Goal: Feedback & Contribution: Submit feedback/report problem

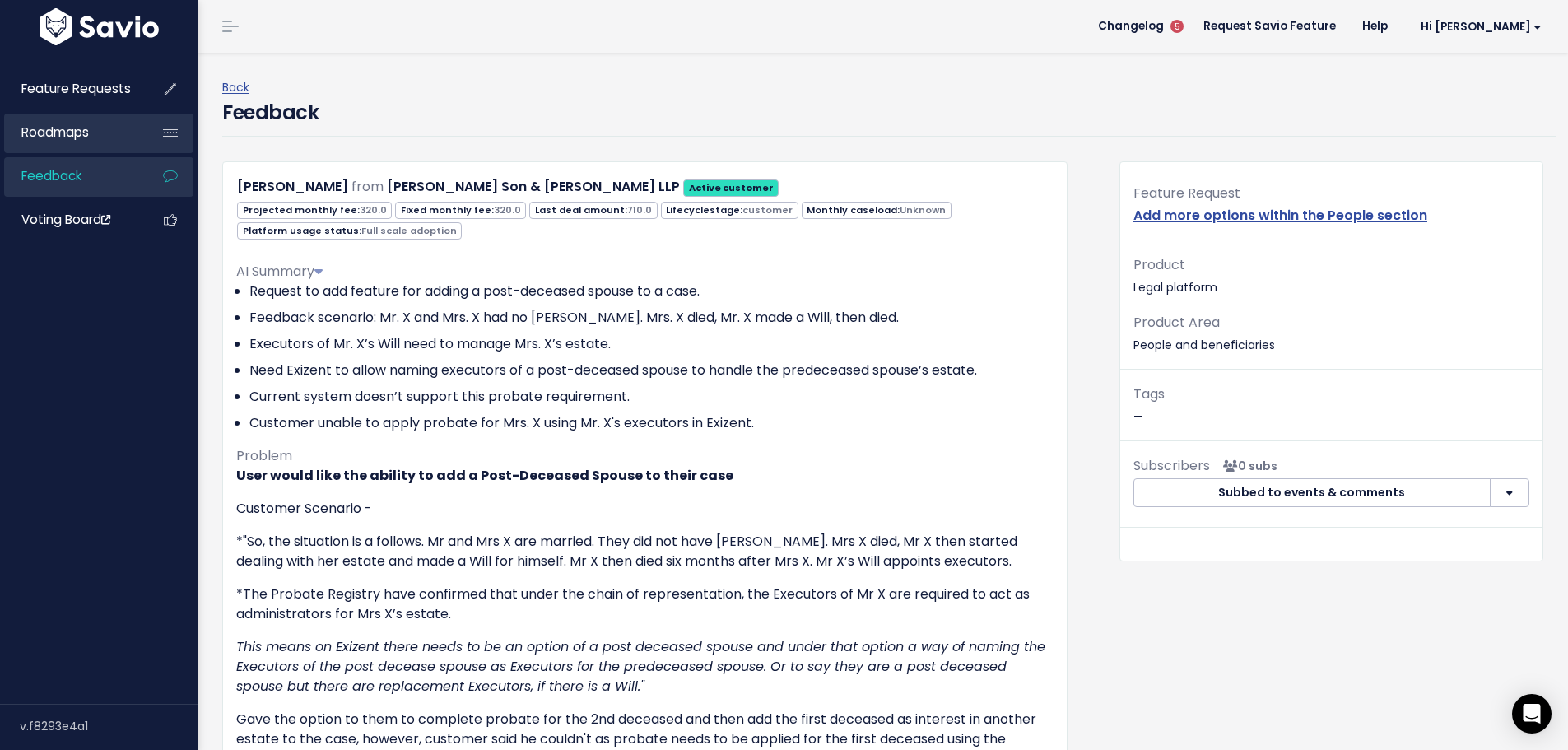
scroll to position [247, 0]
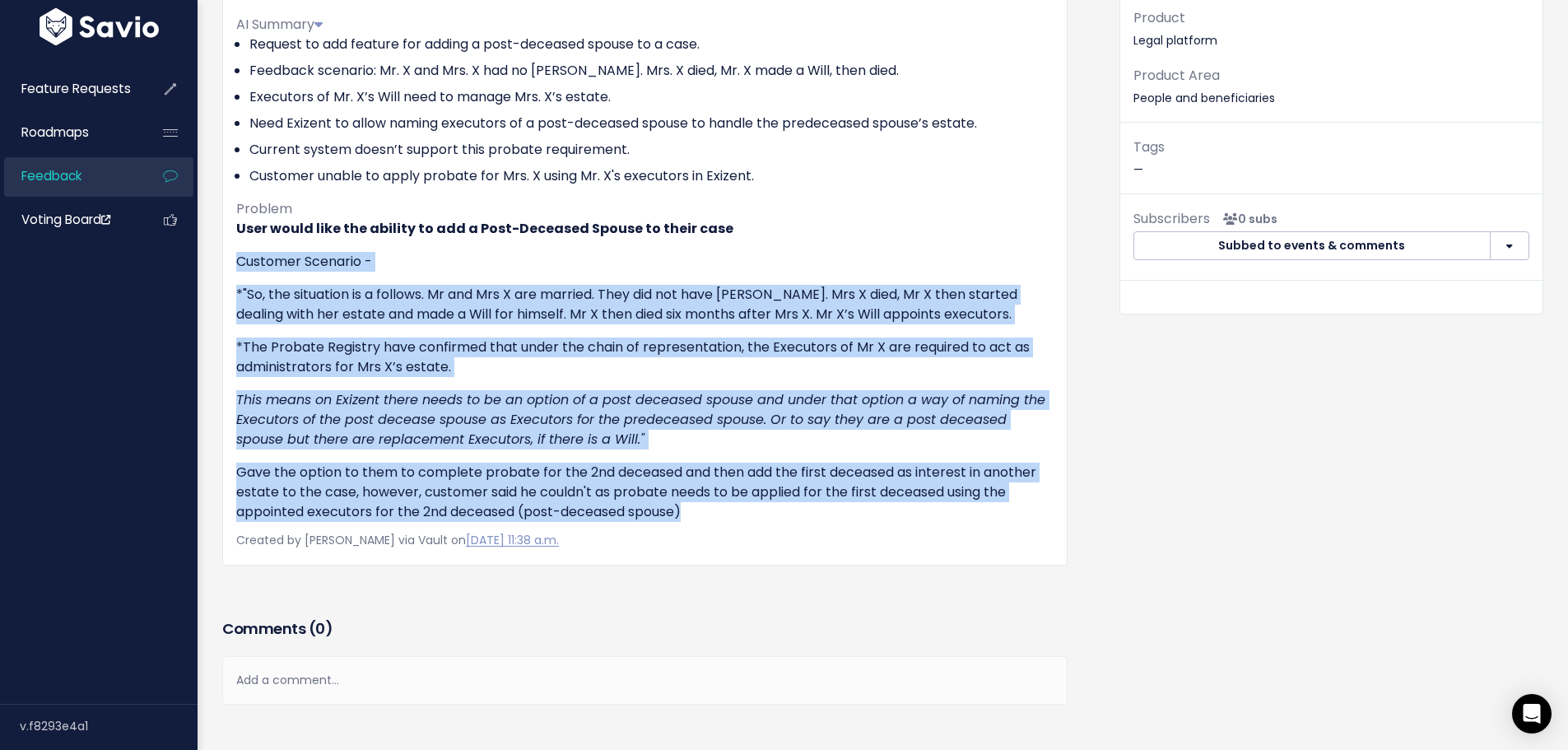
click at [97, 173] on link "Feedback" at bounding box center [70, 176] width 133 height 38
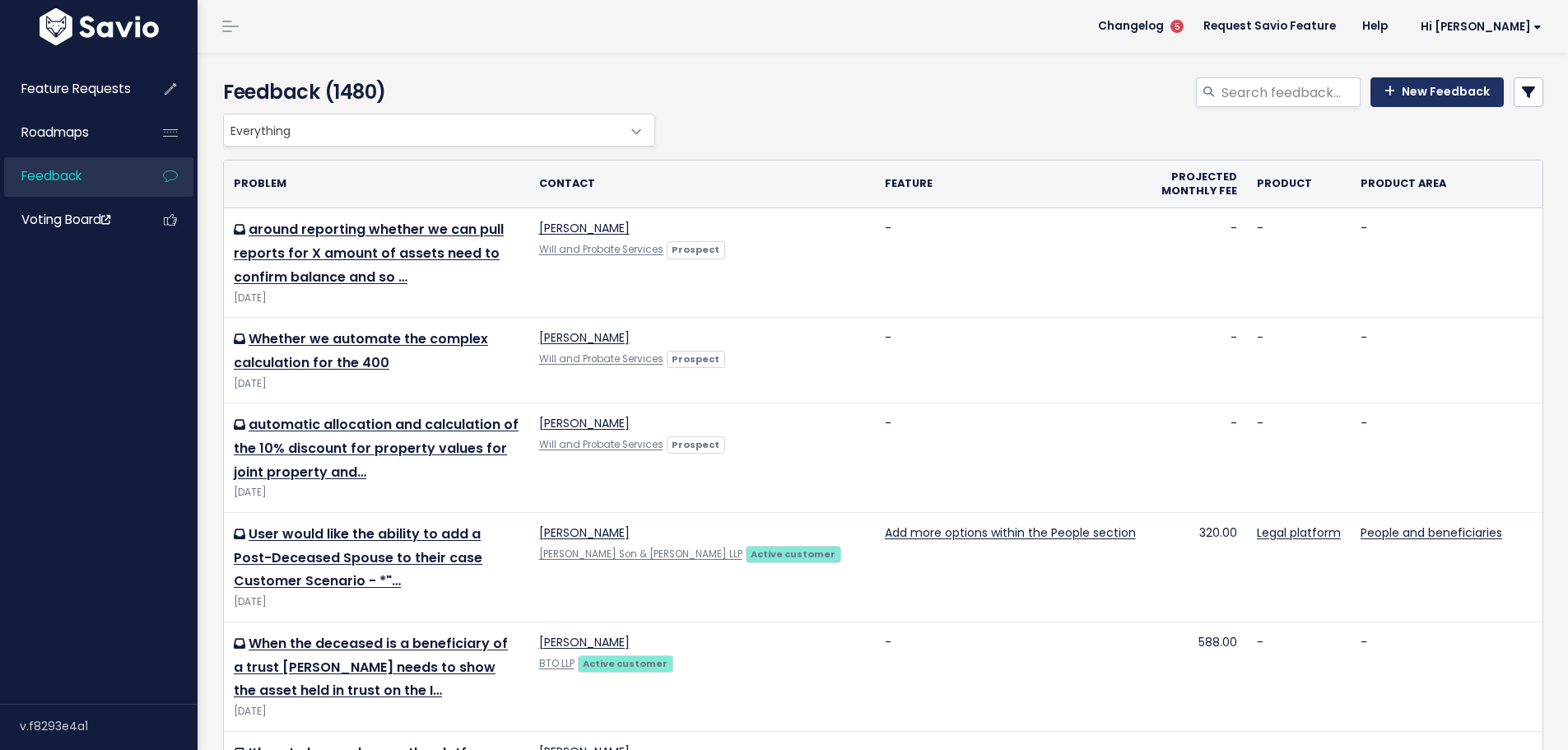
click at [1397, 88] on link "New Feedback" at bounding box center [1437, 92] width 134 height 29
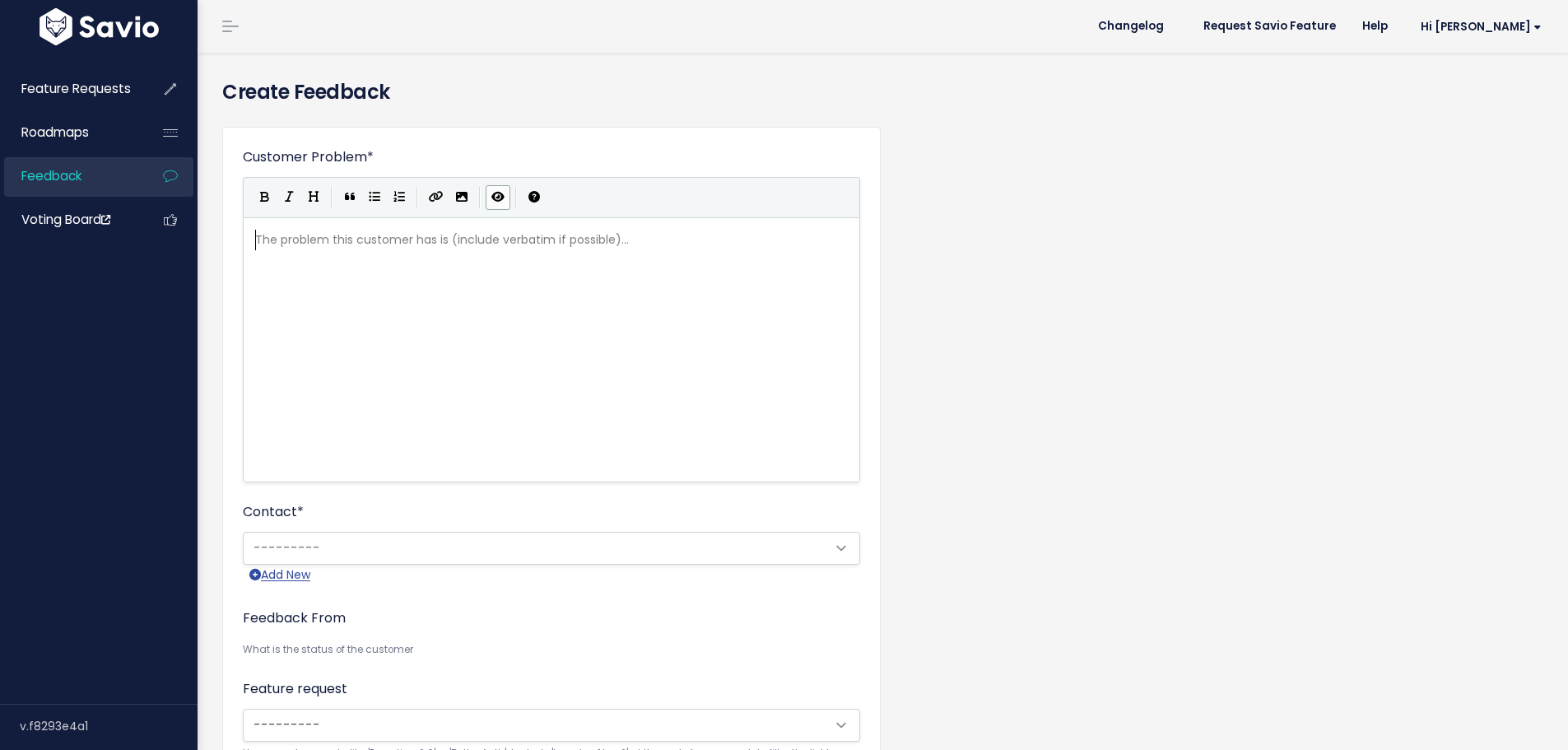
scroll to position [2, 0]
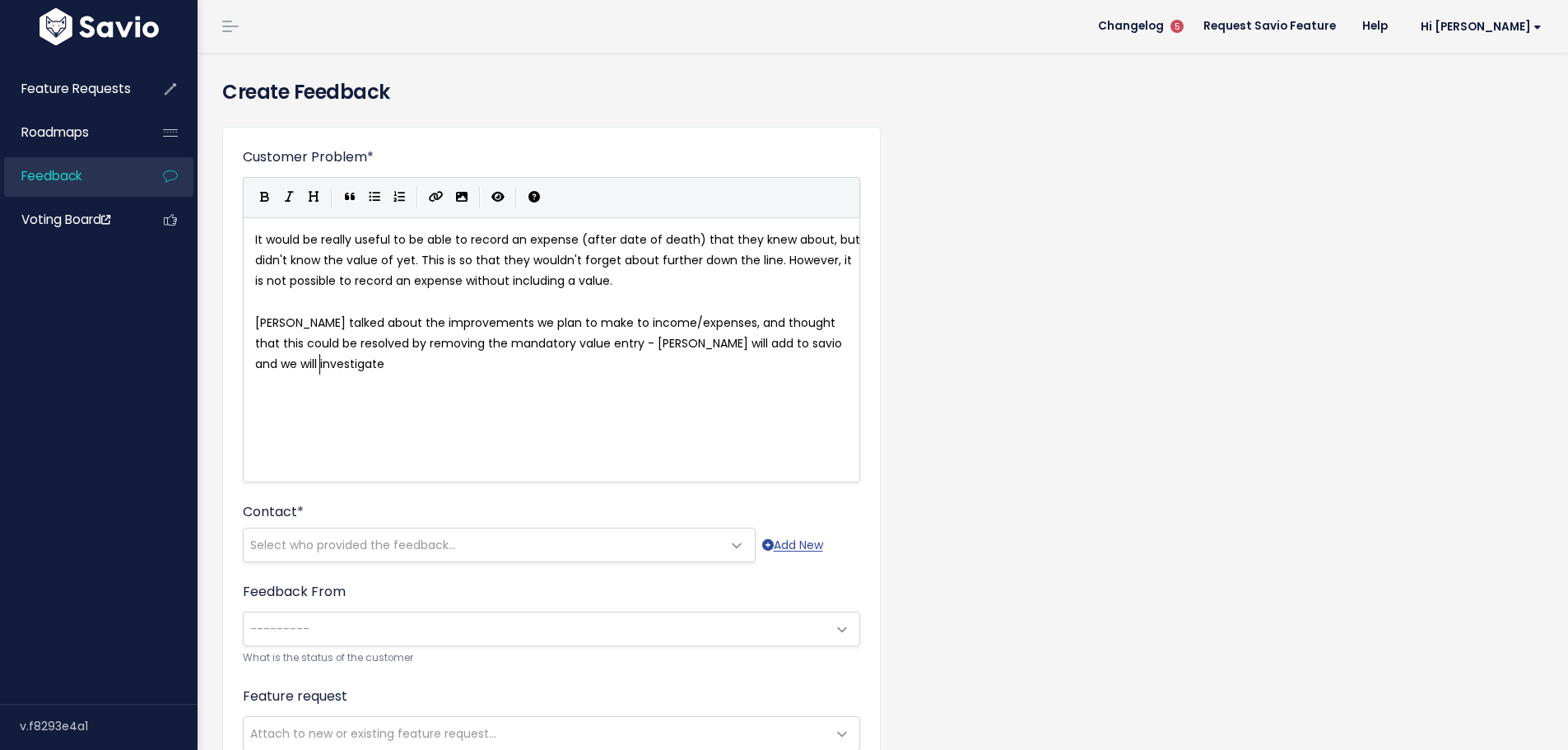
click at [254, 244] on pre "It would be really useful to be able to record an expense (after date of death)…" at bounding box center [557, 261] width 611 height 63
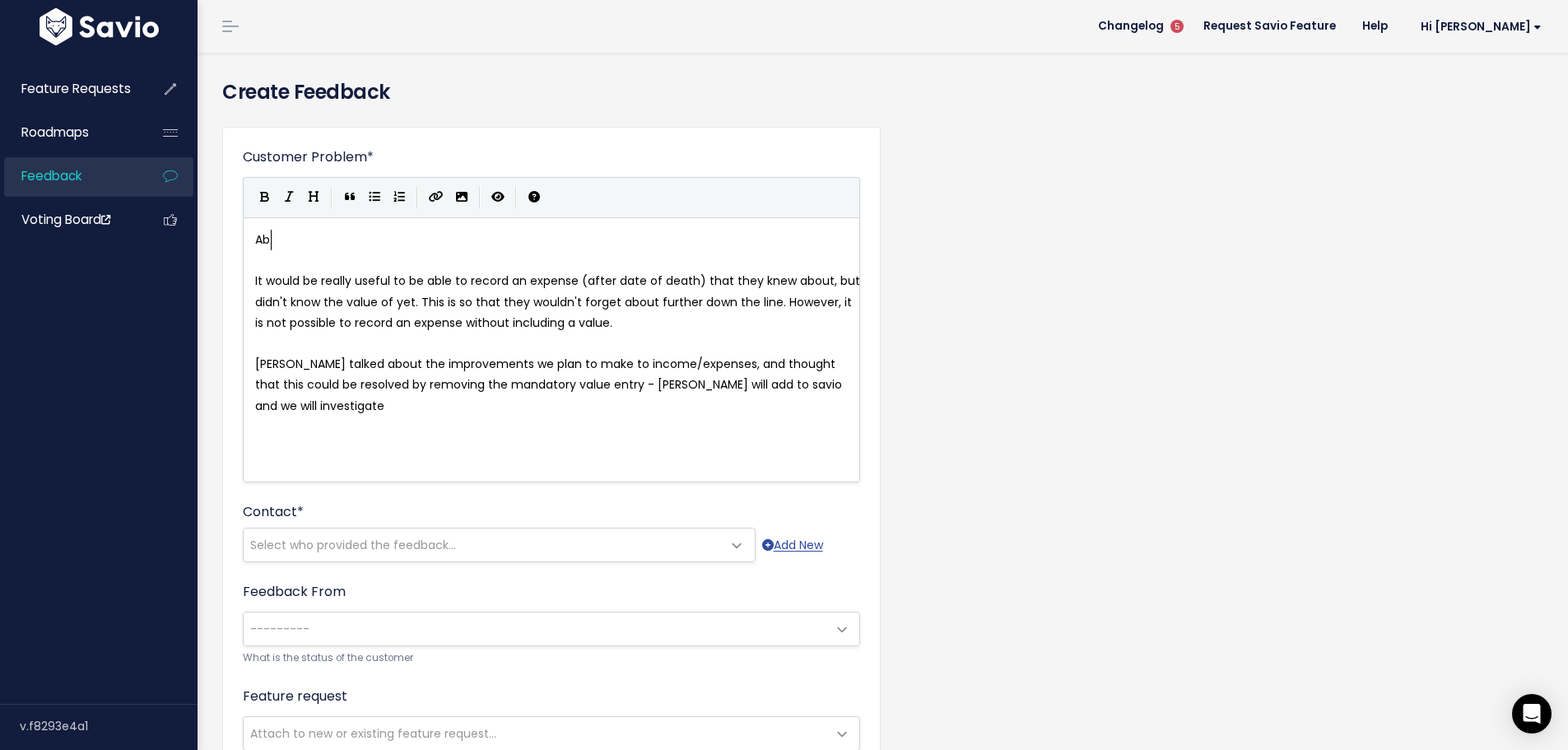
type textarea "Abo"
type textarea "ility to record an exe"
type textarea "pense without a"
type textarea "knowl"
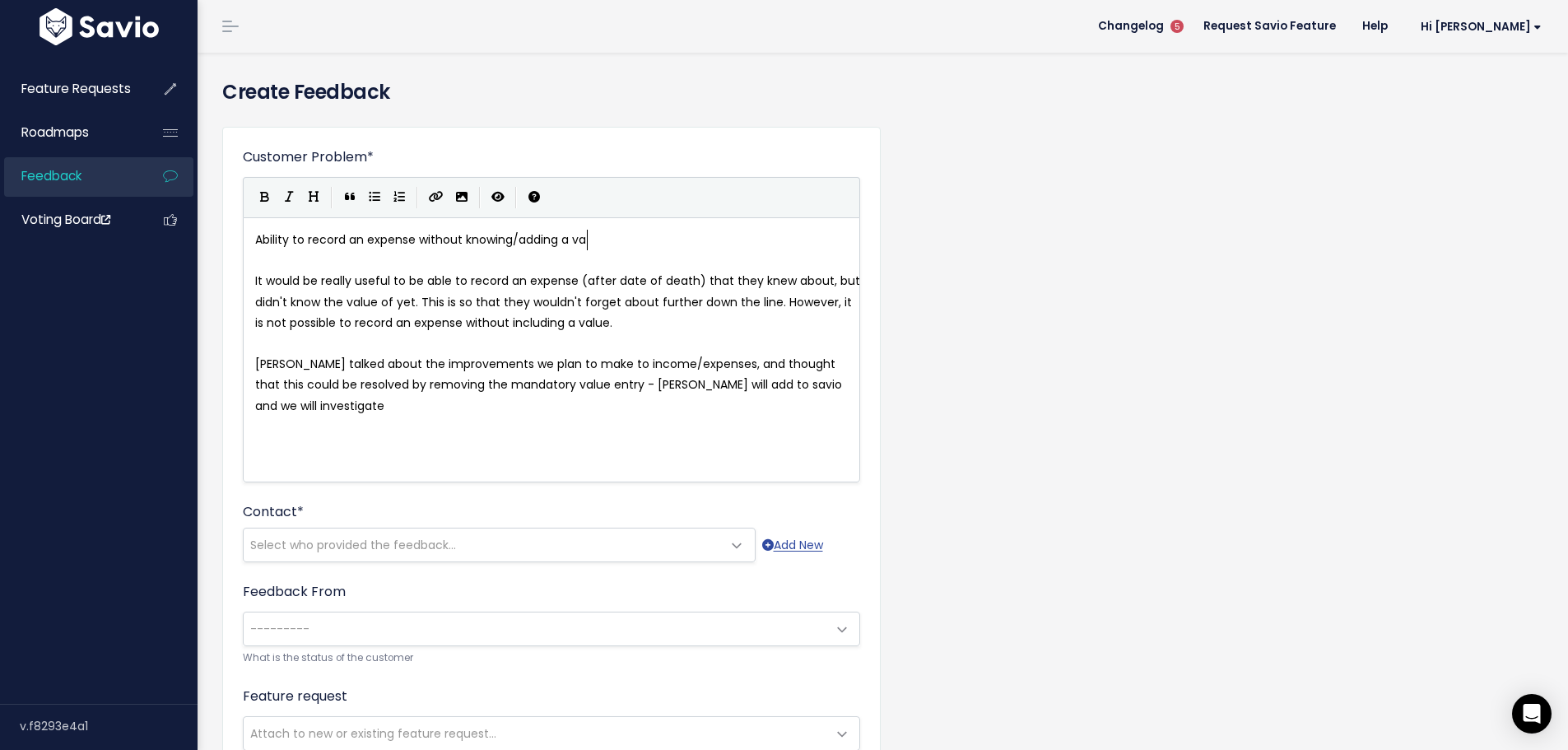
type textarea "ing/adding a value"
type textarea "Ability to record an expense without knowing/adding a value"
click at [267, 197] on icon "Bold" at bounding box center [264, 197] width 9 height 12
click at [453, 255] on pre "​" at bounding box center [557, 260] width 611 height 21
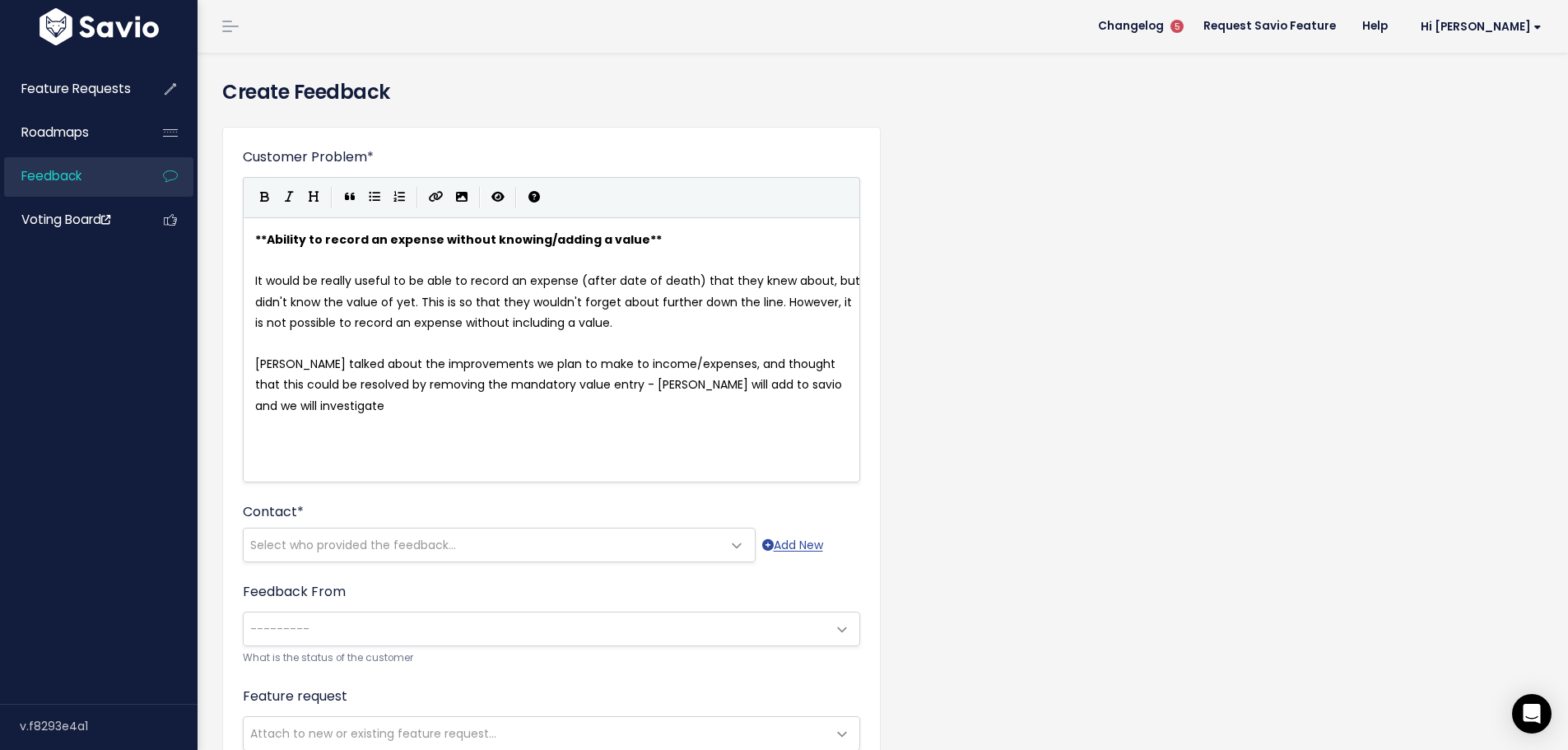
click at [256, 280] on span "It would be really useful to be able to record an expense (after date of death)…" at bounding box center [558, 301] width 609 height 58
click at [374, 195] on icon "Generic List" at bounding box center [375, 197] width 12 height 12
drag, startPoint x: 440, startPoint y: 301, endPoint x: 464, endPoint y: 297, distance: 24.3
click at [441, 301] on span "It would be really useful to be able to record an expense (after date of death)…" at bounding box center [550, 301] width 591 height 58
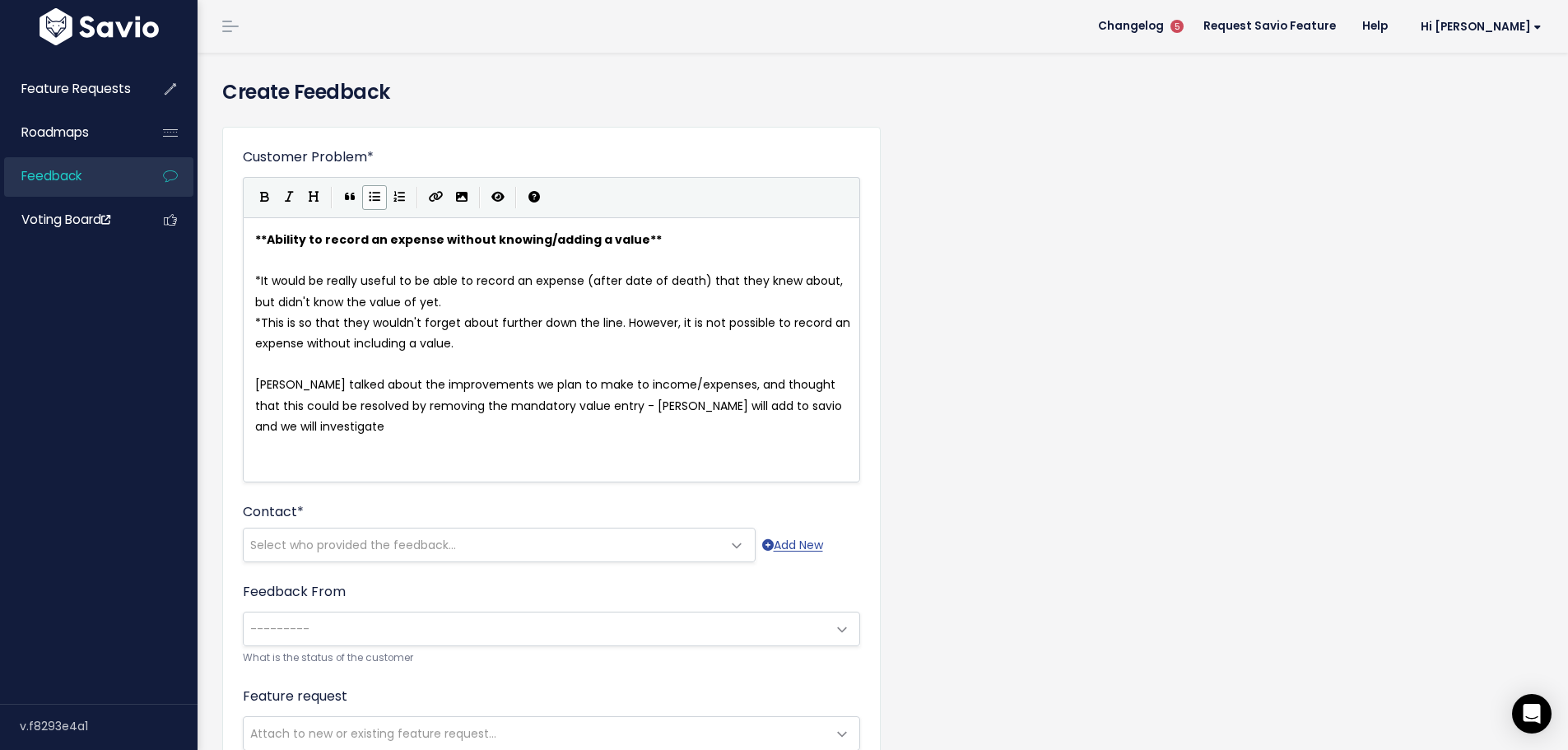
click at [623, 321] on span "This is so that they wouldn't forget about further down the line. However, it i…" at bounding box center [553, 333] width 599 height 37
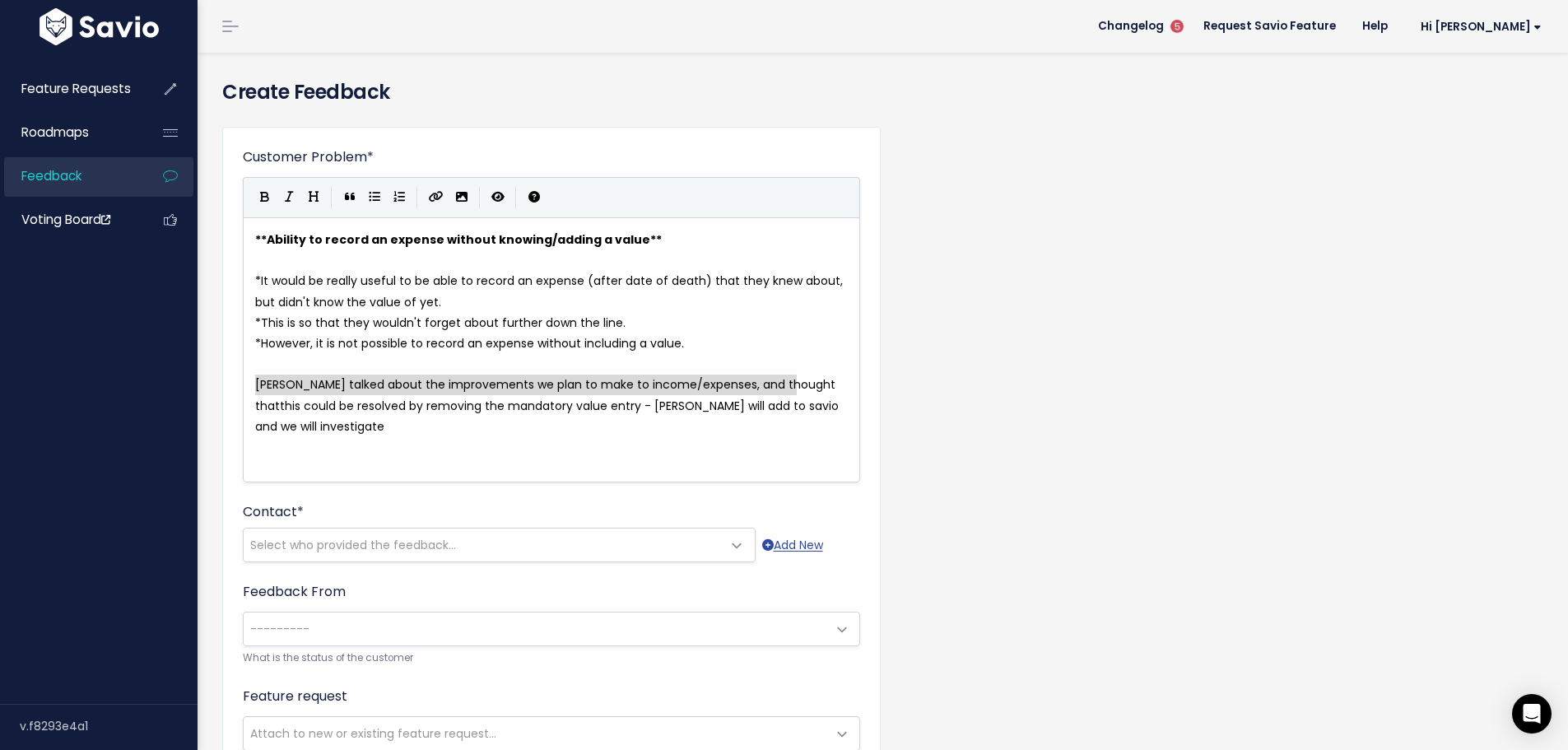
drag, startPoint x: 255, startPoint y: 384, endPoint x: 789, endPoint y: 386, distance: 534.0
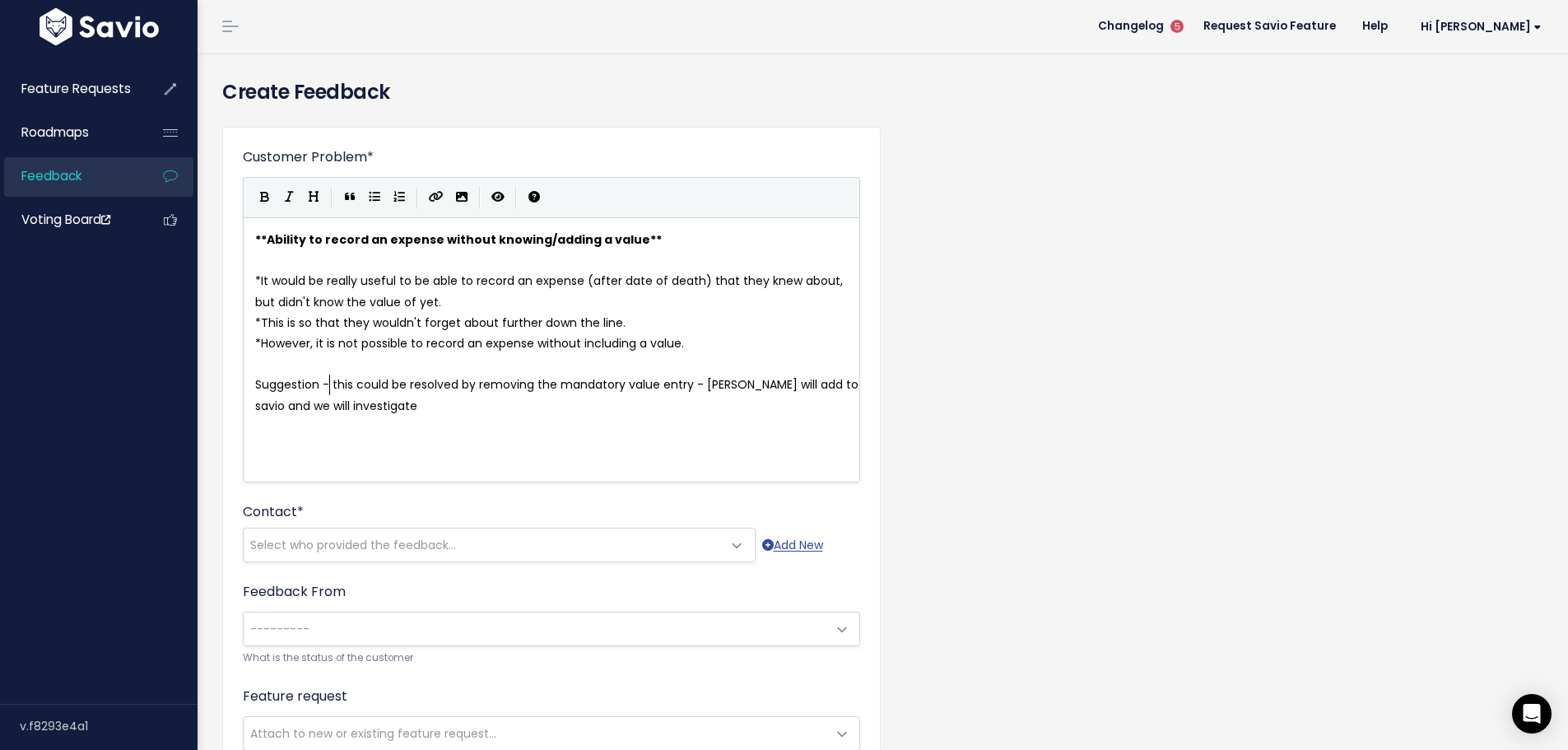
scroll to position [6, 73]
type textarea "Suggestion -could be"
click at [385, 384] on span "Suggestion - could be resolved by removing the mandatory value entry - Linda wi…" at bounding box center [548, 395] width 586 height 37
type textarea "- Linda will add to savio and we will investigate"
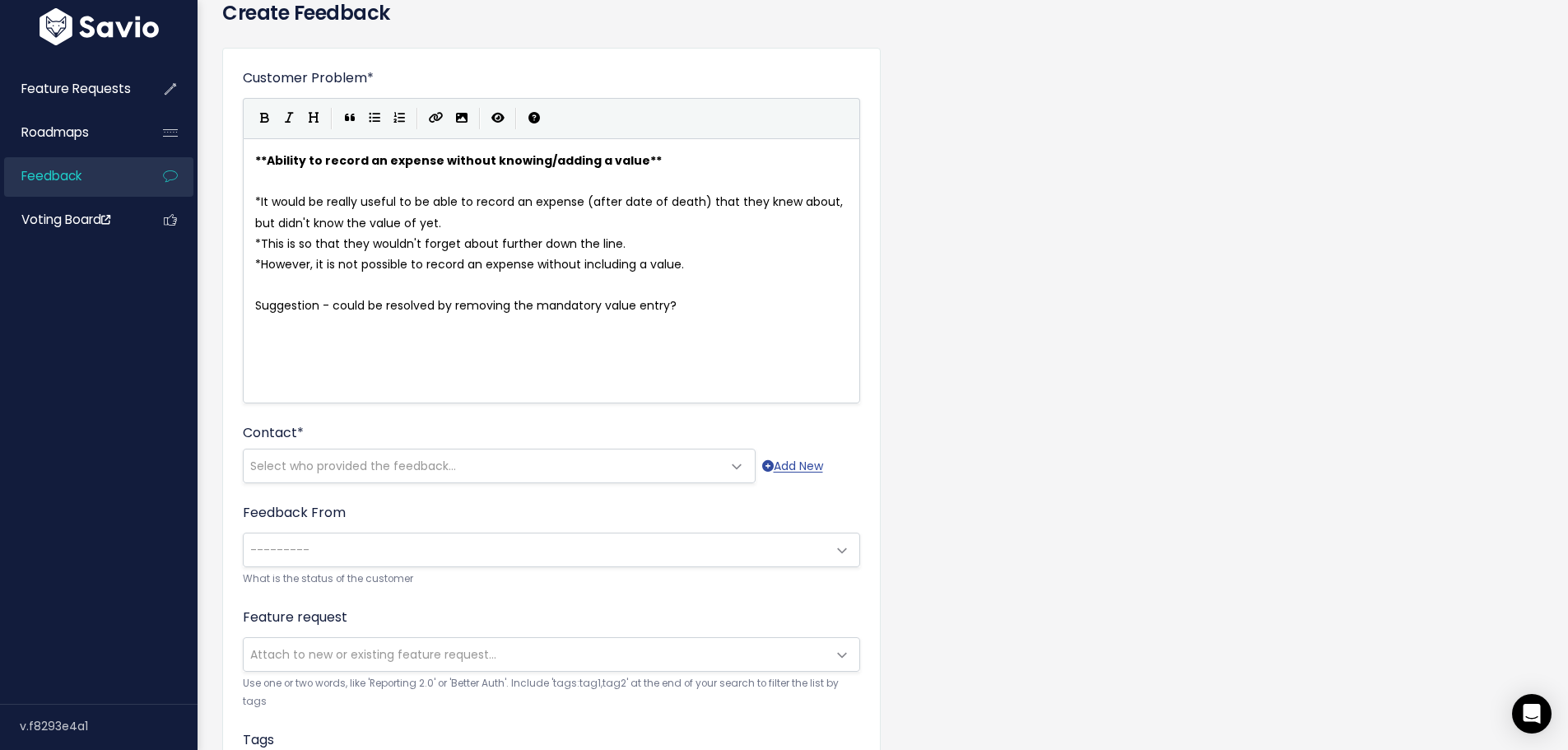
scroll to position [164, 0]
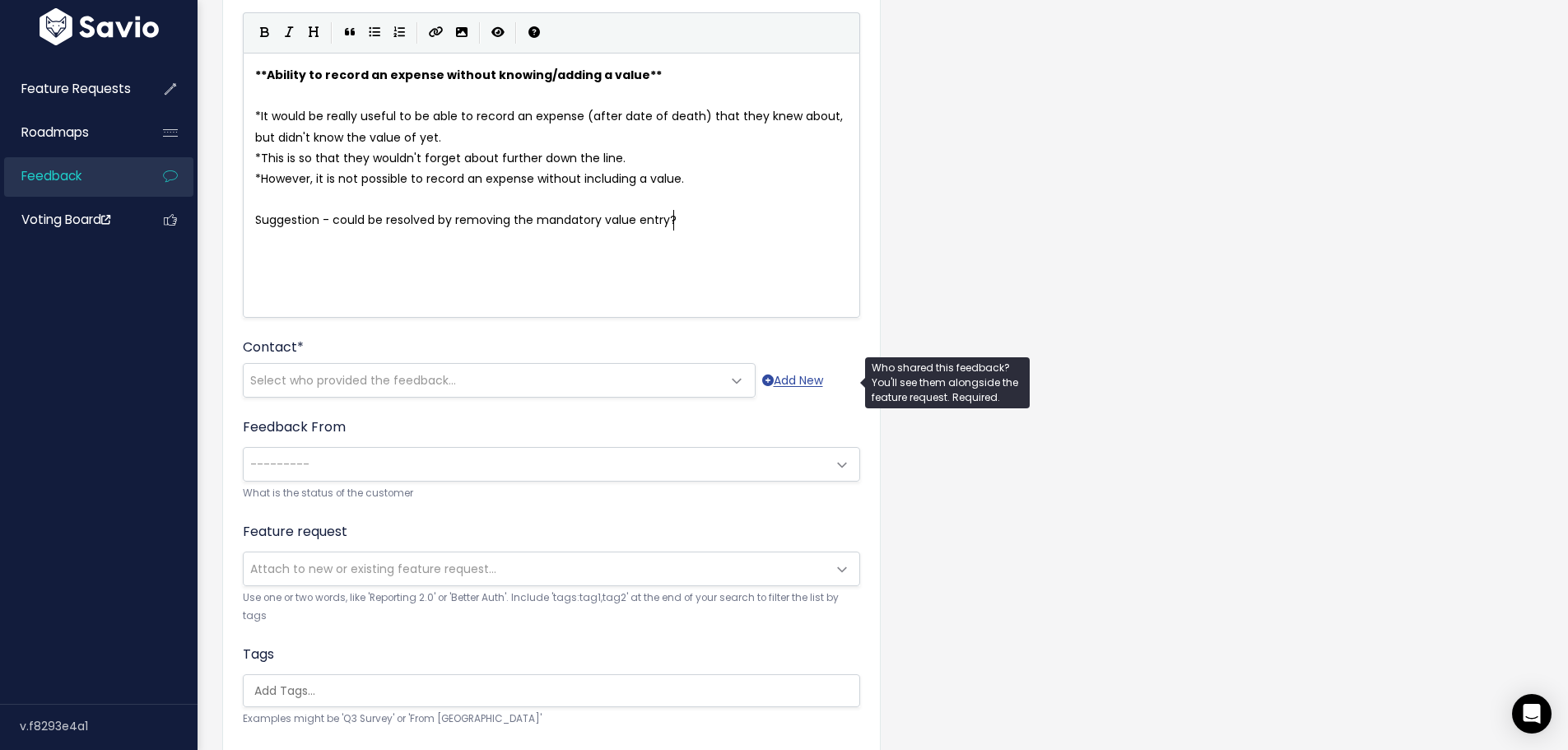
type textarea "?"
click at [457, 385] on span "Select who provided the feedback..." at bounding box center [483, 379] width 478 height 32
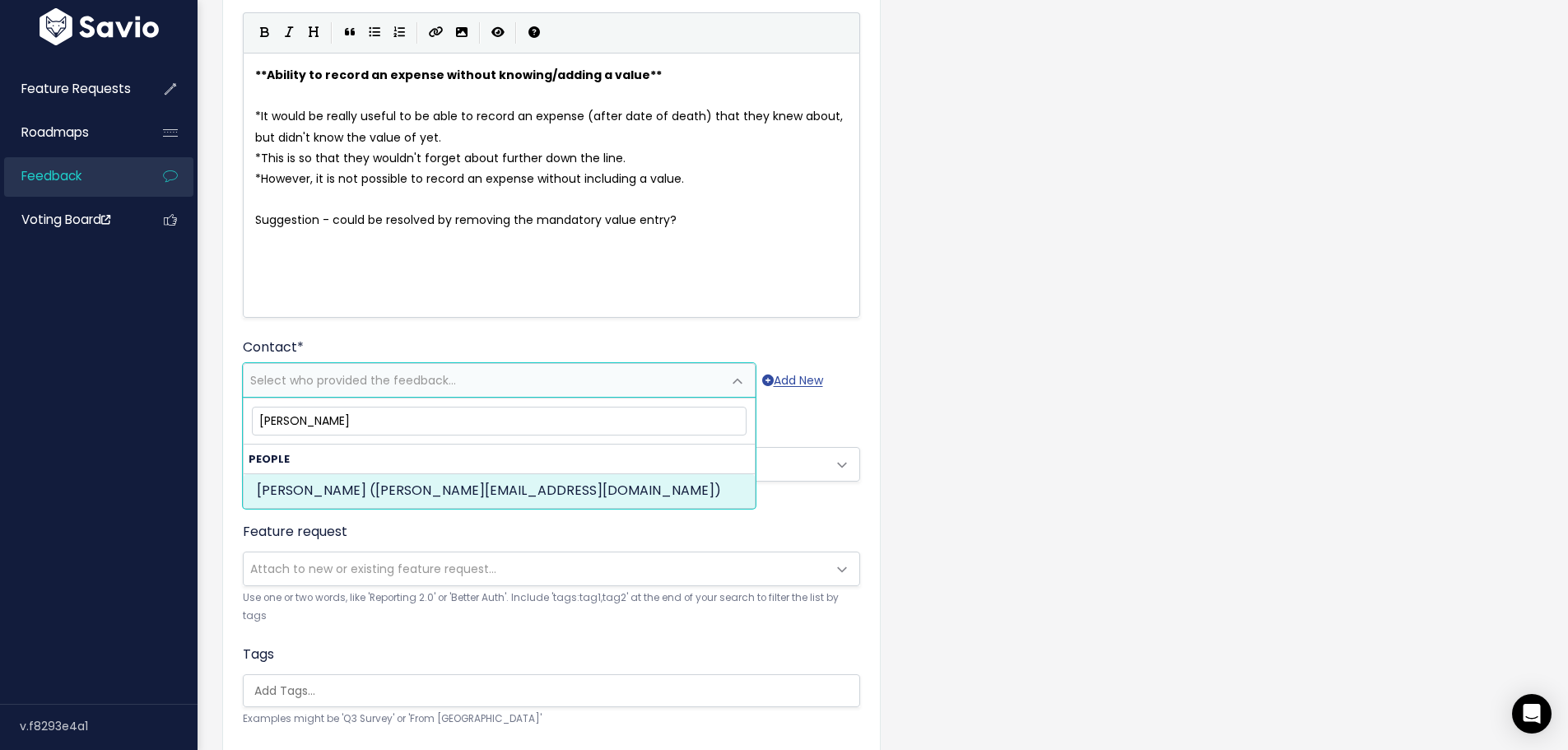
type input "rachel brough"
select select "ACTIVE"
select select "89388490"
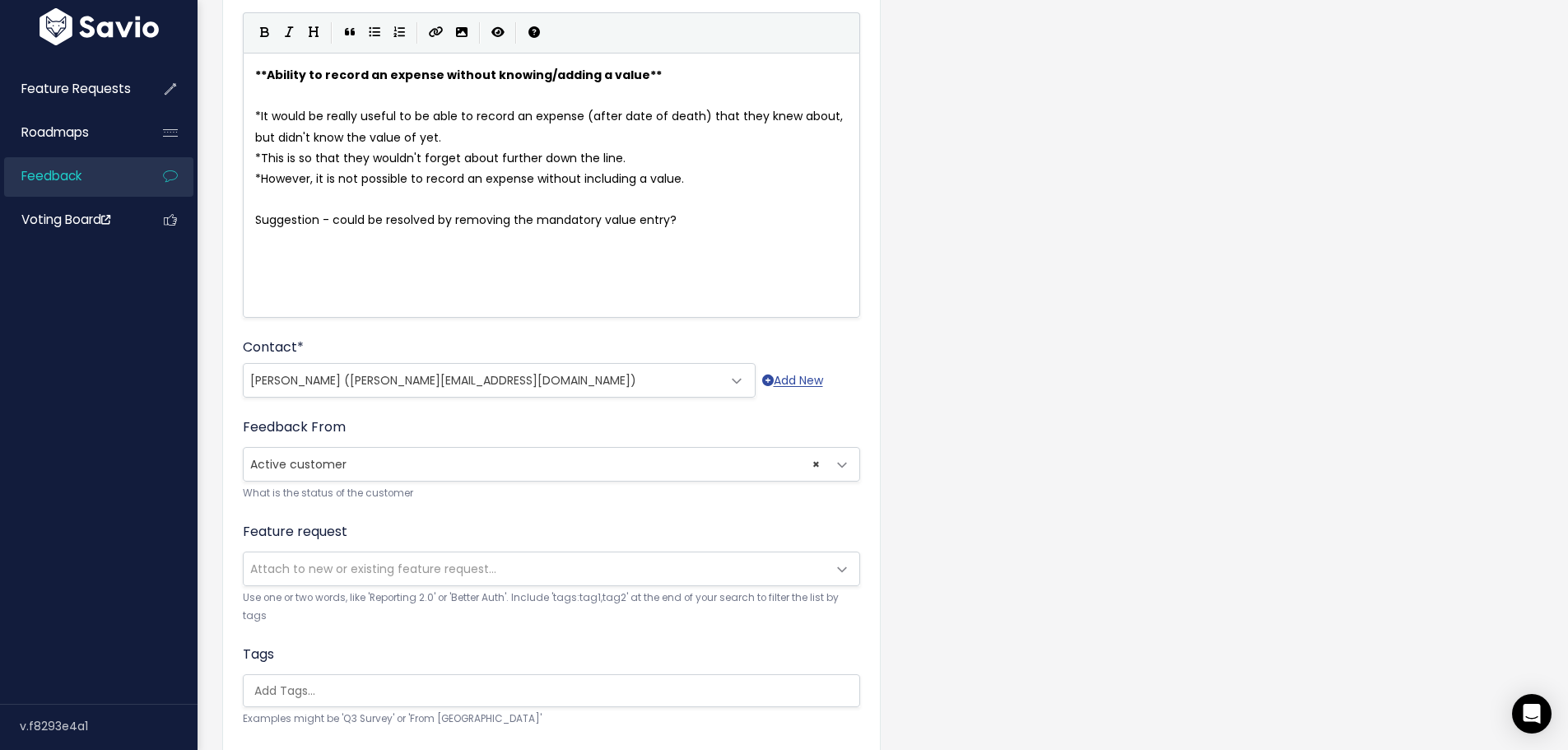
click at [403, 564] on span "Attach to new or existing feature request..." at bounding box center [373, 568] width 246 height 17
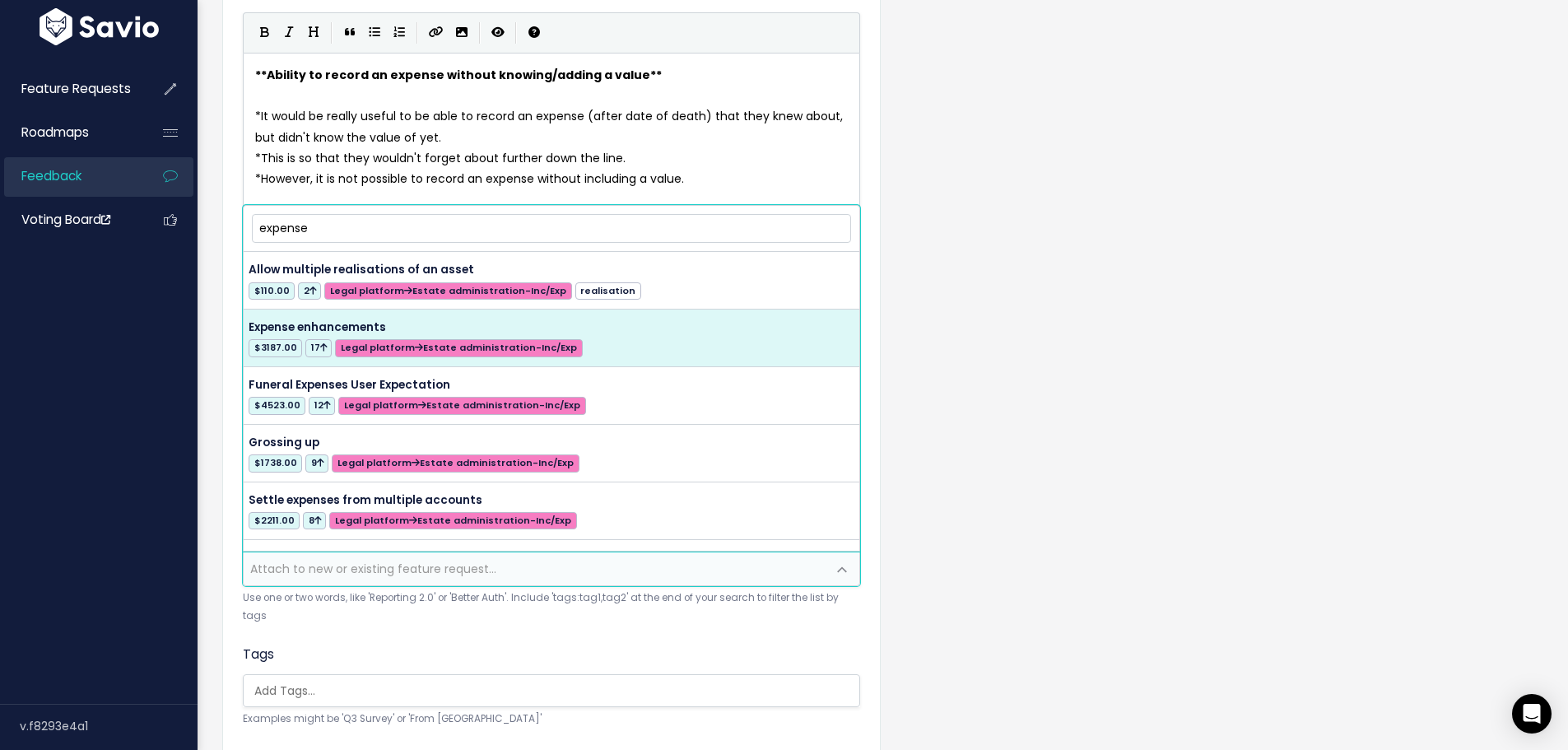
type input "expense"
select select "44247"
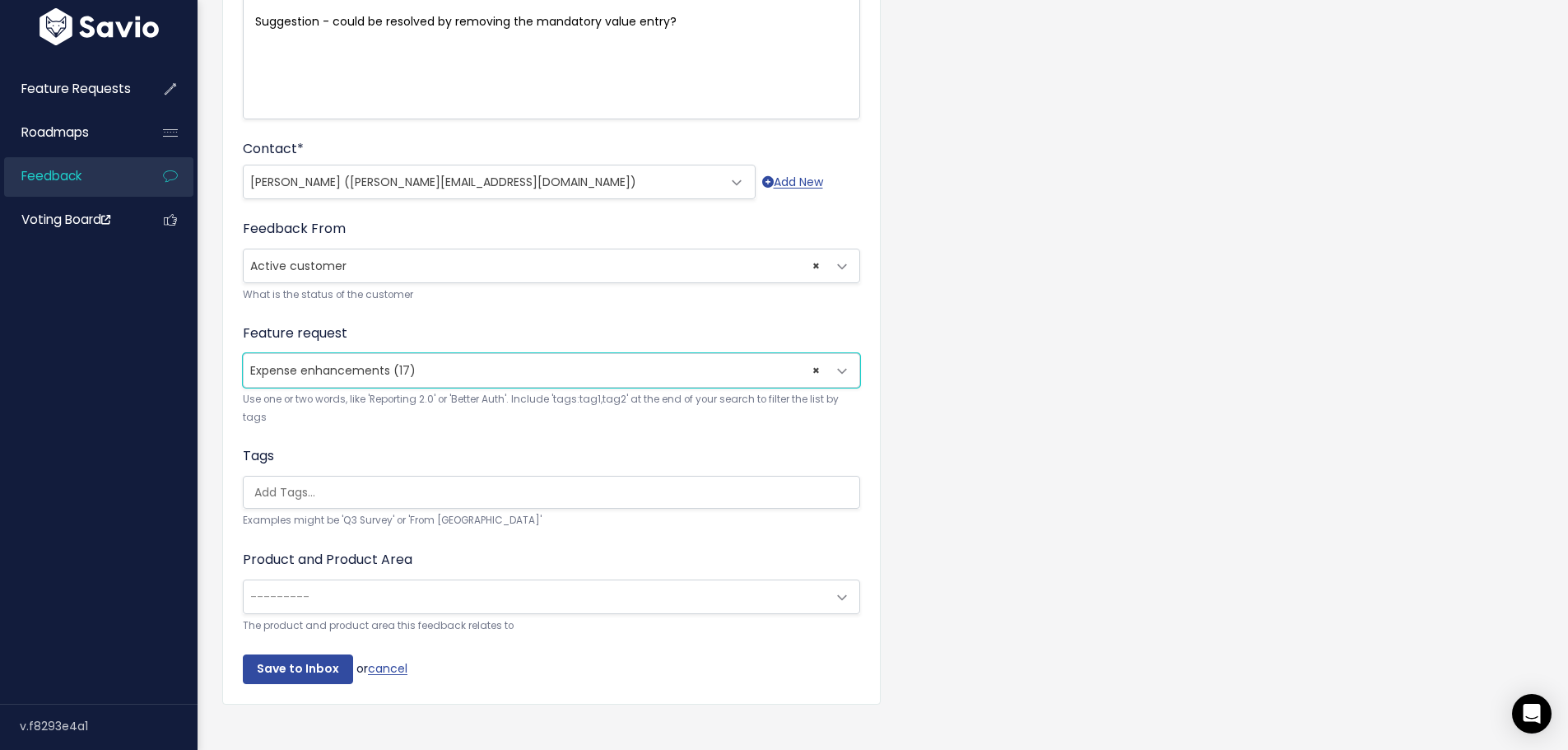
scroll to position [394, 0]
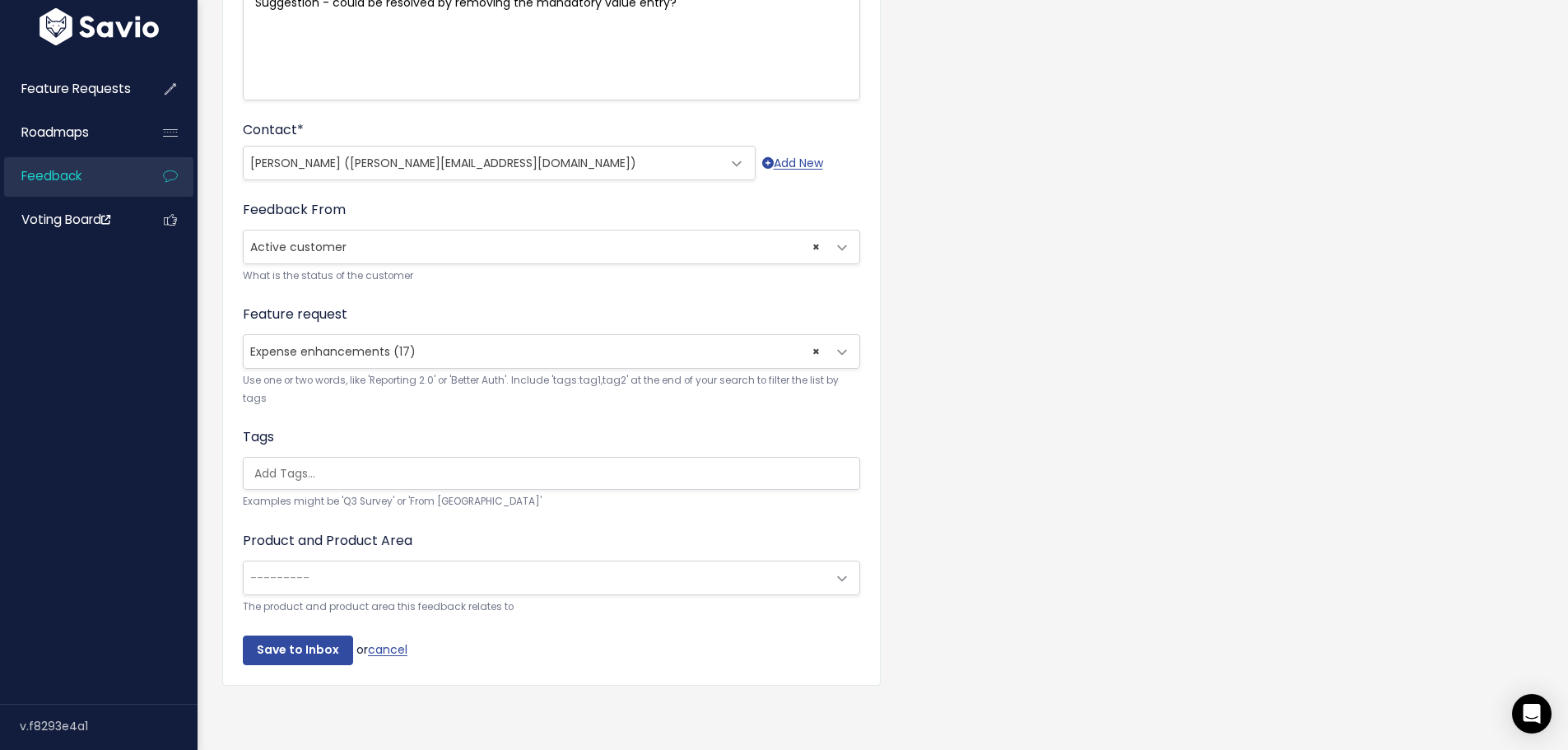
click at [321, 568] on span "---------" at bounding box center [535, 577] width 583 height 32
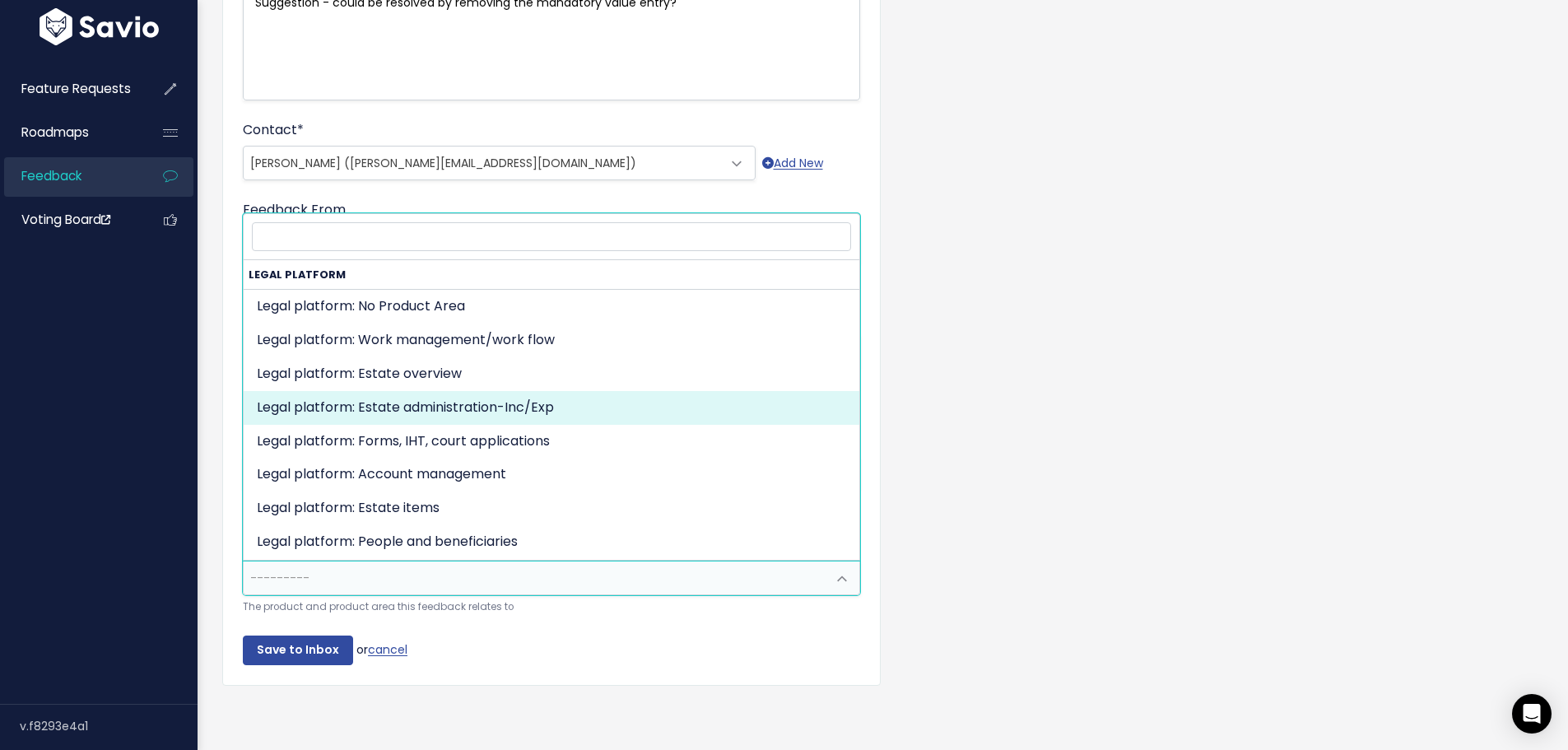
select select "MAIN:BILLING"
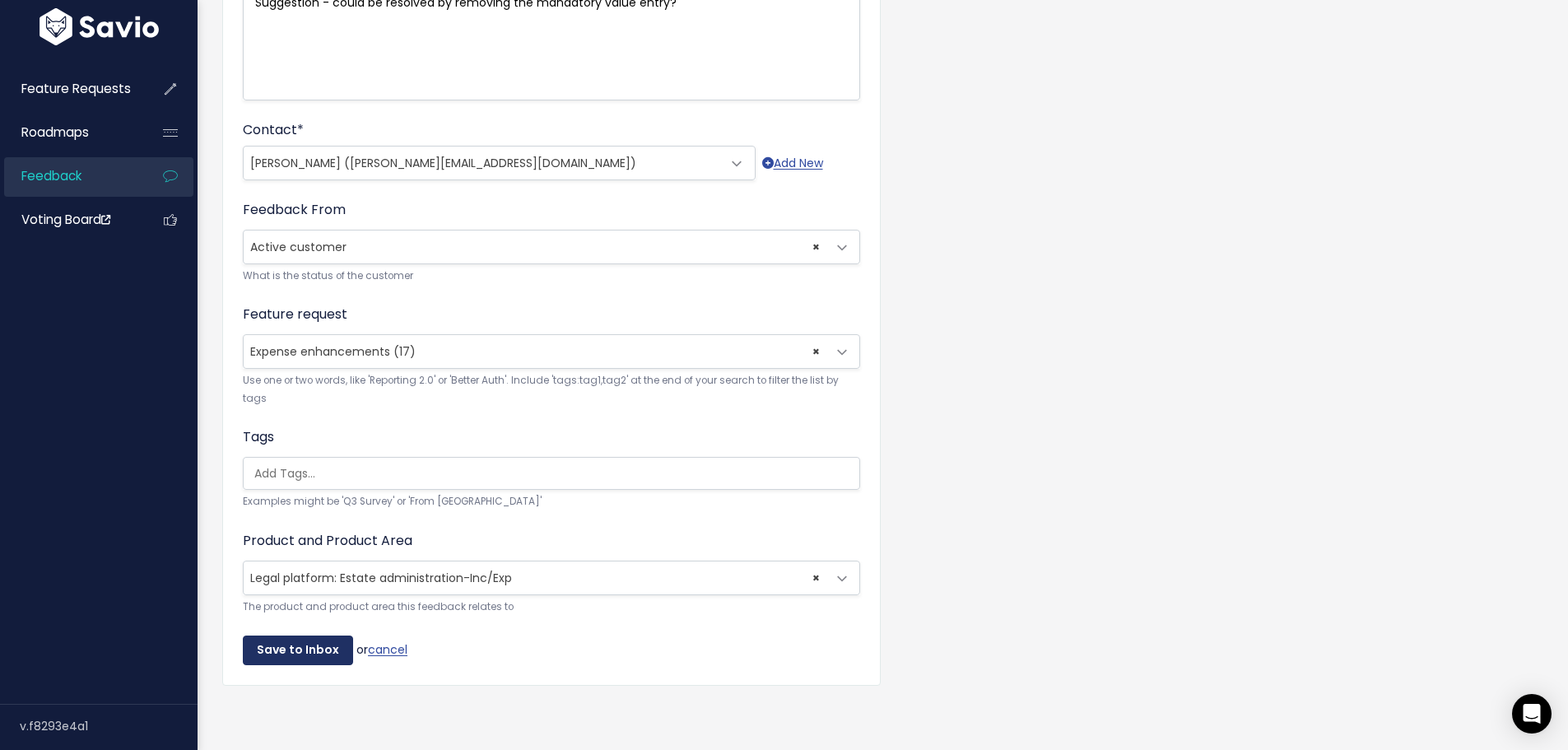
click at [296, 635] on input "Save to Inbox" at bounding box center [298, 650] width 110 height 29
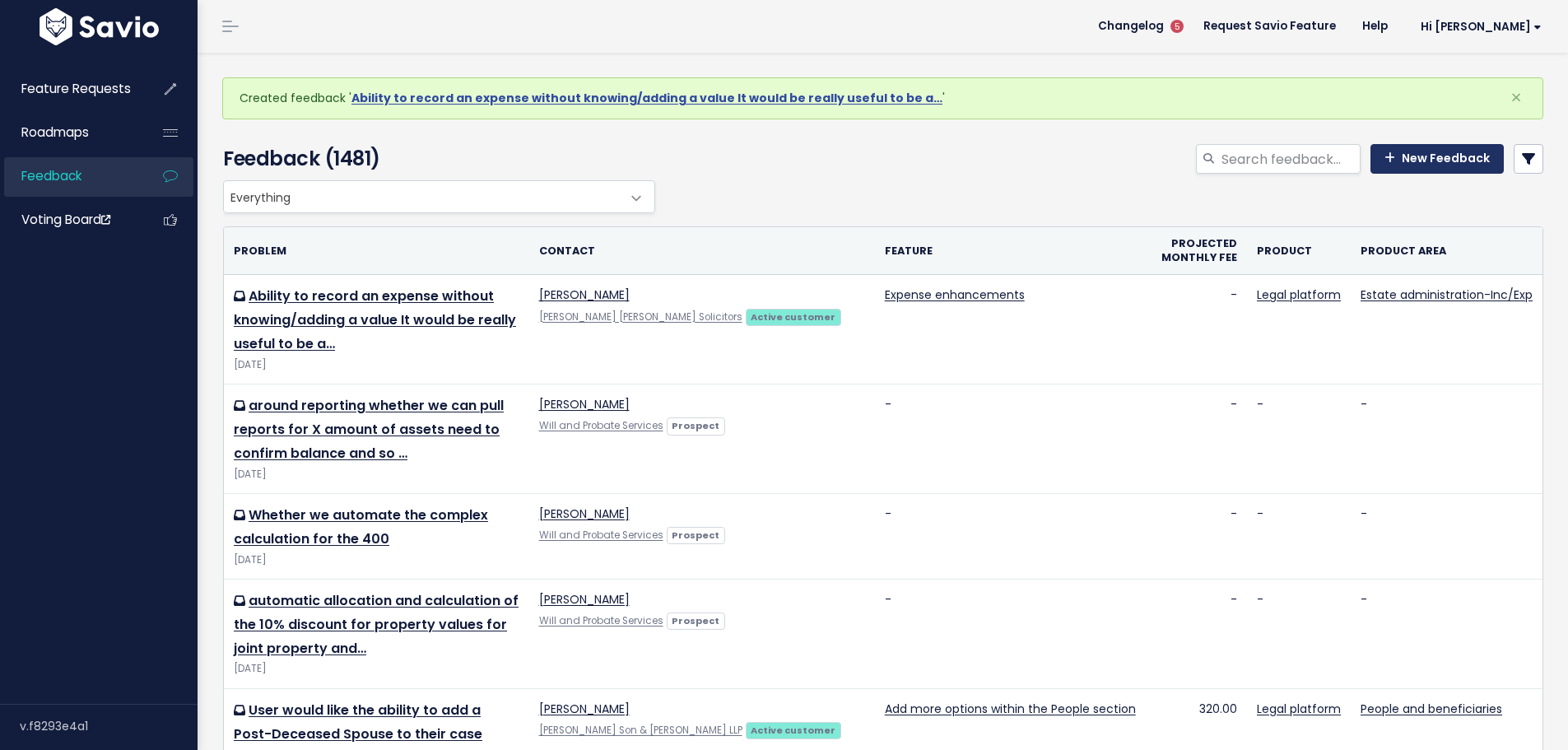
click at [1404, 161] on link "New Feedback" at bounding box center [1437, 158] width 134 height 29
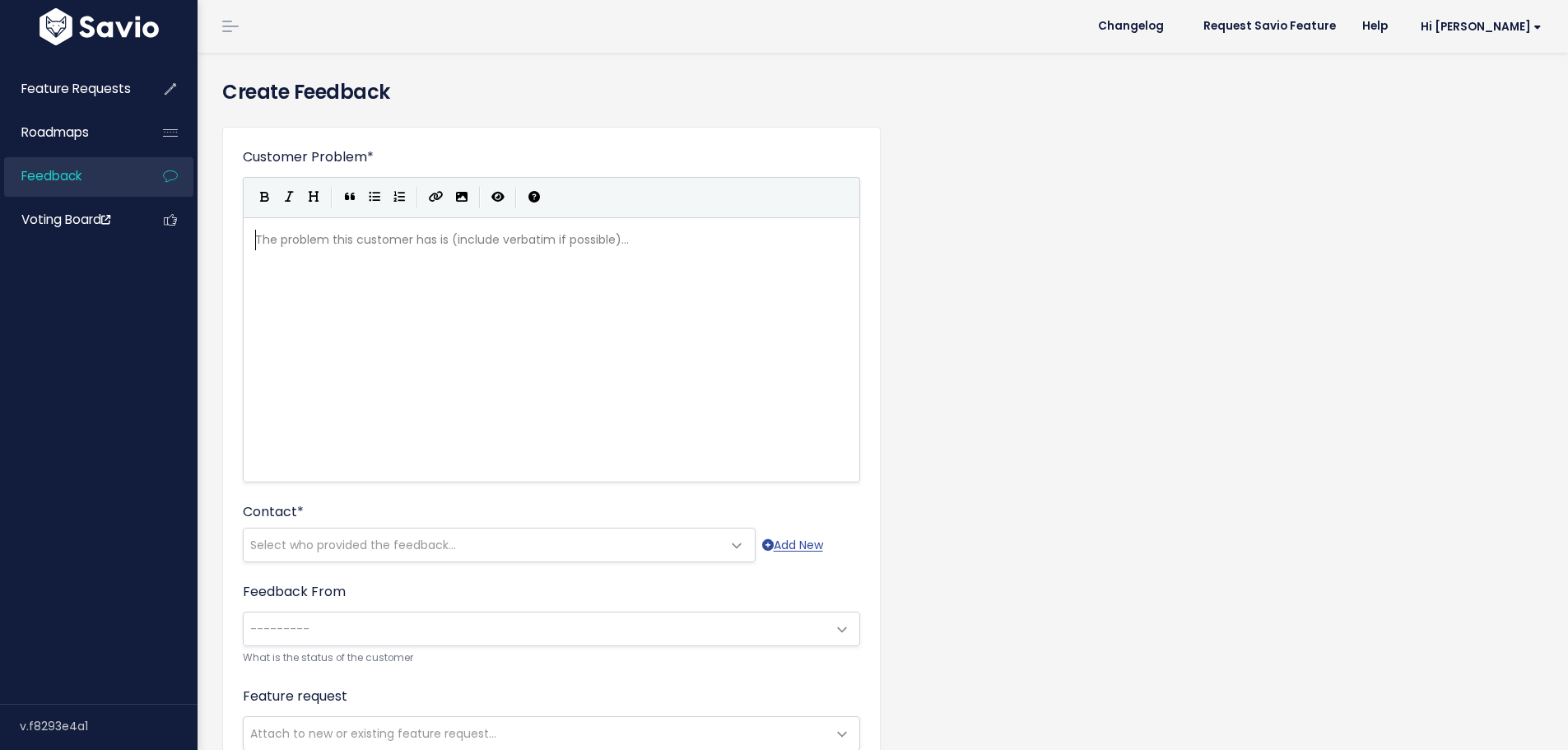
scroll to position [2, 0]
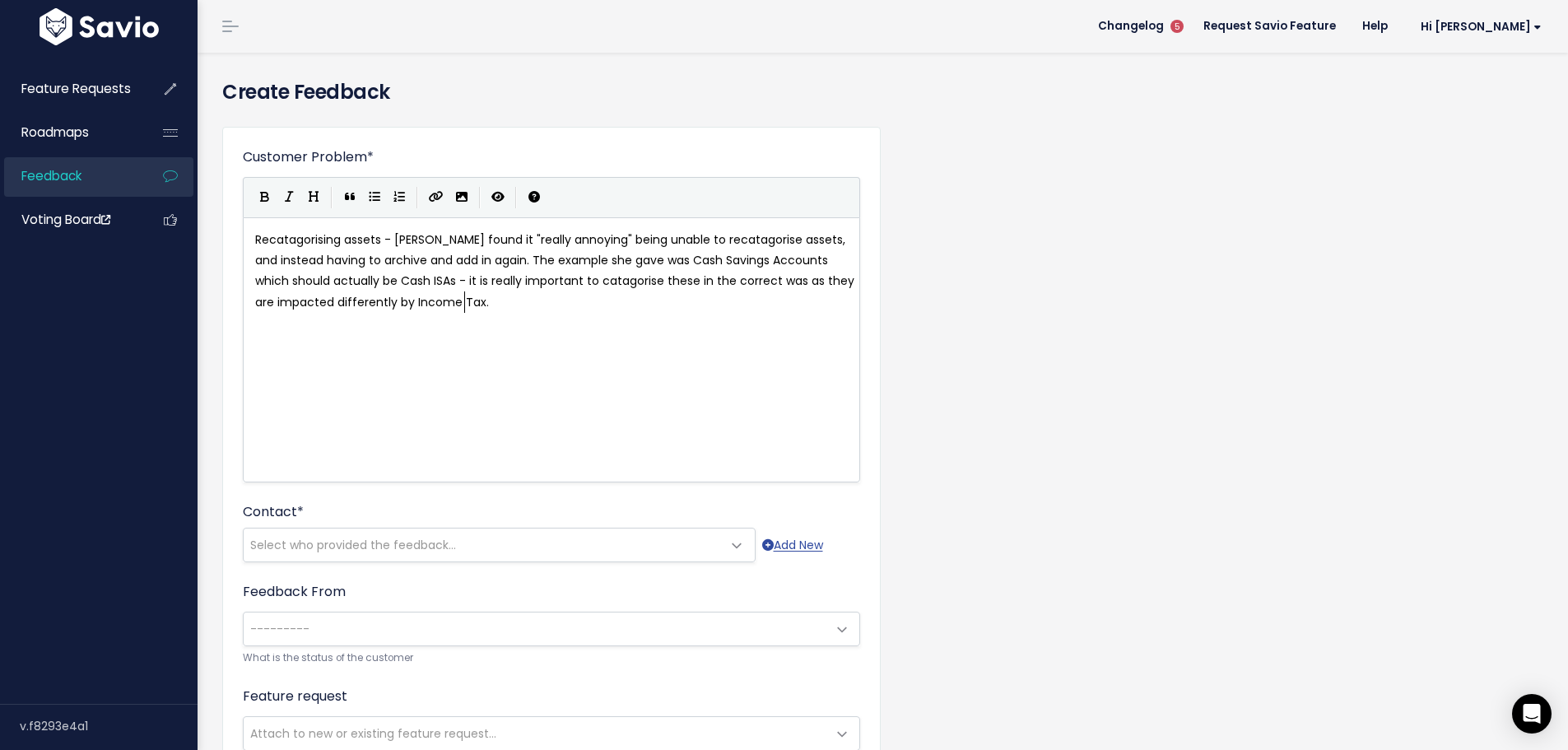
click at [257, 240] on span "Recatagorising assets - Rachel found it "really annoying" being unable to recat…" at bounding box center [555, 270] width 603 height 79
type textarea "Ability to r"
type textarea "e"
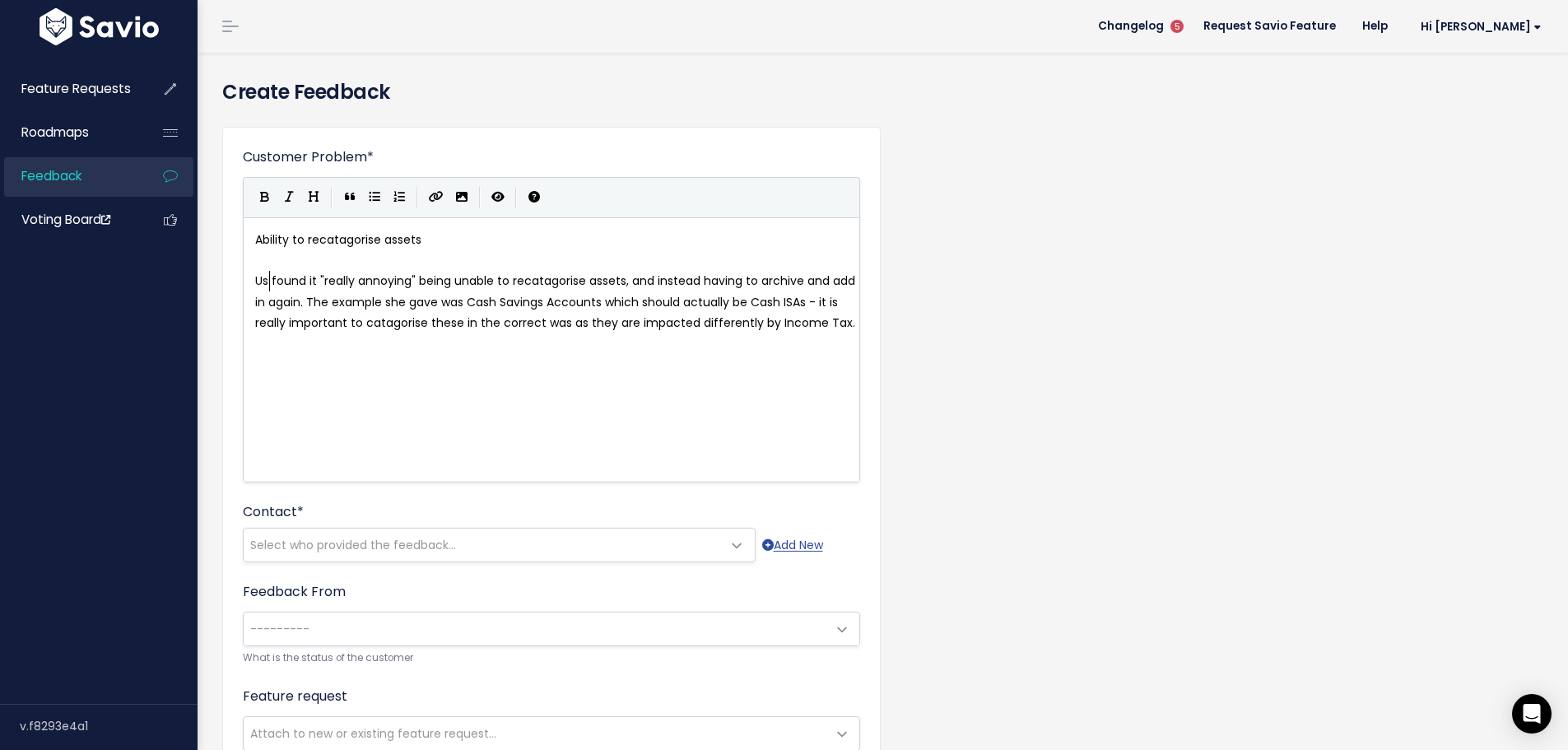
scroll to position [6, 24]
type textarea "User"
click at [326, 305] on span "User found it "really annoying" being unable to recatagorise assets, and instea…" at bounding box center [554, 312] width 600 height 79
type textarea "in the right catagory"
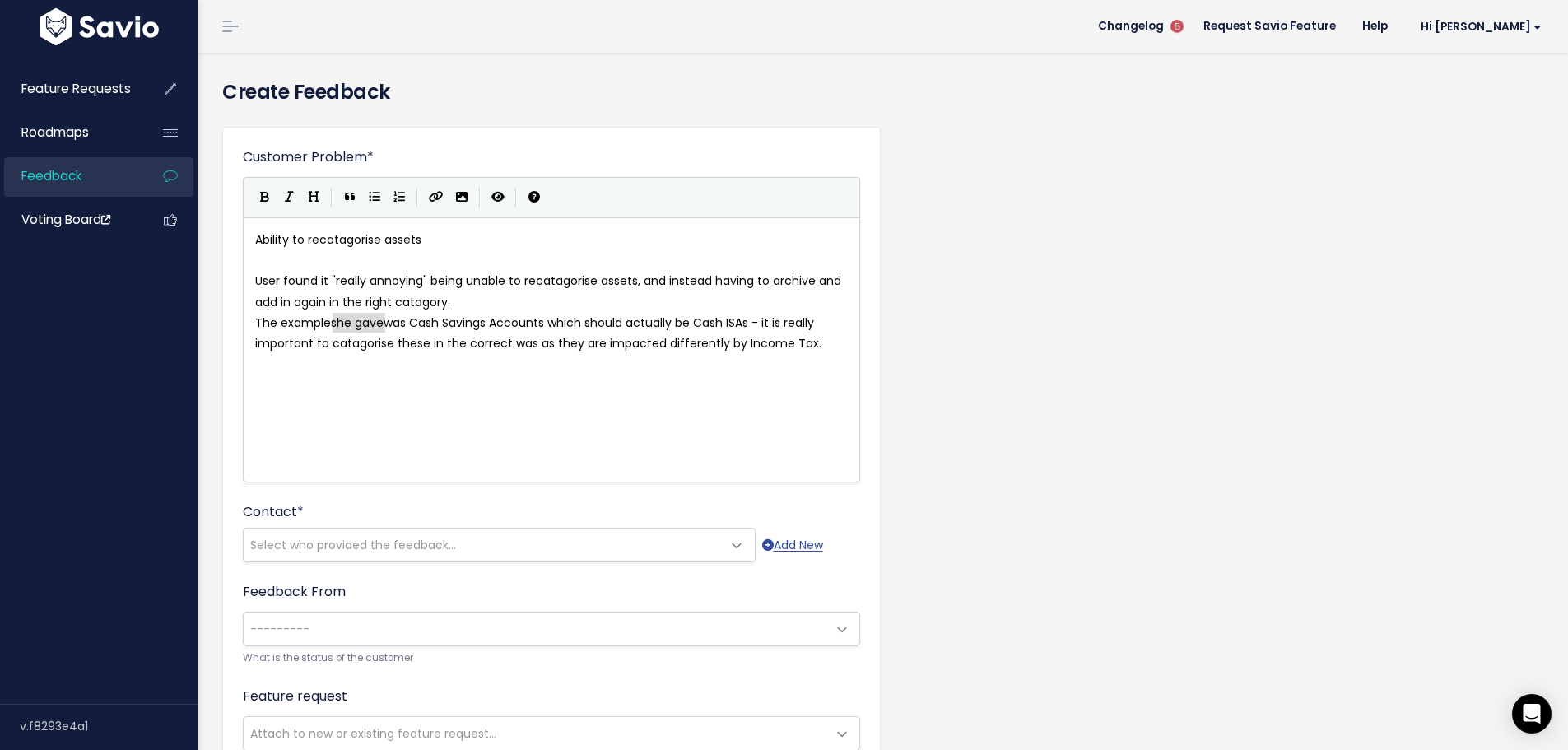
drag, startPoint x: 335, startPoint y: 320, endPoint x: 381, endPoint y: 321, distance: 46.0
type textarea "given wa"
click at [533, 328] on span "The example given was Cash Savings Accounts which should actually be Cash ISAs …" at bounding box center [538, 333] width 566 height 37
type textarea "being added,"
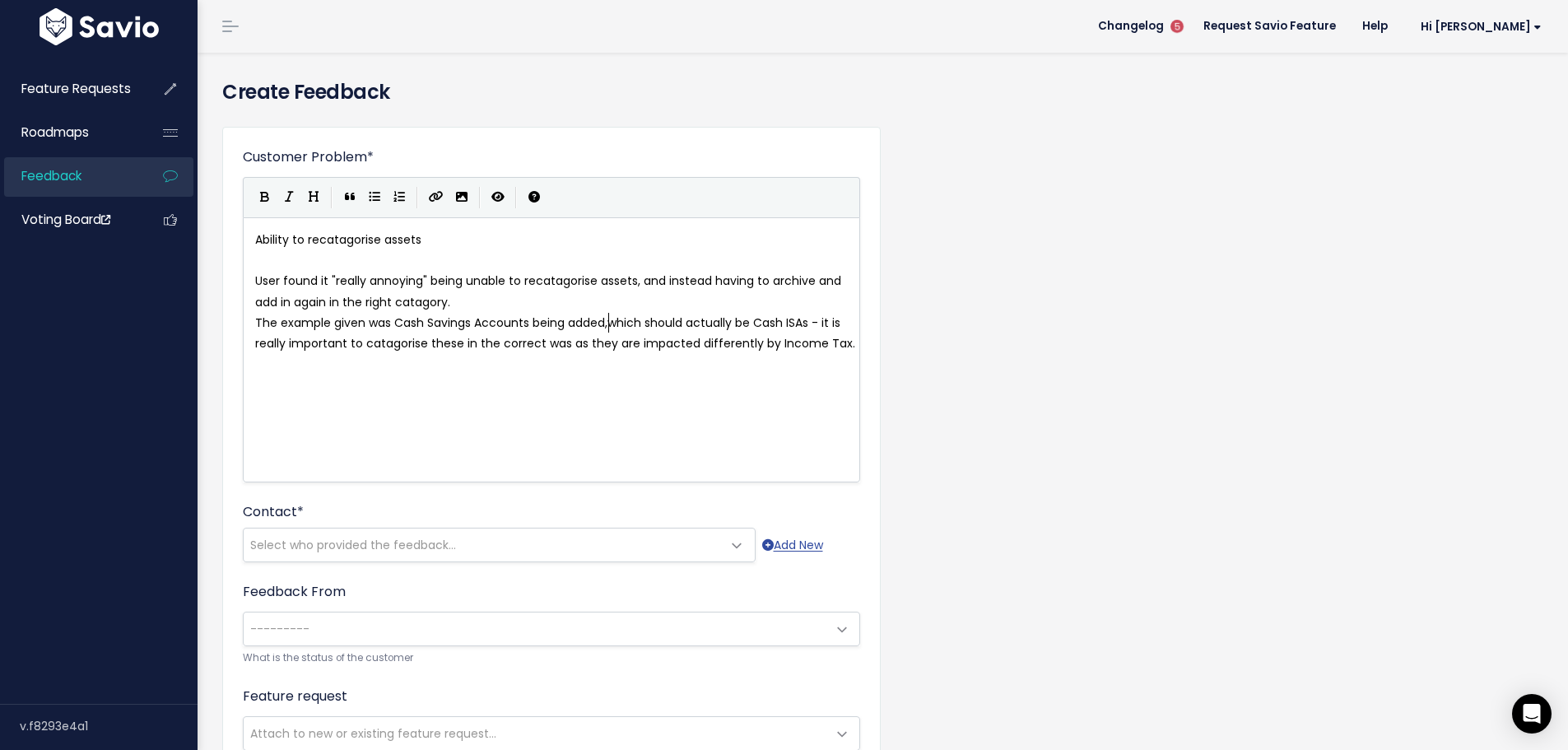
scroll to position [6, 79]
type textarea "catagorised as"
click at [320, 345] on span "The example given was Cash Savings Accounts being added, which should actually …" at bounding box center [555, 343] width 603 height 58
type textarea "-"
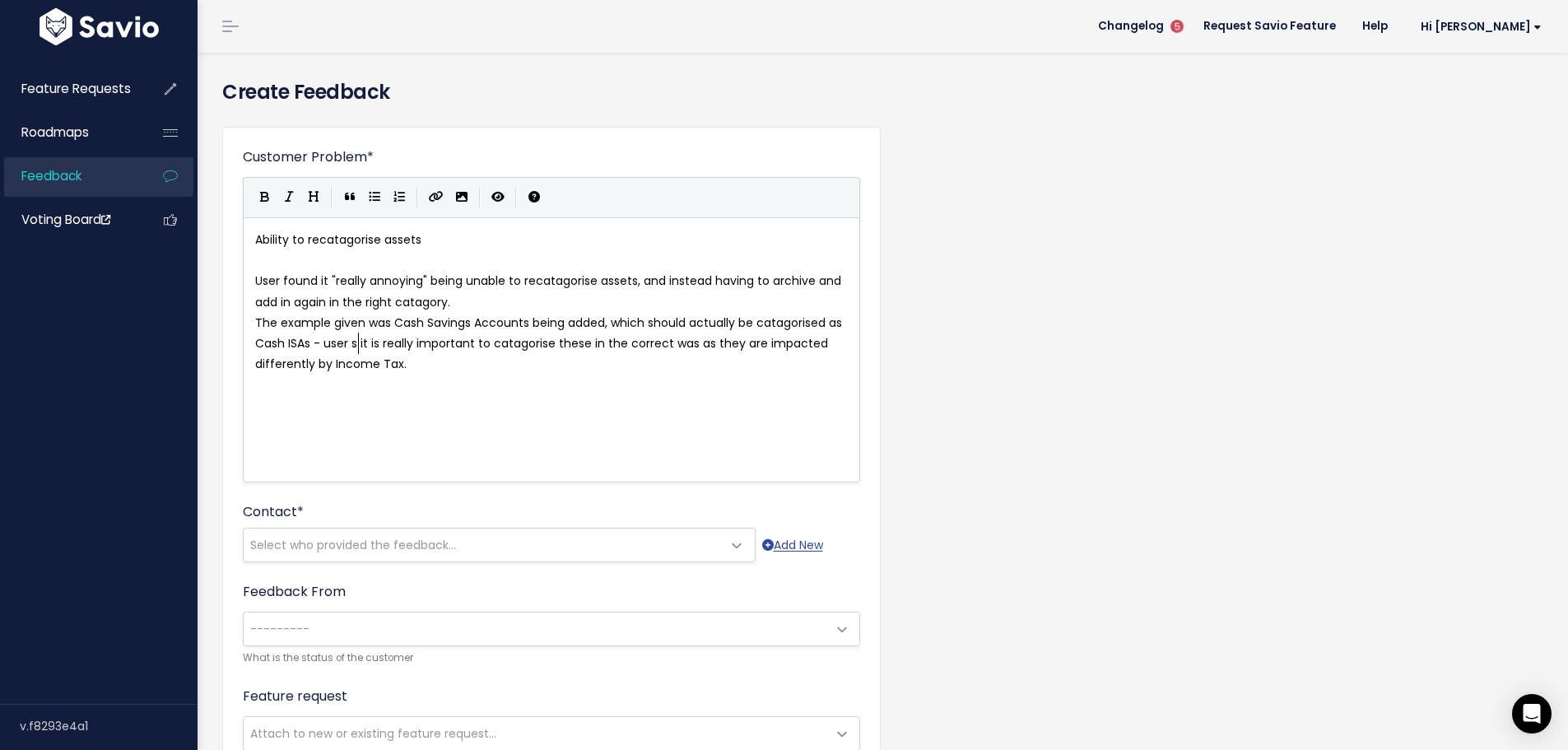
scroll to position [6, 55]
type textarea "user said"
drag, startPoint x: 401, startPoint y: 345, endPoint x: 493, endPoint y: 344, distance: 92.0
type textarea "really important"
click at [295, 204] on button "Italic" at bounding box center [288, 197] width 25 height 25
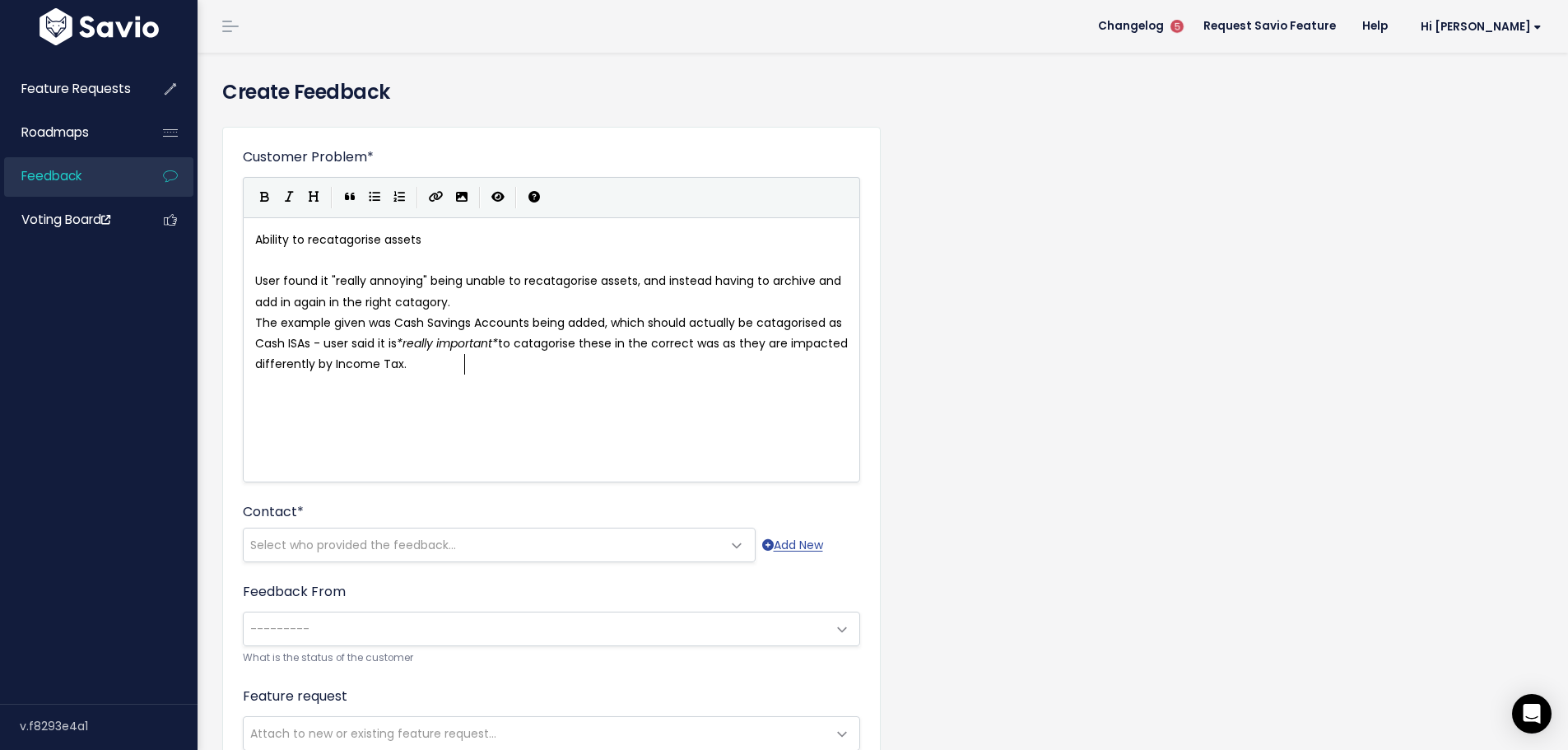
click at [537, 388] on div "x Ability to recatagorise assets ​ User found it "really annoying" being unable…" at bounding box center [571, 370] width 640 height 288
click at [589, 343] on span "The example given was Cash Savings Accounts being added, which should actually …" at bounding box center [552, 343] width 596 height 58
type textarea "Cash ISAs correctly as"
type textarea "these in the correct"
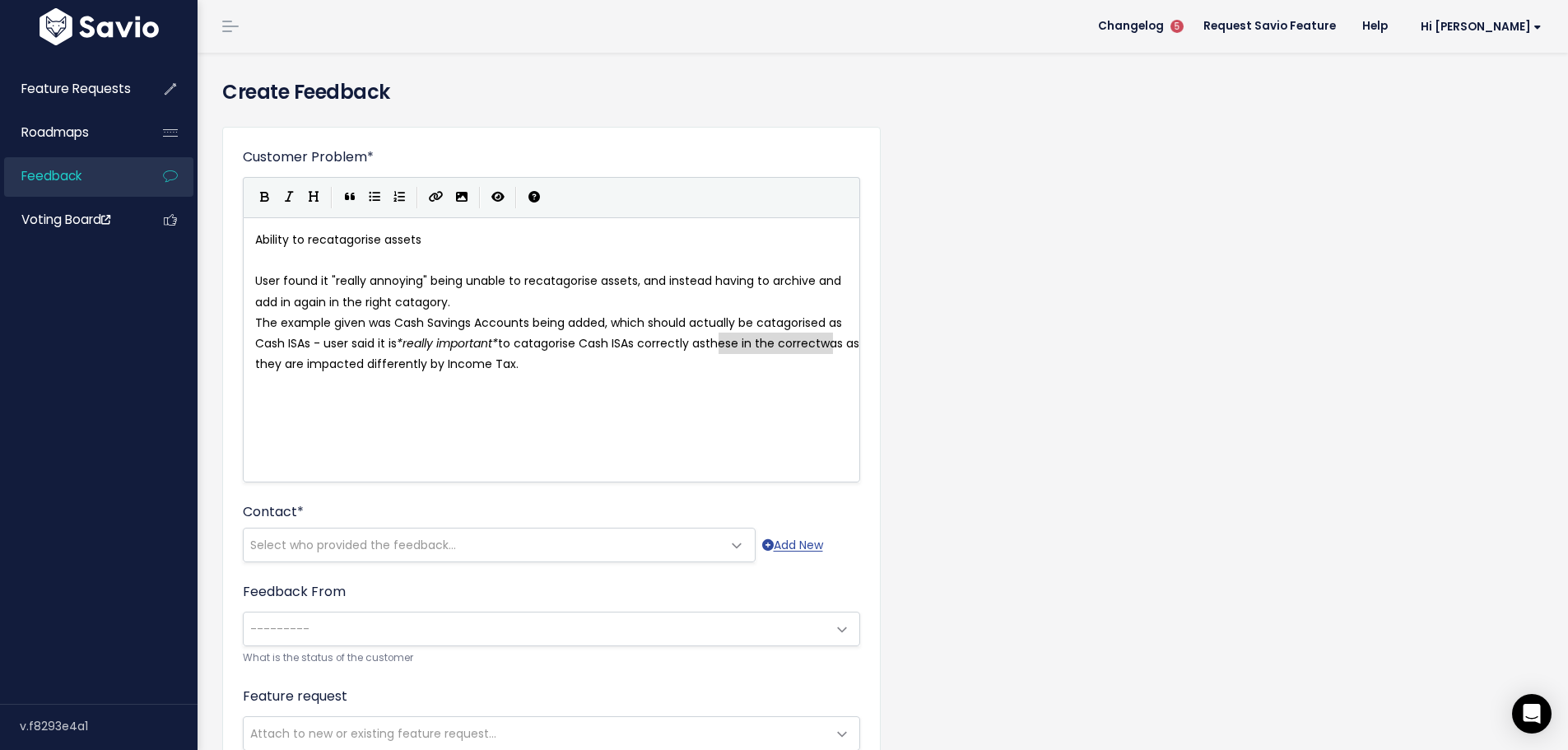
drag, startPoint x: 720, startPoint y: 346, endPoint x: 832, endPoint y: 346, distance: 112.0
click at [407, 365] on pre "The example given was Cash Savings Accounts being added, which should actually …" at bounding box center [557, 344] width 611 height 63
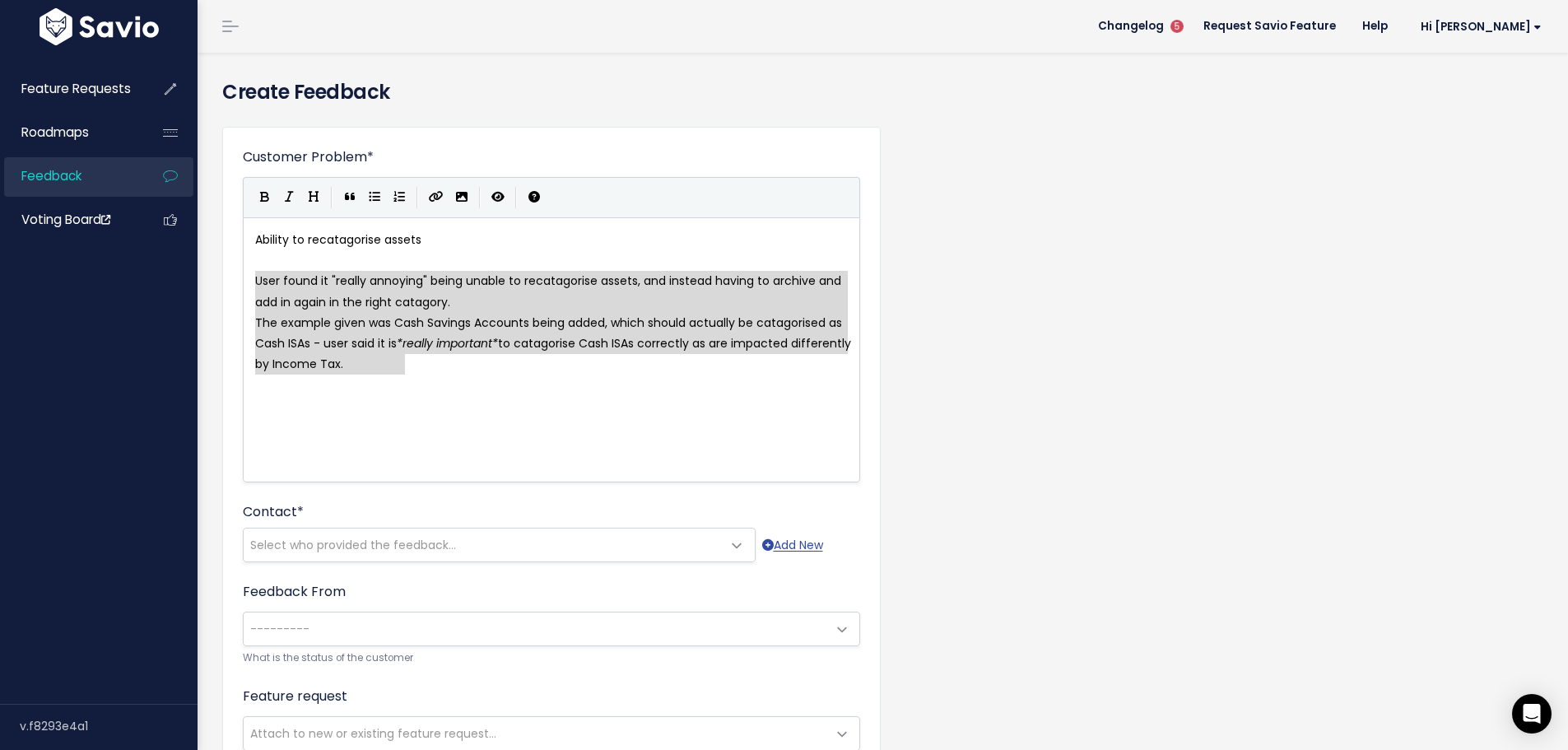
drag, startPoint x: 421, startPoint y: 360, endPoint x: 242, endPoint y: 282, distance: 195.3
click at [371, 203] on button "Generic List" at bounding box center [374, 197] width 25 height 25
type textarea "* The example given was Cash Savings Accounts being added, which should actuall…"
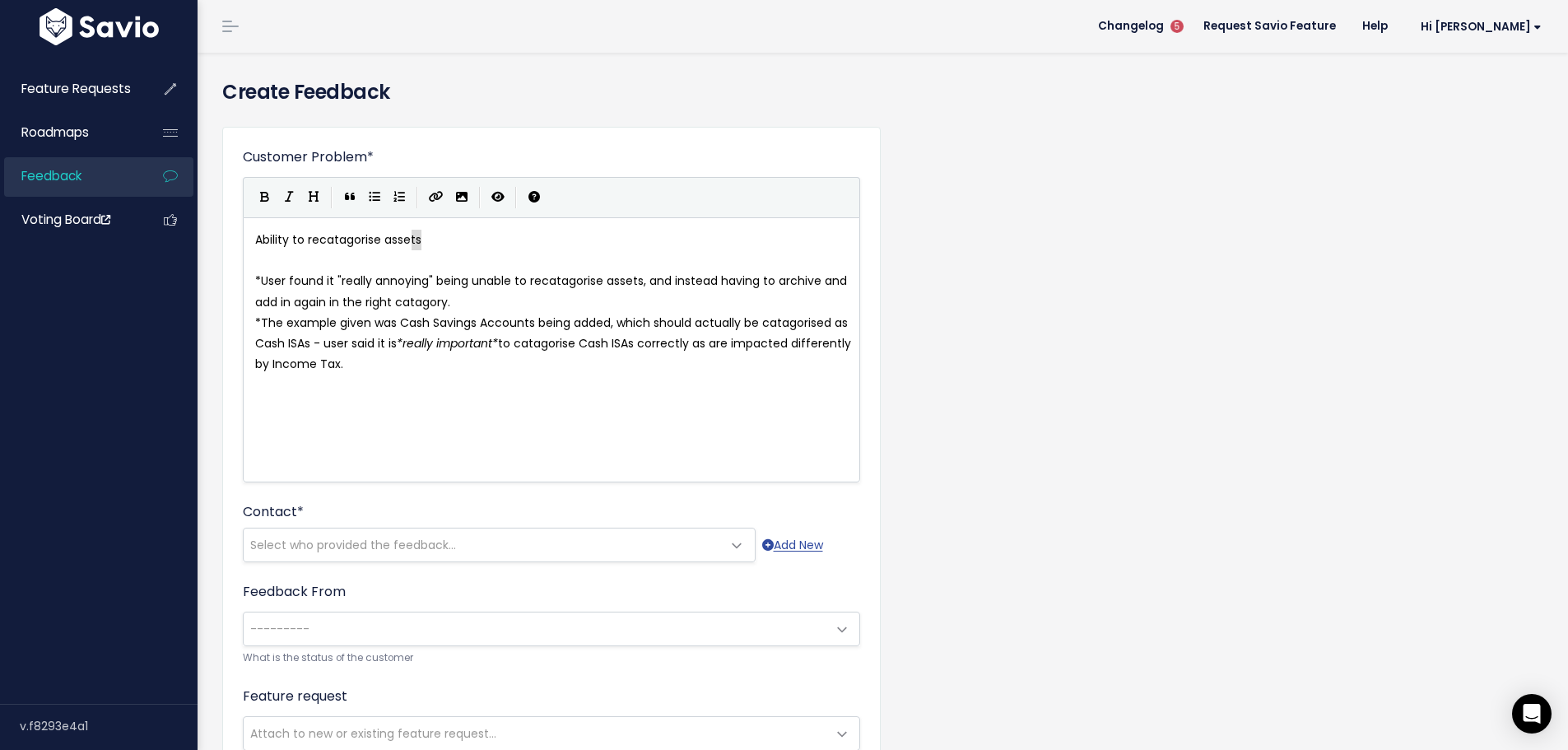
type textarea "Ability to recatagorise assets"
drag, startPoint x: 452, startPoint y: 242, endPoint x: 220, endPoint y: 243, distance: 232.0
click at [489, 391] on div "x ** Ability to recatagorise assets ** ​ * User found it "really annoying" bein…" at bounding box center [571, 370] width 640 height 288
click at [432, 428] on div "x ** Ability to recatagorise assets ** ​ * User found it "really annoying" bein…" at bounding box center [571, 370] width 640 height 288
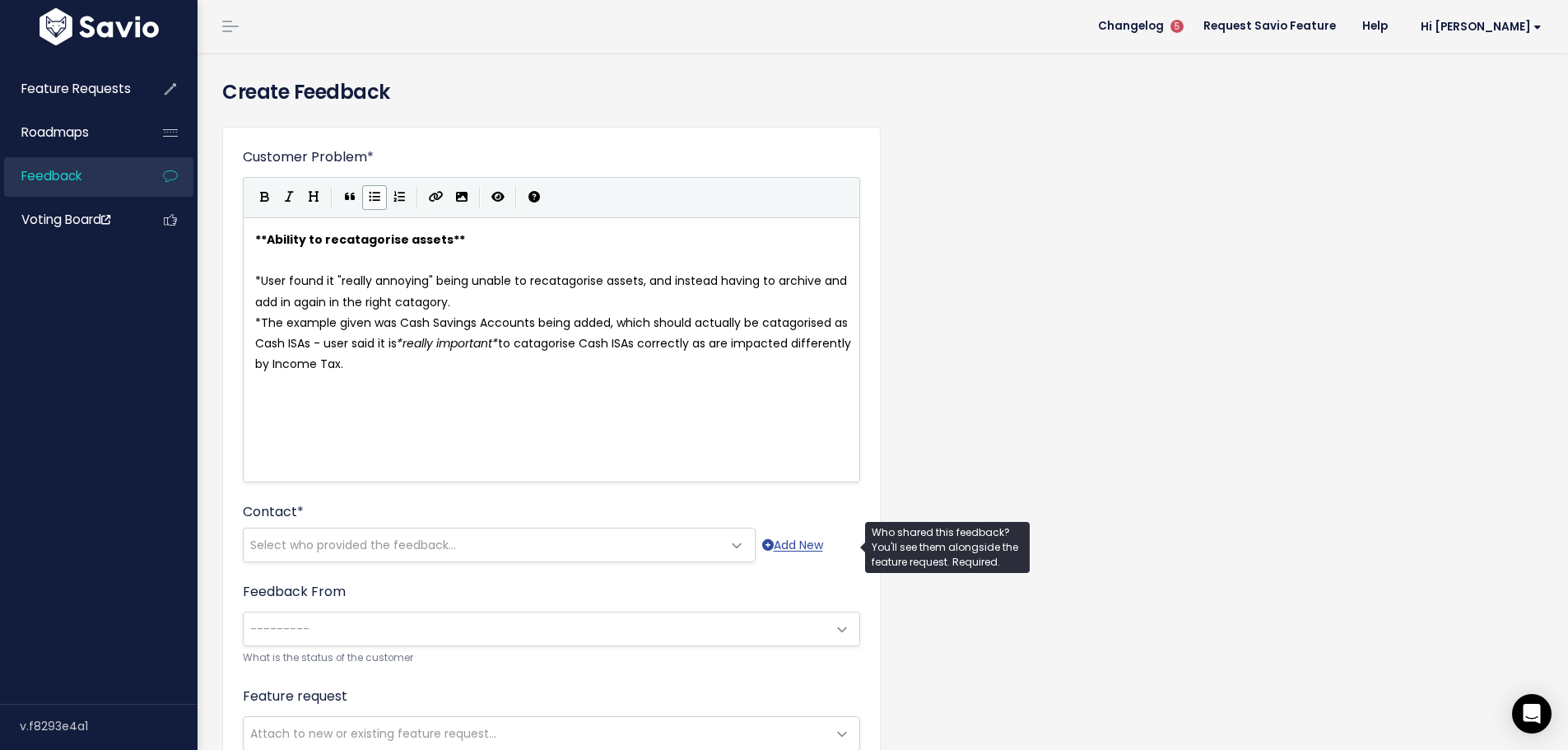
click at [380, 540] on span "Select who provided the feedback..." at bounding box center [352, 545] width 205 height 17
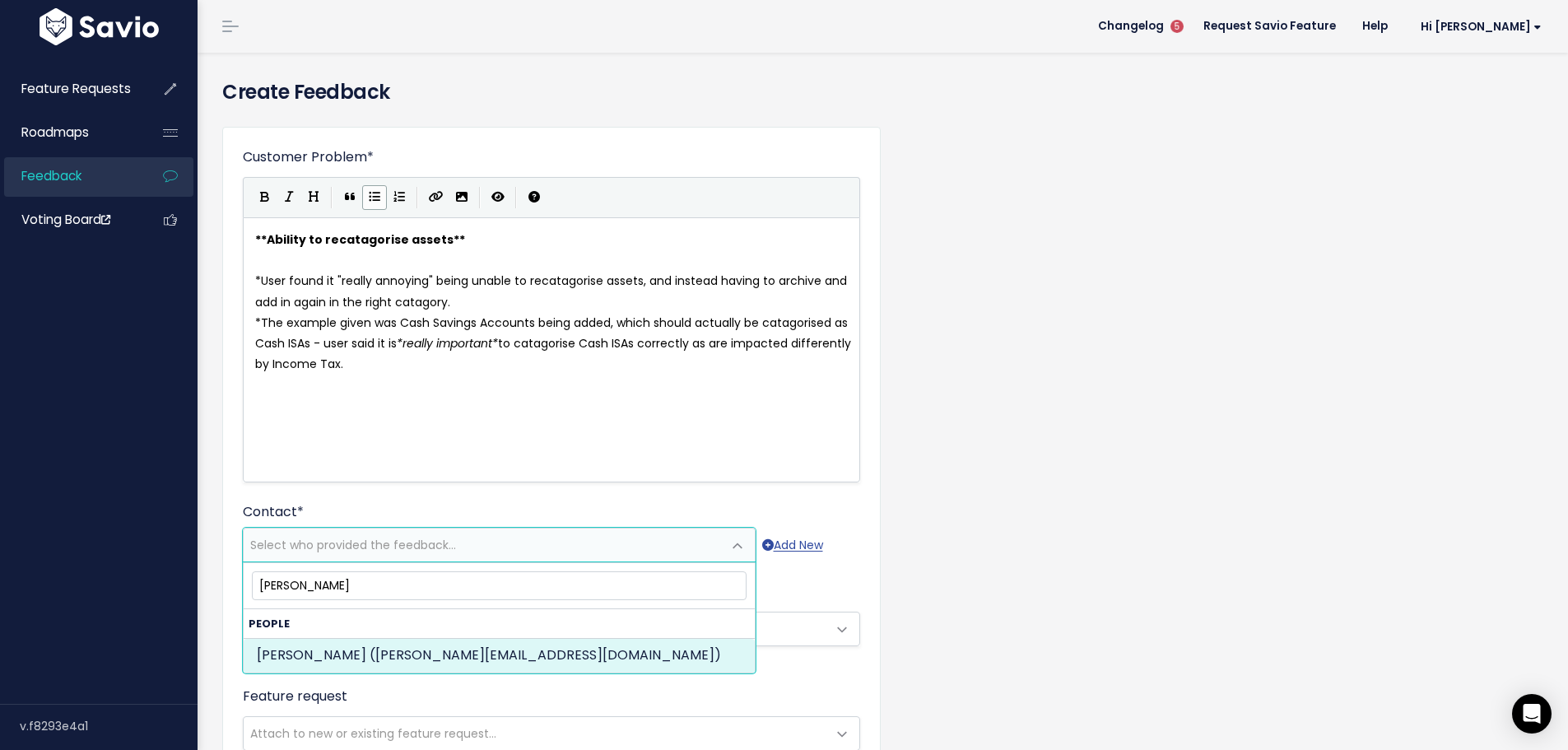
type input "rachel broughton"
select select "ACTIVE"
select select "89388490"
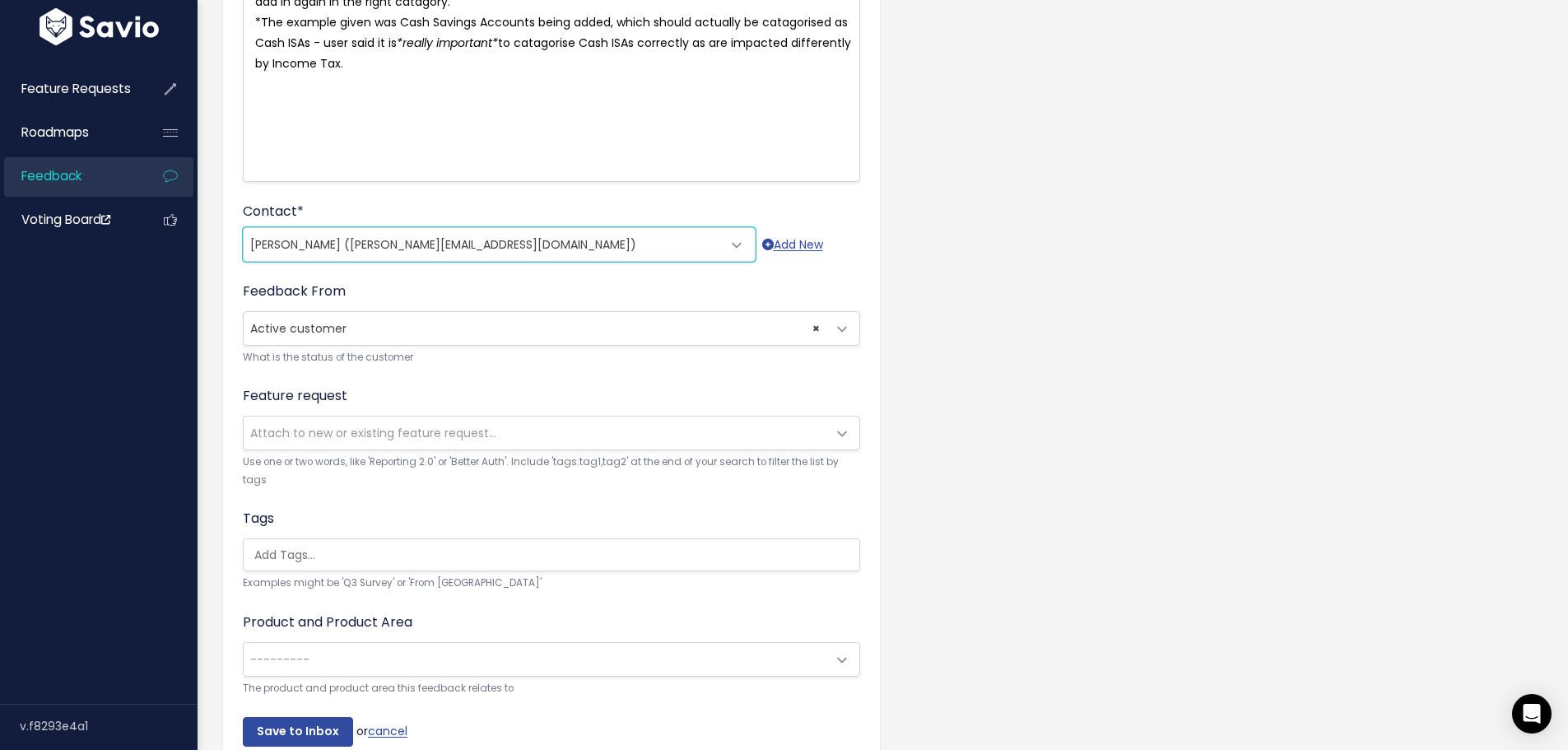
scroll to position [329, 0]
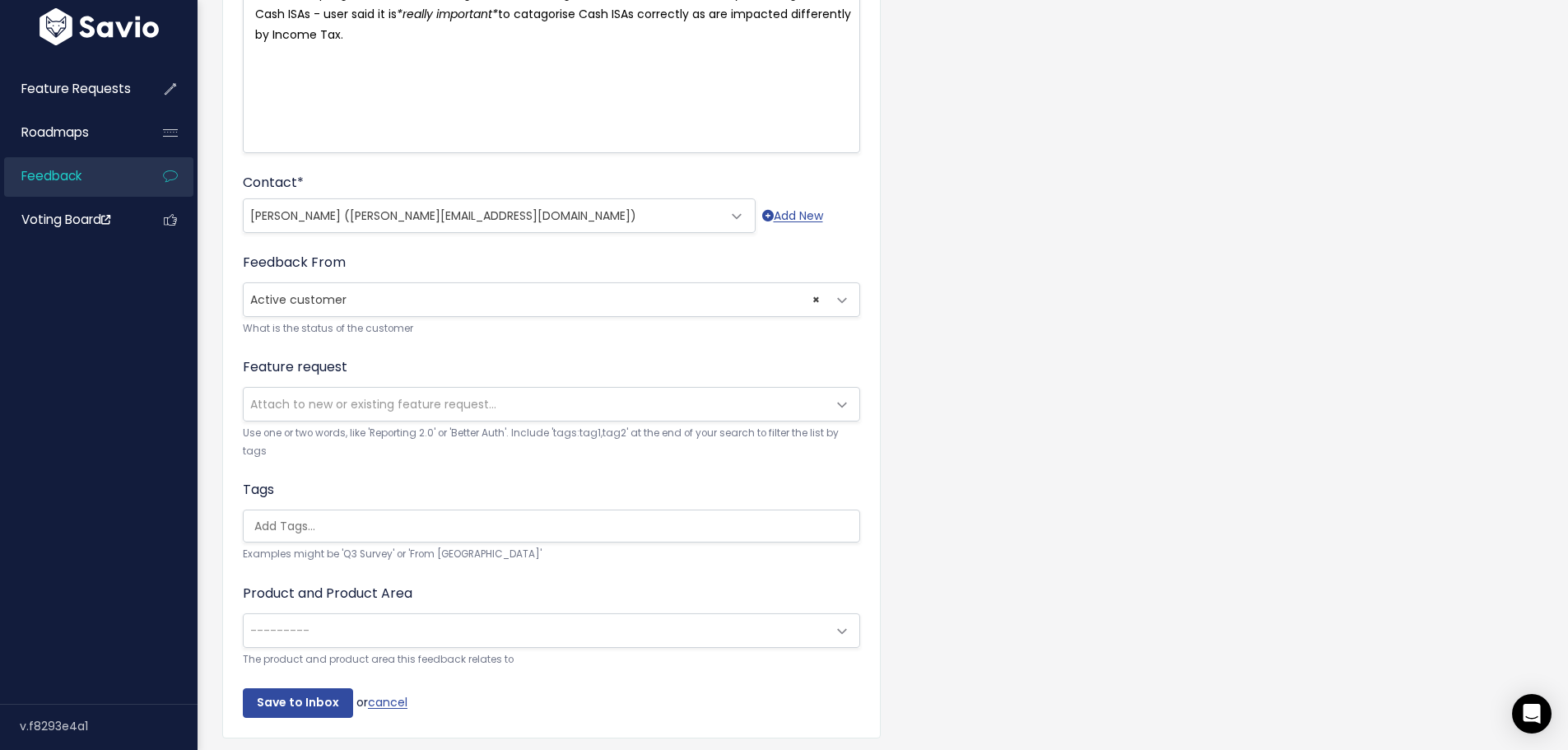
click at [323, 401] on span "Attach to new or existing feature request..." at bounding box center [373, 404] width 246 height 17
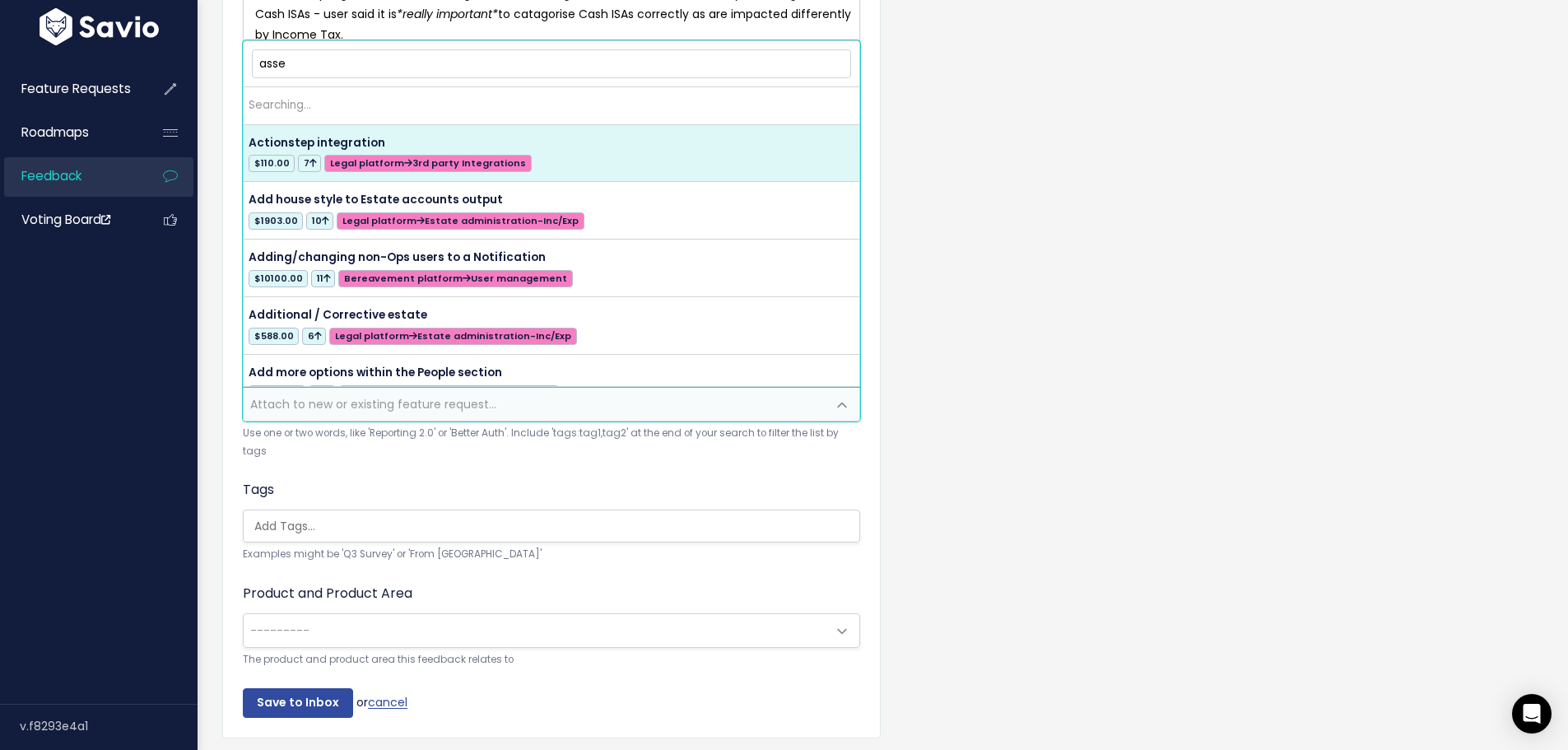
type input "asset"
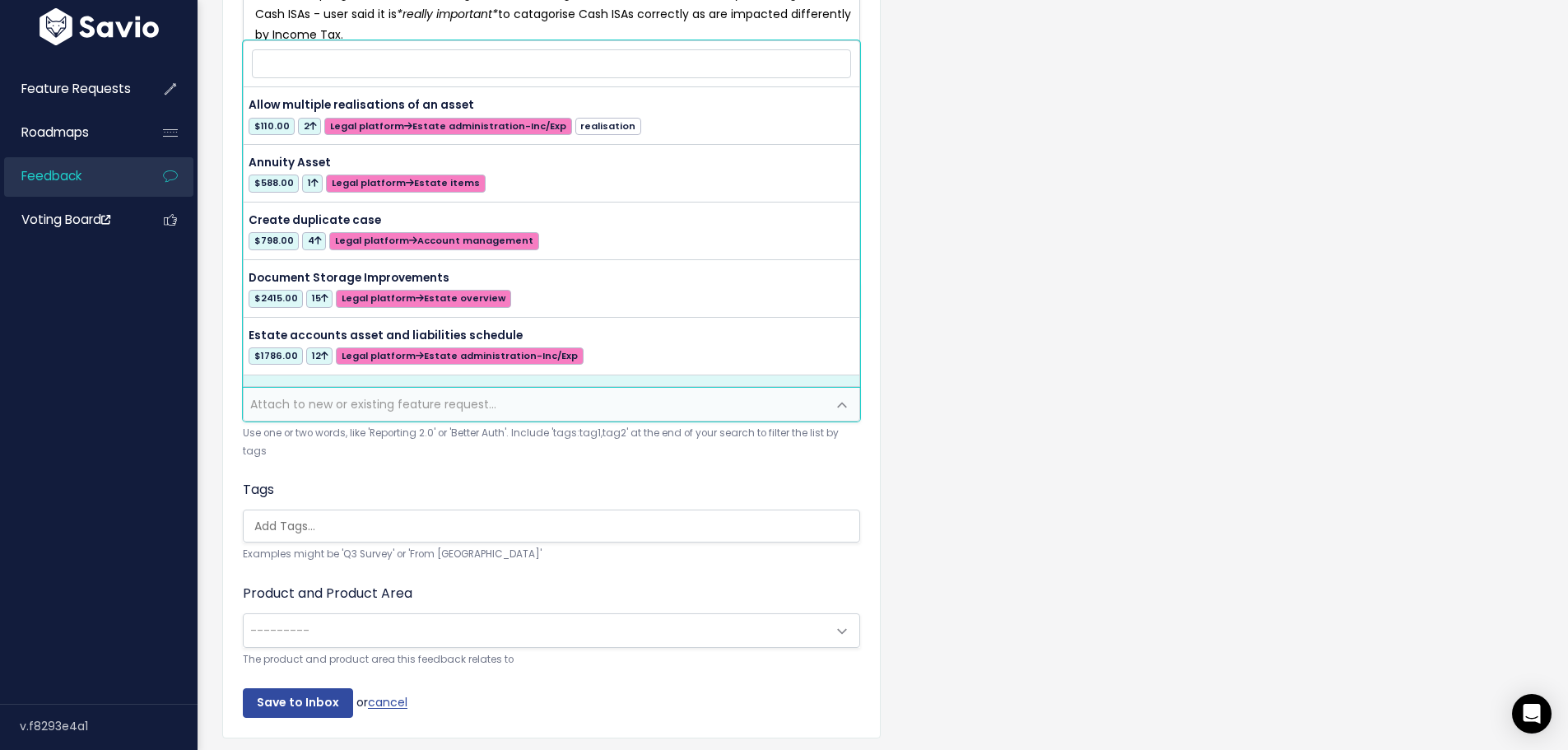
click at [326, 472] on form "Customer Problem * **Ability to recatagorise assets** * User found it "really a…" at bounding box center [552, 267] width 617 height 899
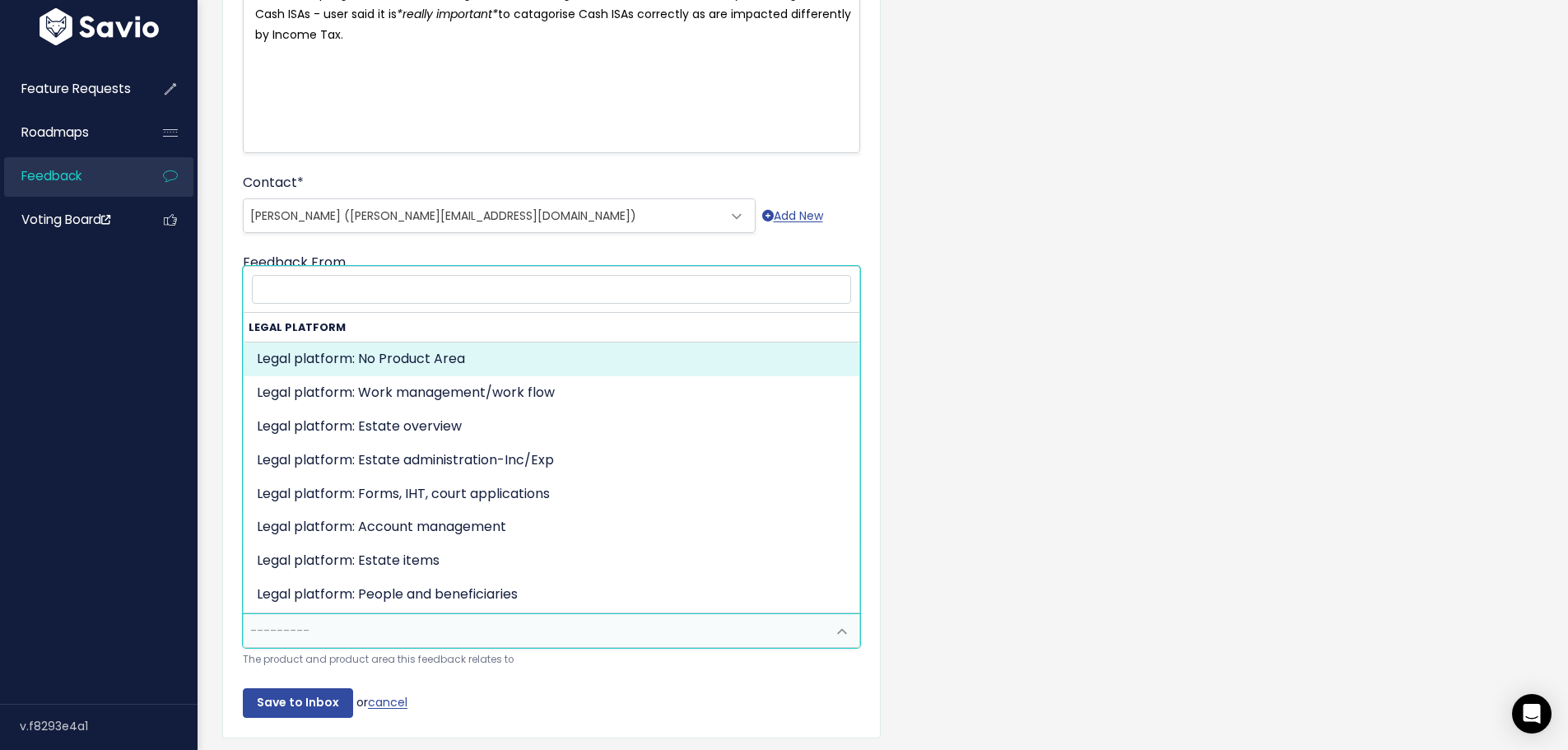
click at [314, 626] on span "---------" at bounding box center [535, 629] width 583 height 32
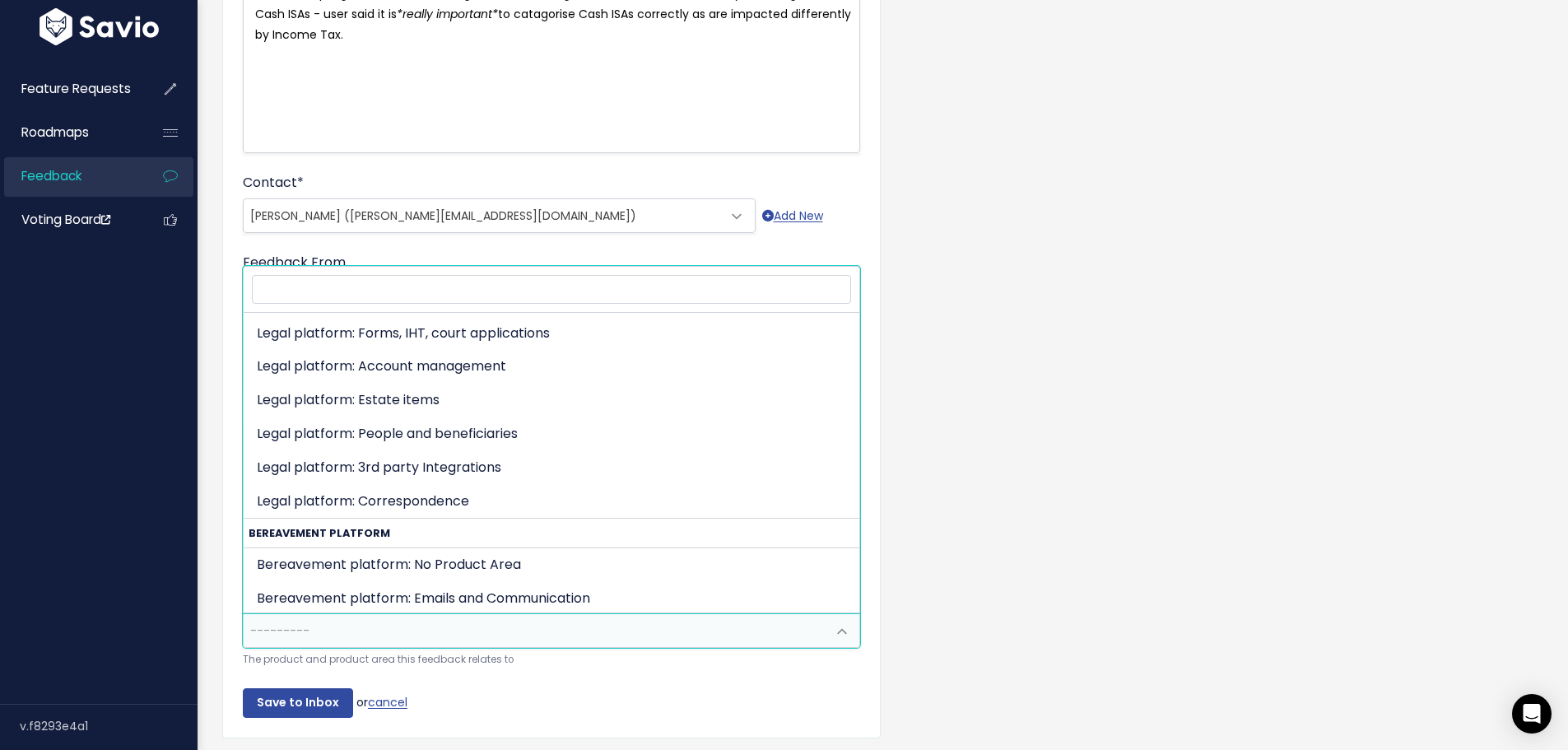
scroll to position [164, 0]
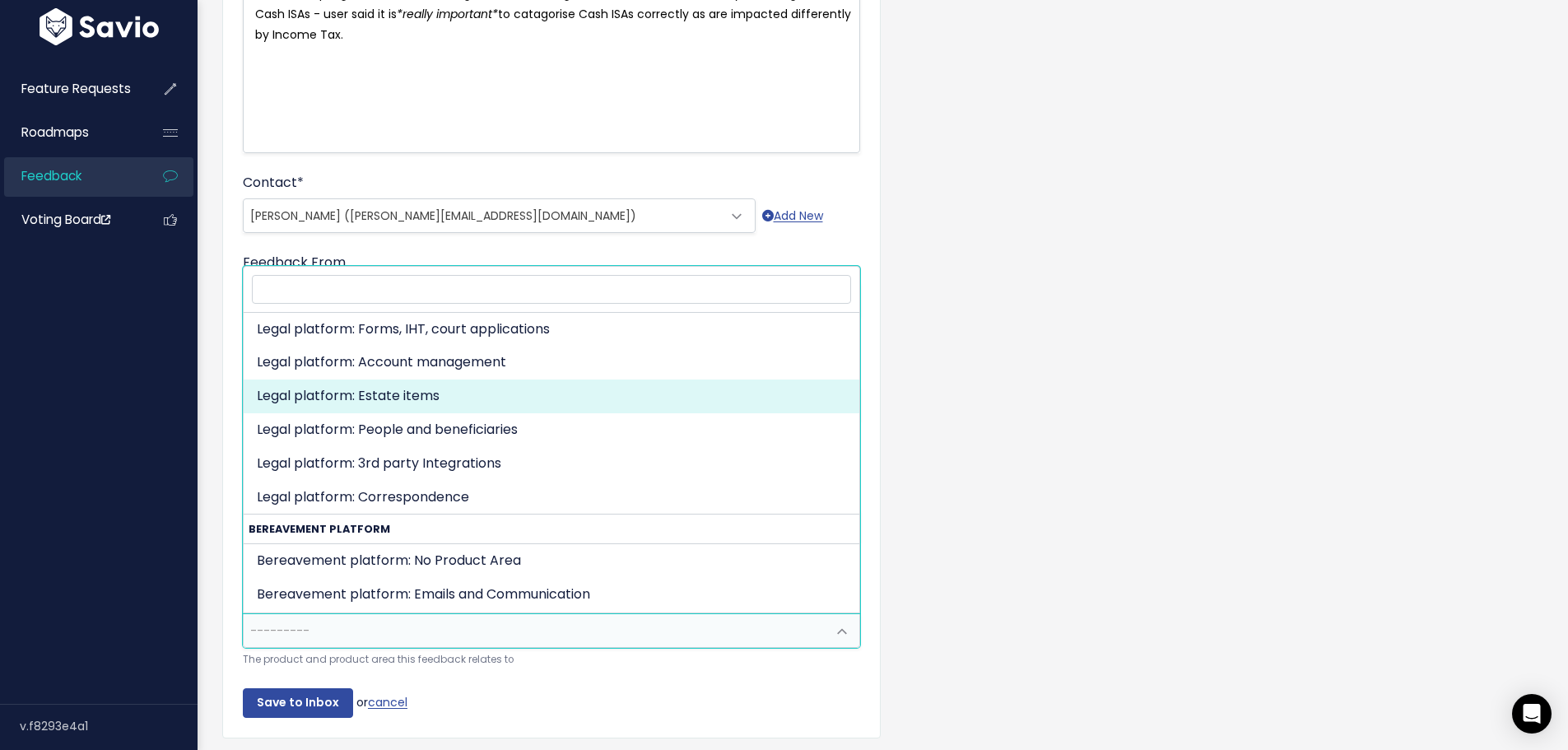
select select "MAIN:ESTATE_ITEMS"
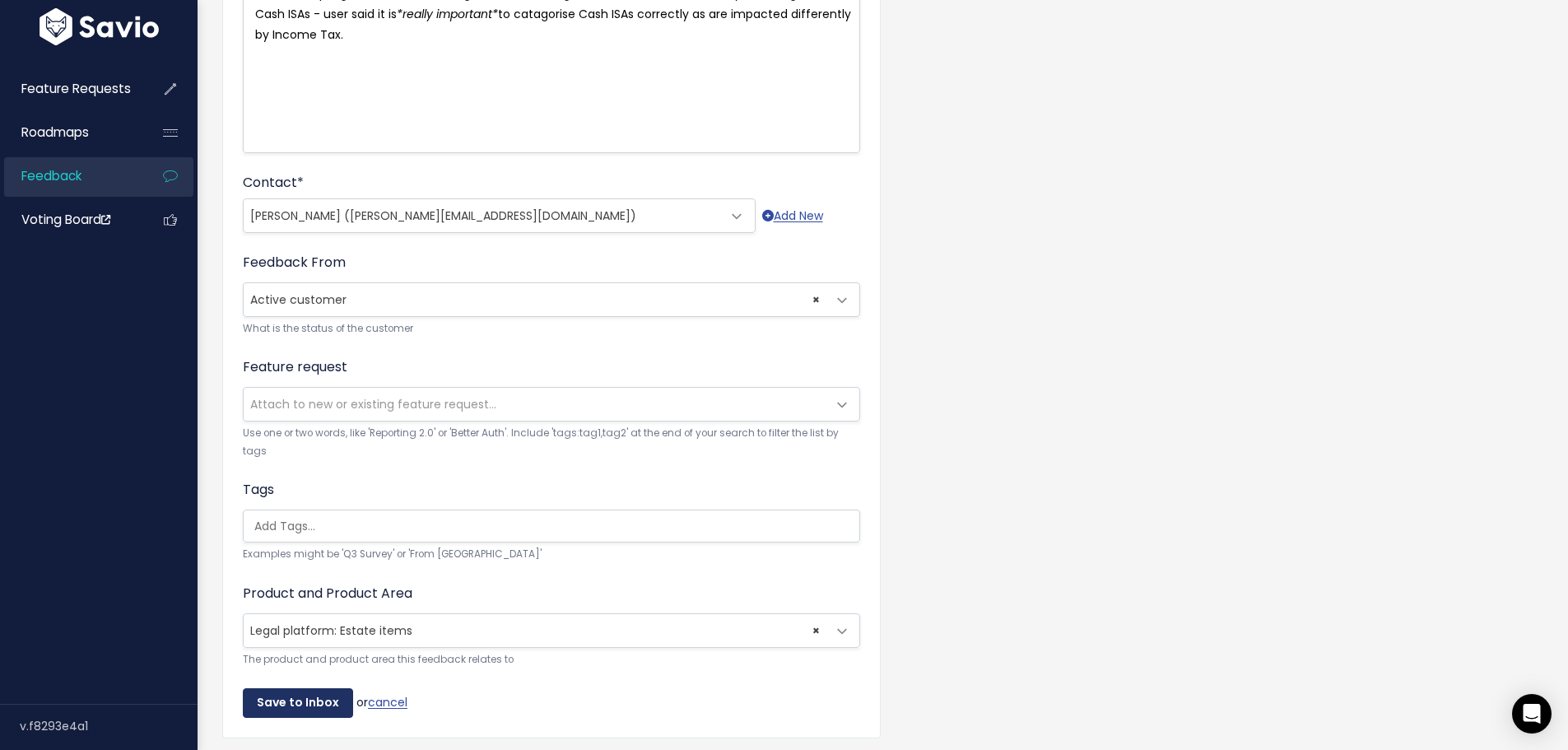
click at [323, 699] on input "Save to Inbox" at bounding box center [298, 703] width 110 height 29
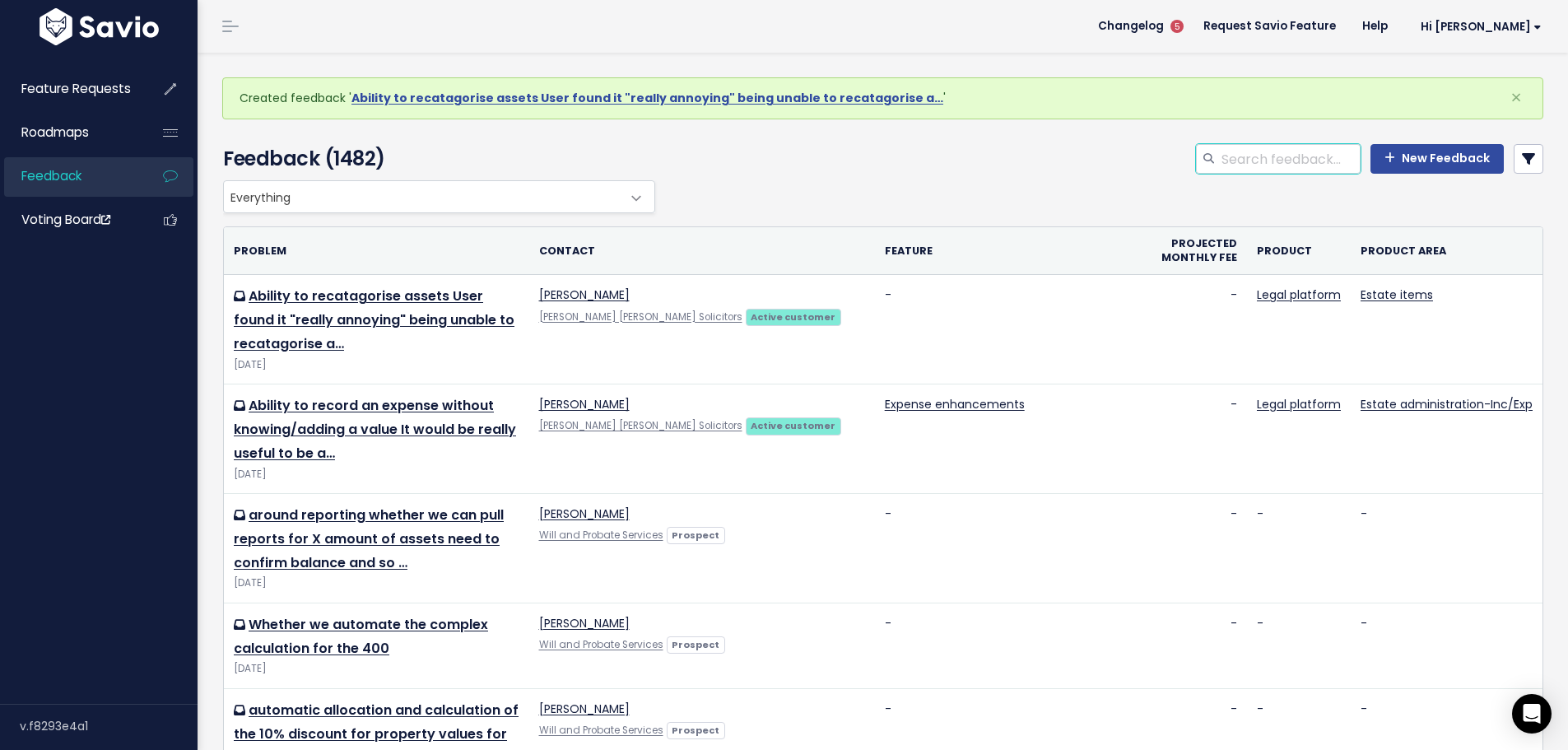
click at [1224, 149] on input "search" at bounding box center [1289, 158] width 141 height 29
type input "income"
click at [1521, 150] on link at bounding box center [1528, 158] width 29 height 29
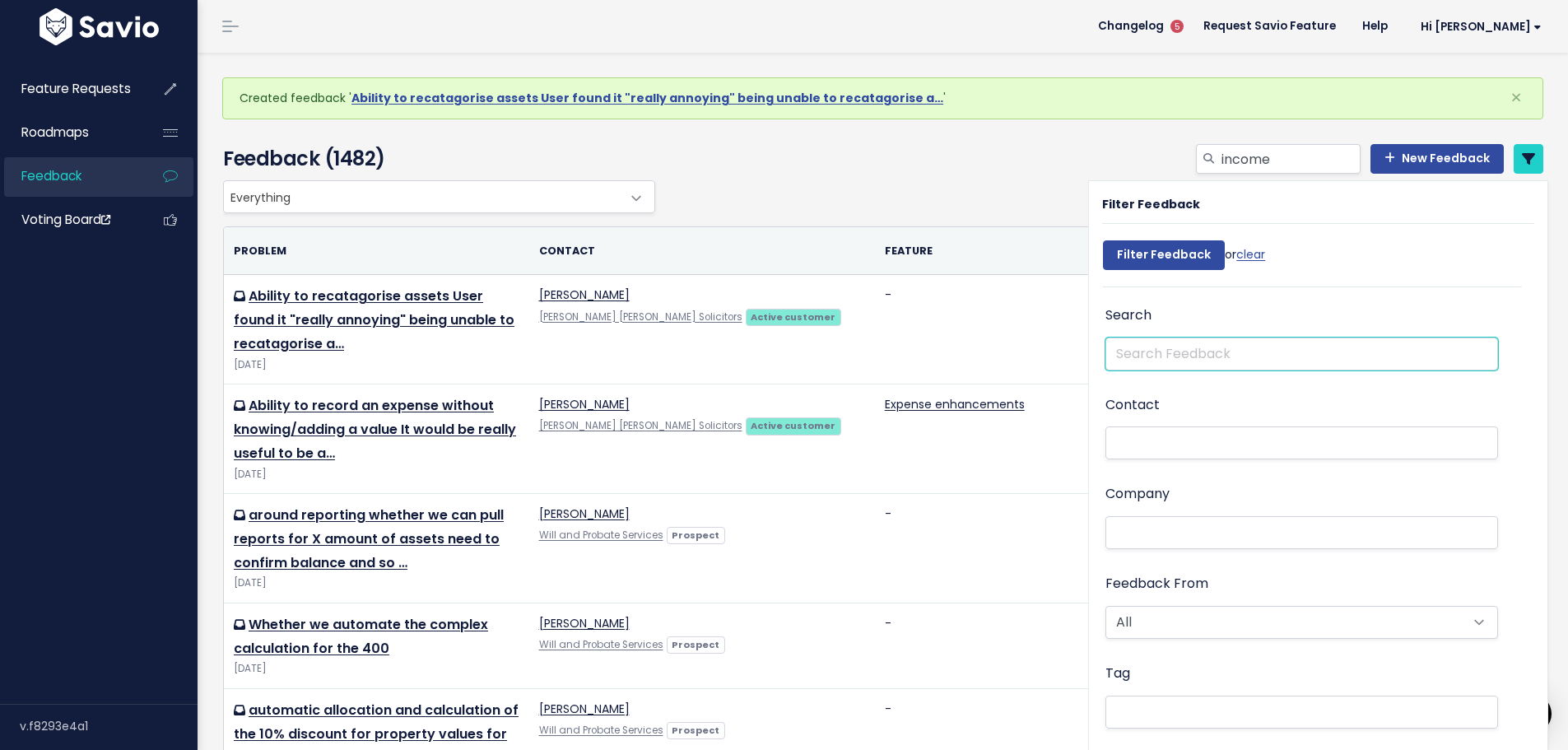
click at [1164, 349] on input "text" at bounding box center [1301, 353] width 392 height 32
type input "income tax"
click at [1146, 260] on input "Filter Feedback" at bounding box center [1164, 255] width 122 height 29
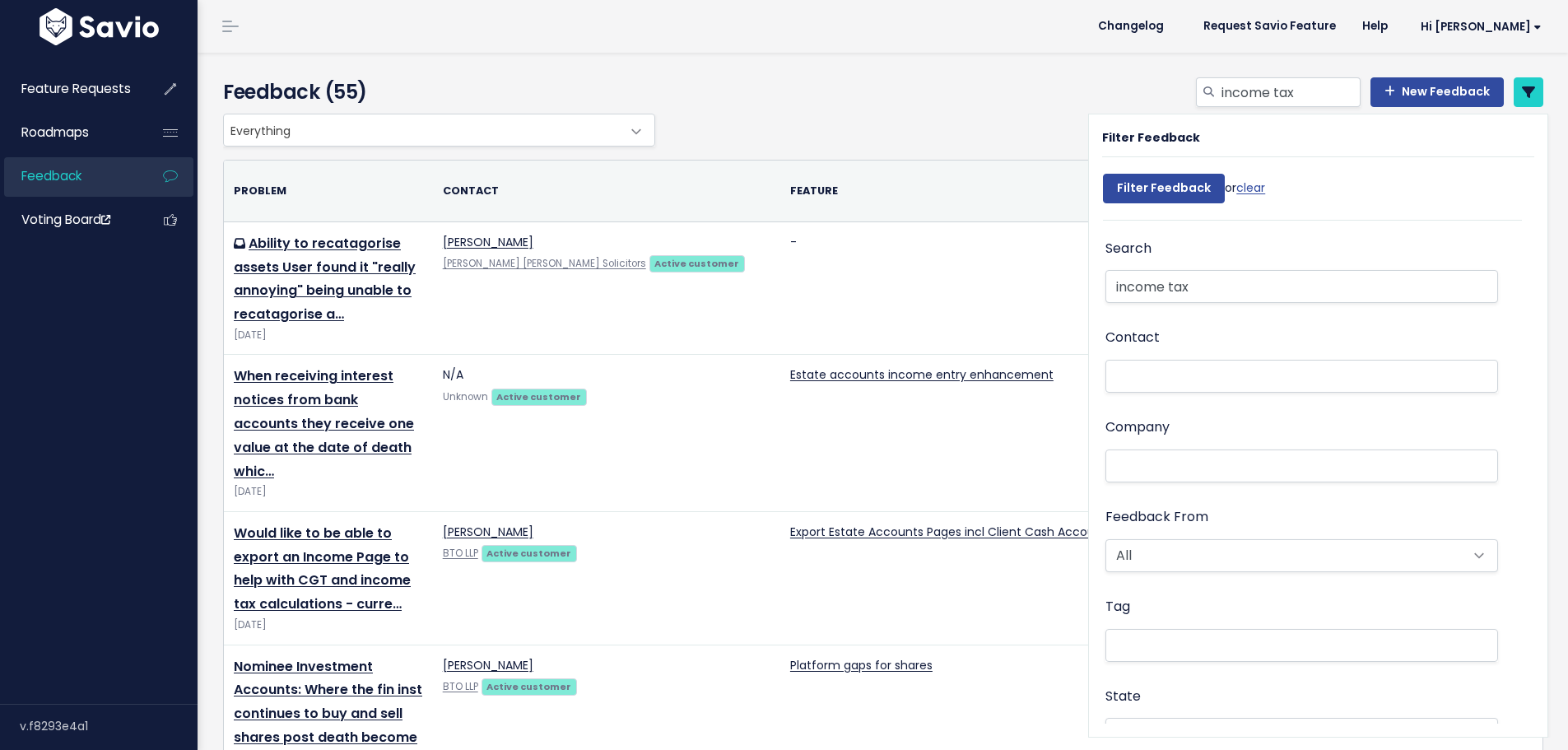
select select
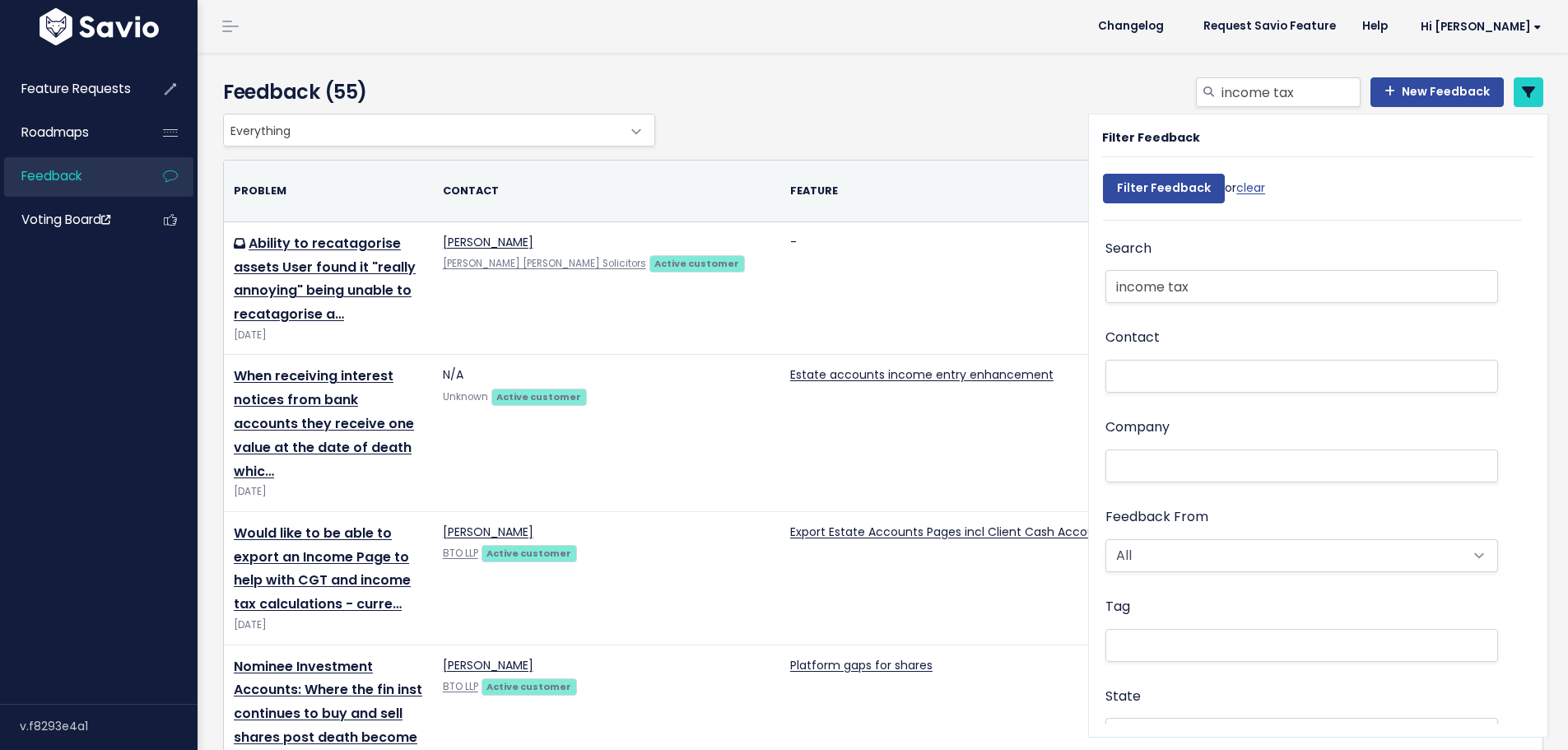
select select
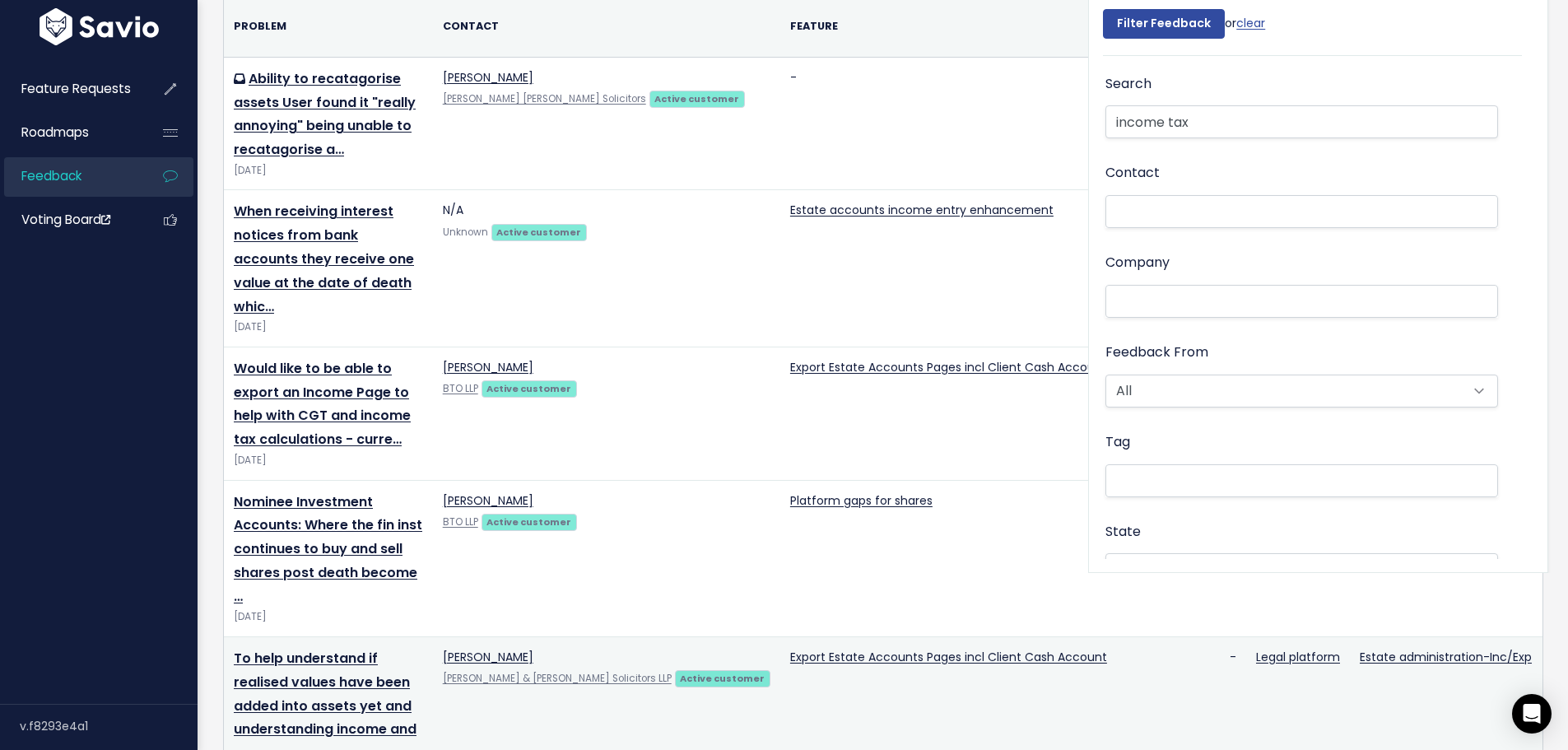
scroll to position [329, 0]
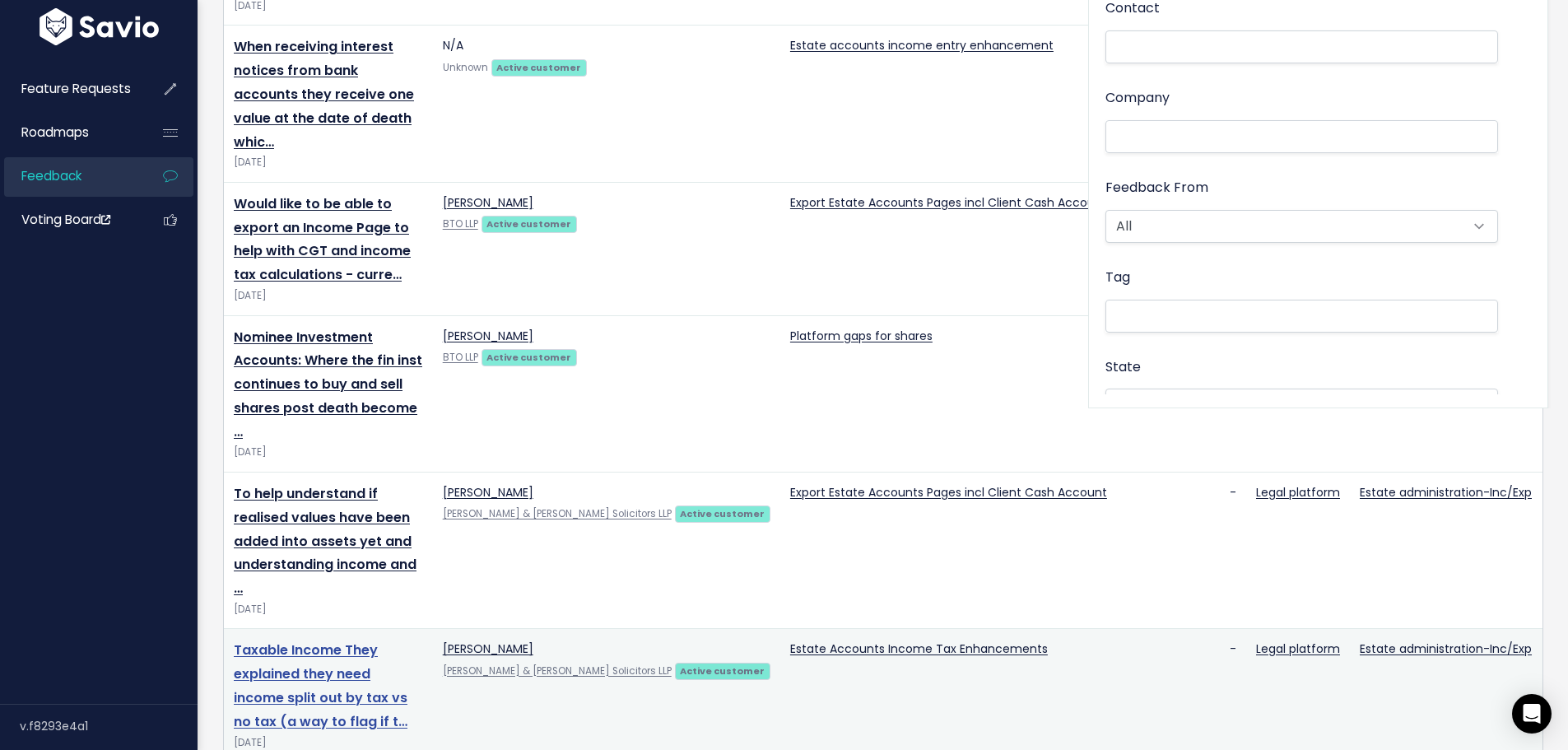
click at [379, 640] on link "Taxable Income They explained they need income split out by tax vs no tax (a wa…" at bounding box center [320, 684] width 174 height 89
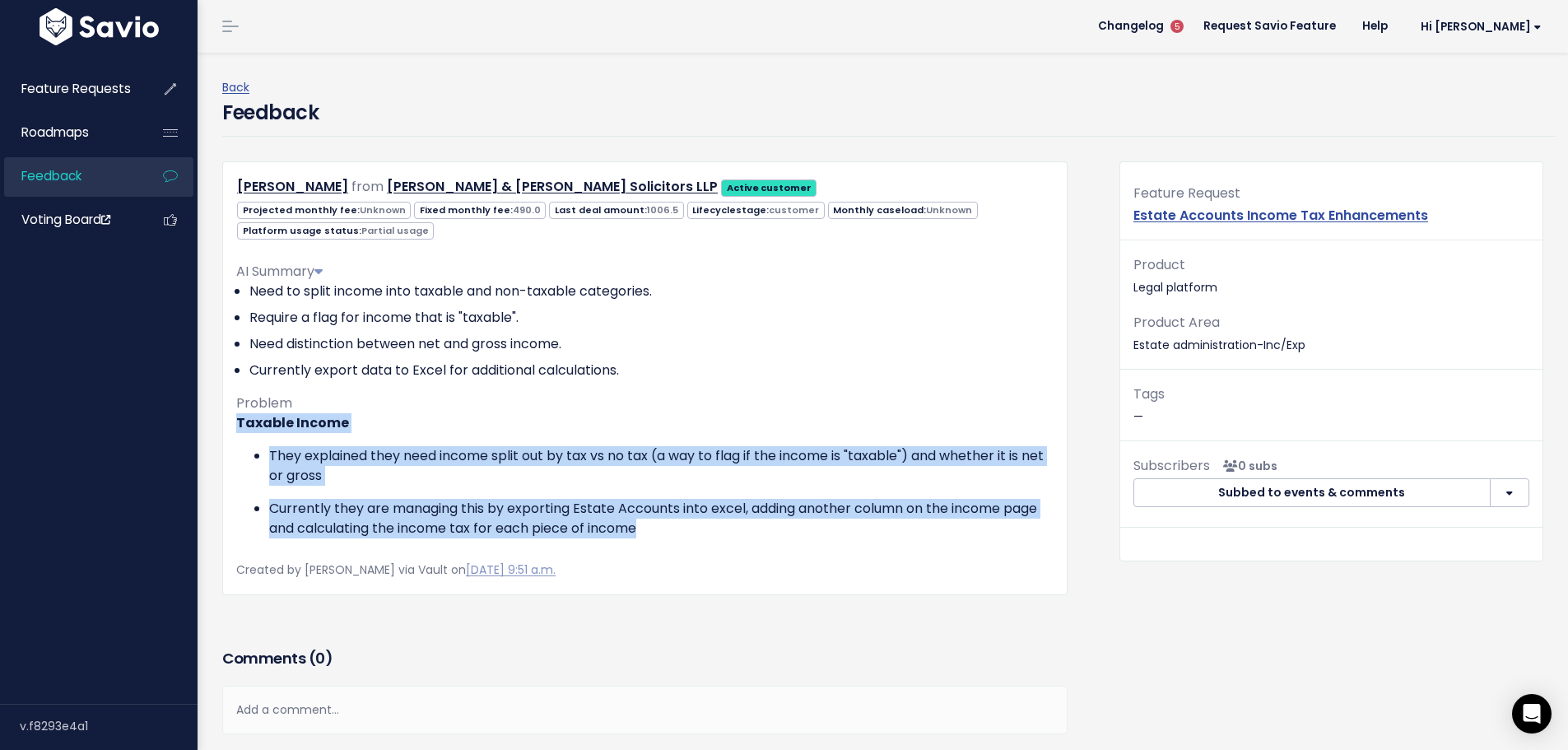
drag, startPoint x: 688, startPoint y: 520, endPoint x: 237, endPoint y: 426, distance: 460.7
click at [237, 426] on div "Taxable Income They explained they need income split out by tax vs no tax (a wa…" at bounding box center [644, 475] width 817 height 125
copy div "Taxable Income They explained they need income split out by tax vs no tax (a wa…"
click at [239, 84] on link "Back" at bounding box center [236, 87] width 28 height 17
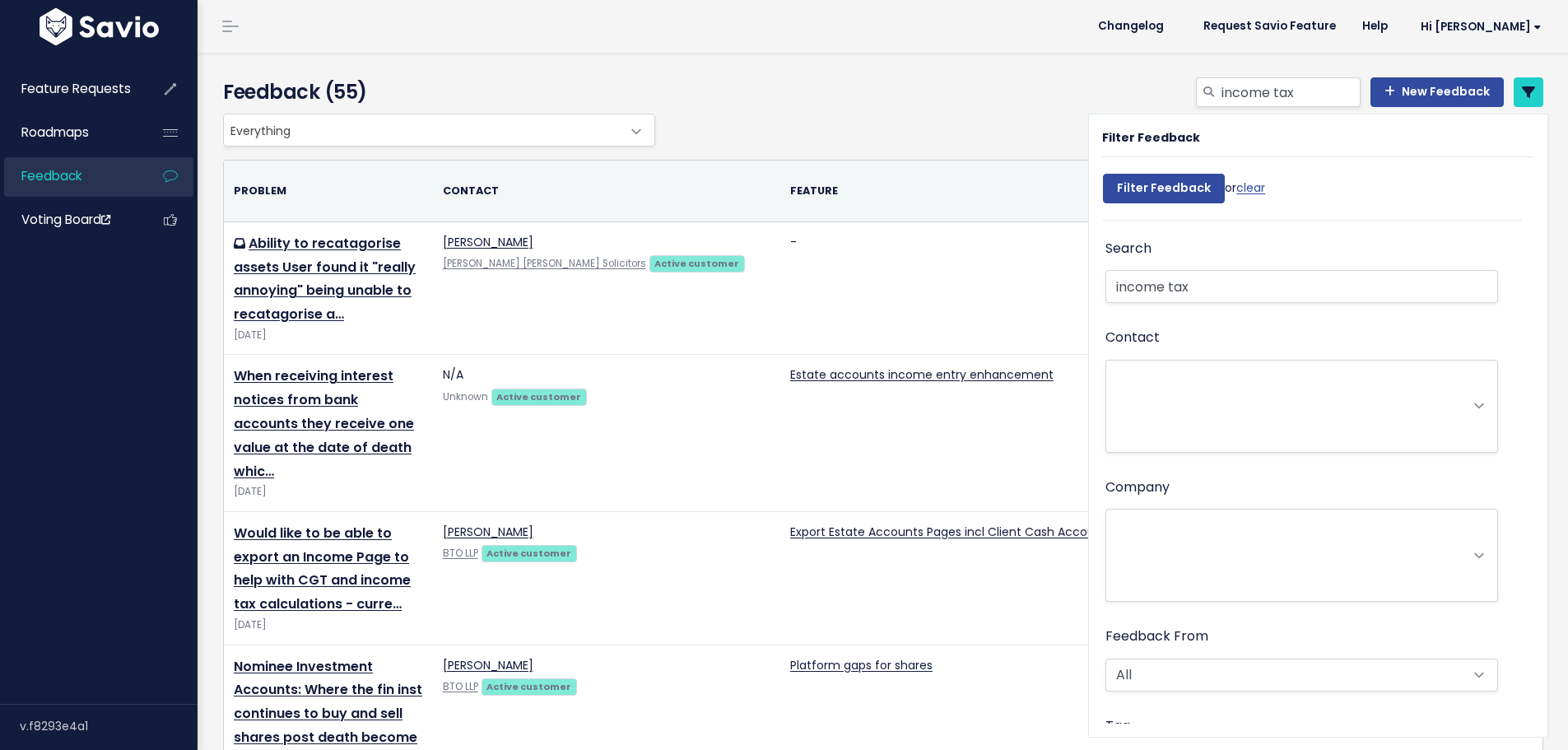
select select
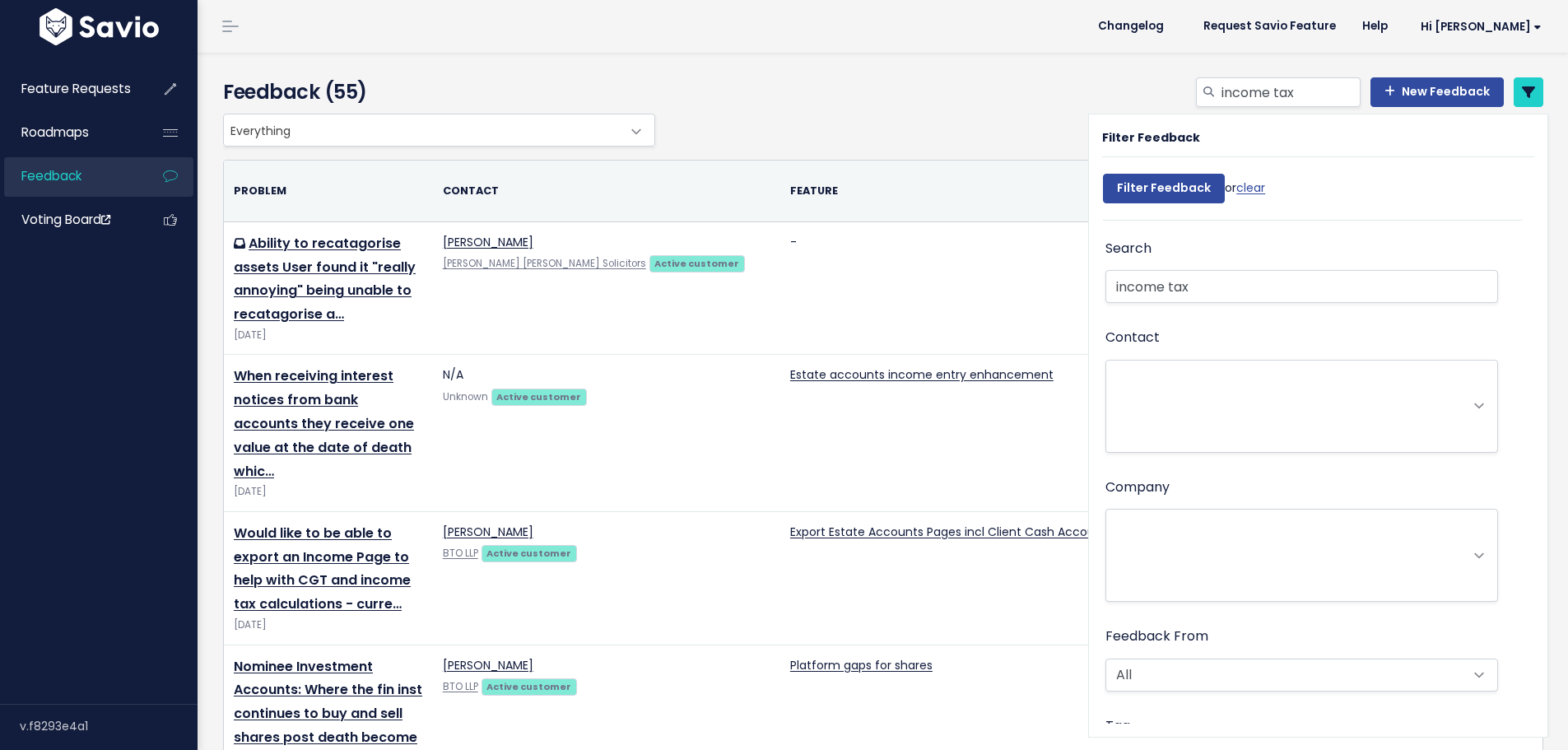
select select
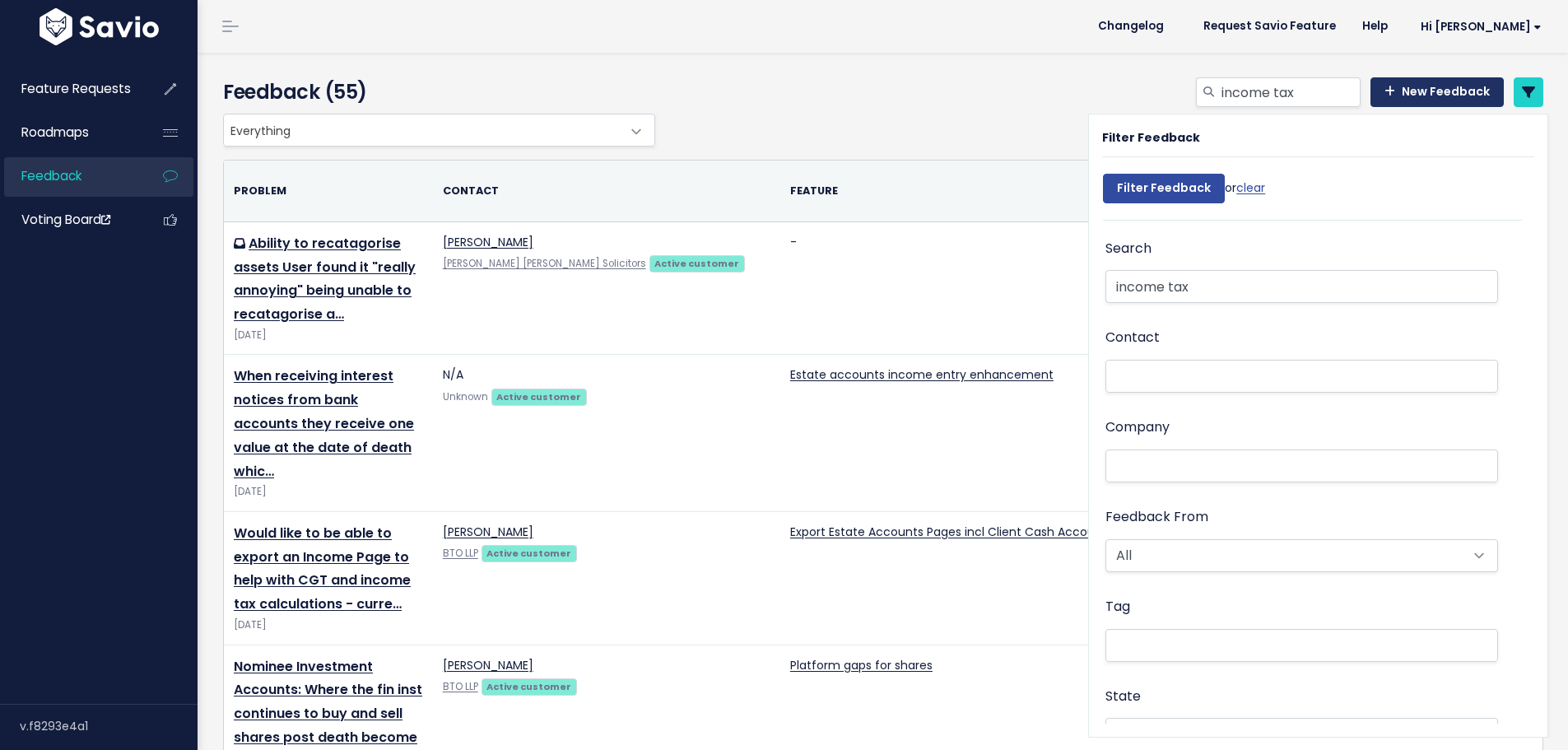
click at [1444, 96] on link "New Feedback" at bounding box center [1437, 92] width 134 height 29
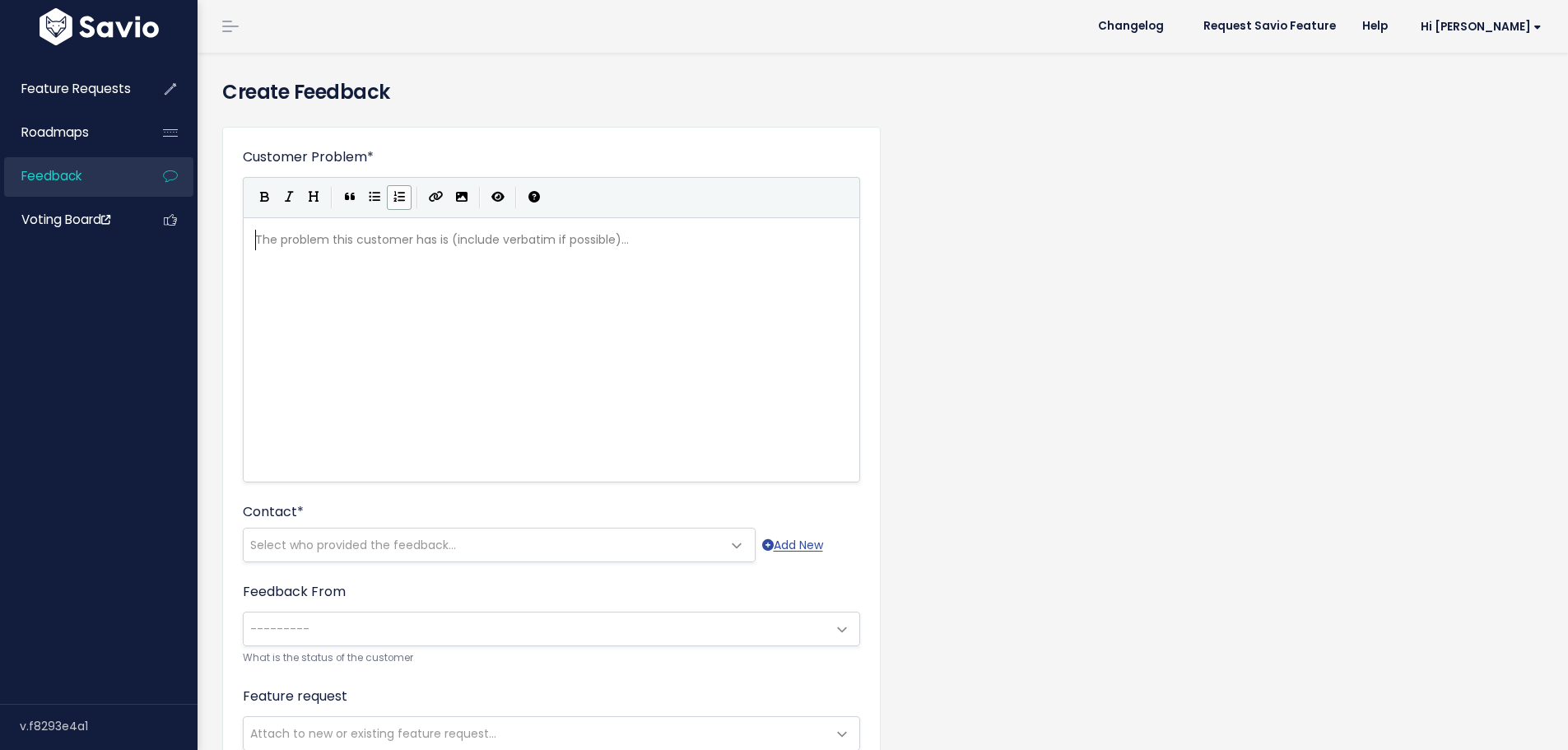
scroll to position [2, 0]
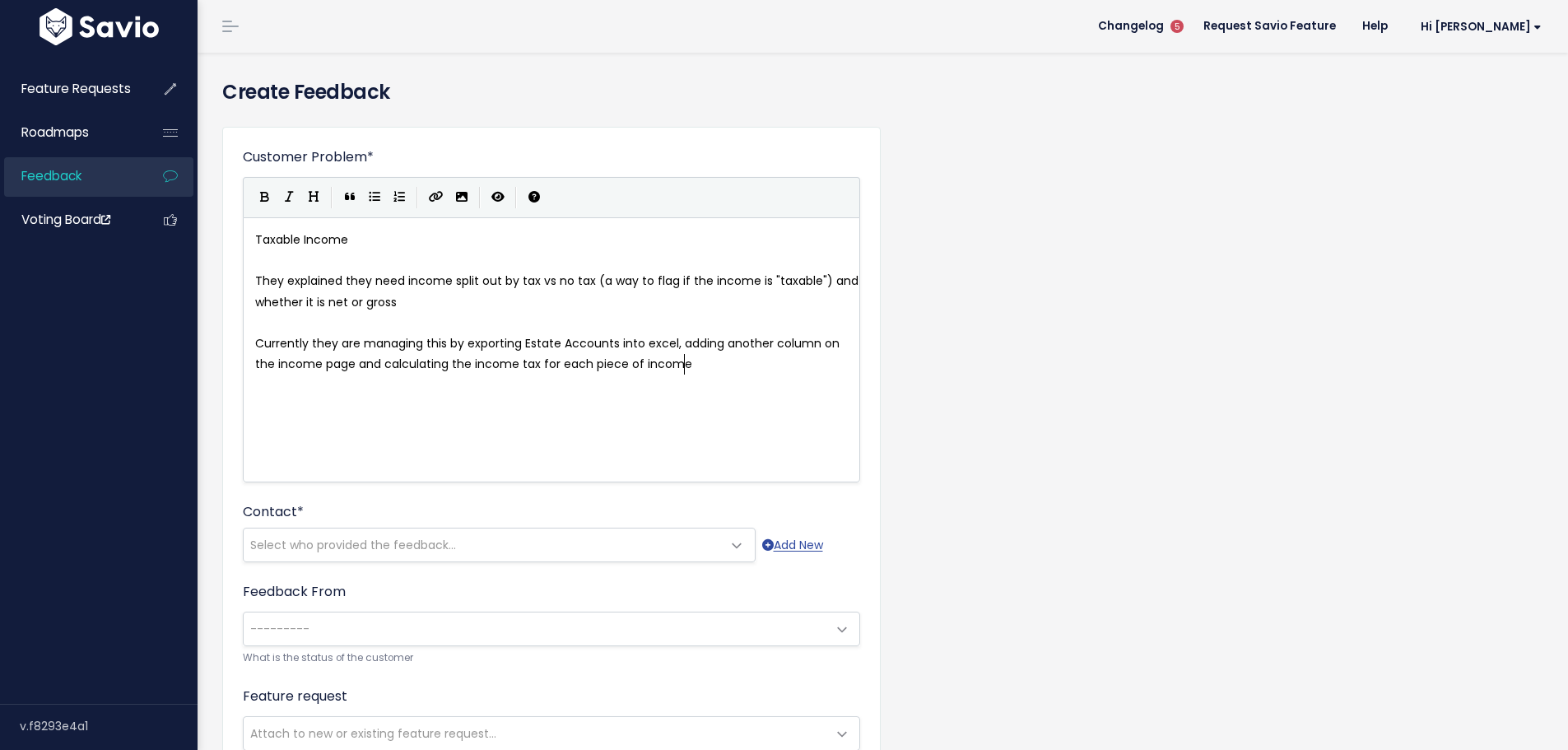
type textarea "Taxable Income"
drag, startPoint x: 336, startPoint y: 237, endPoint x: 222, endPoint y: 237, distance: 114.0
click at [281, 276] on span "They explained they need income split out by tax vs no tax (a way to flag if th…" at bounding box center [557, 291] width 607 height 37
click at [255, 277] on pre "They explained they need income split out by tax vs no tax (a way to flag if th…" at bounding box center [557, 291] width 611 height 41
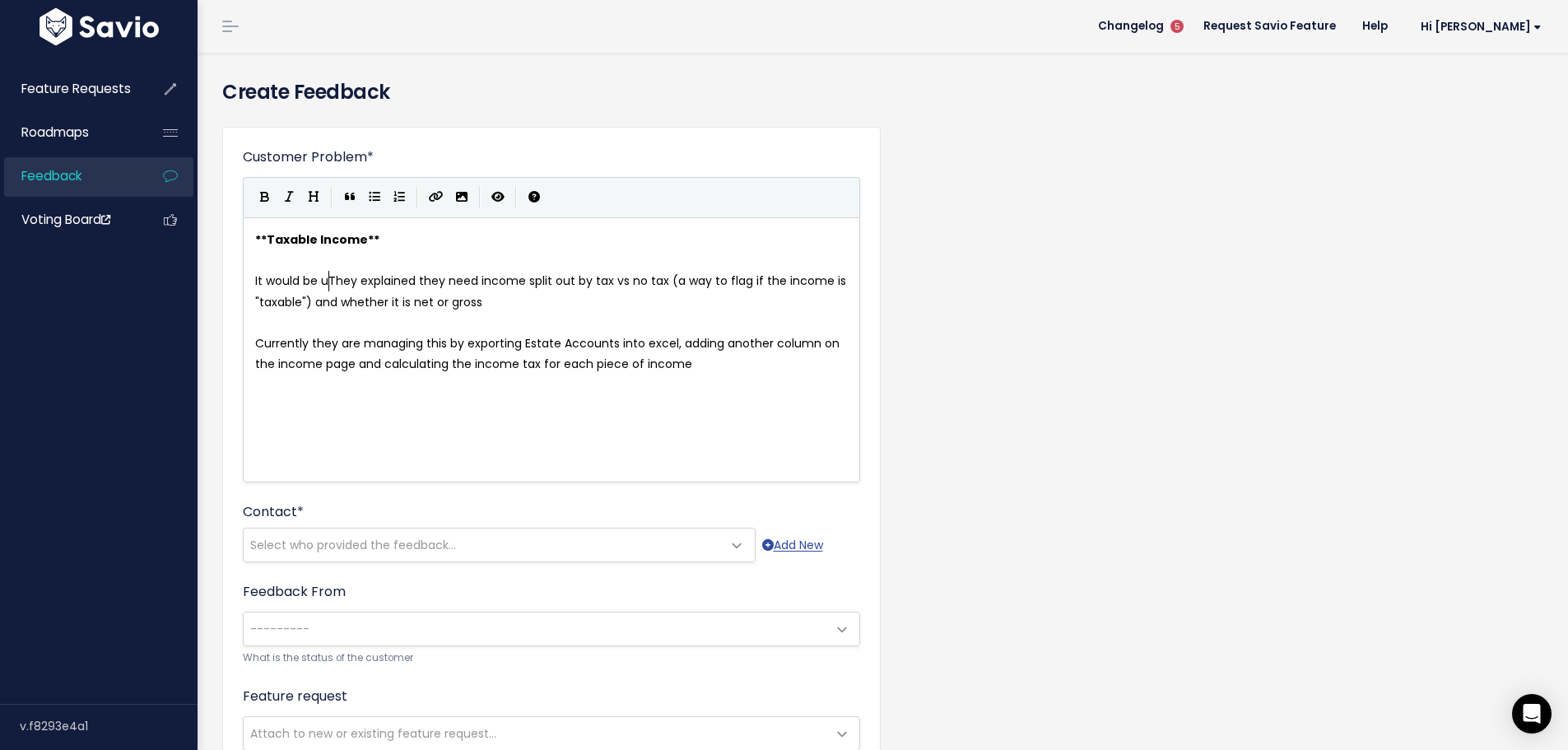
type textarea "It would be use"
type textarea "really useful if"
type textarea "was"
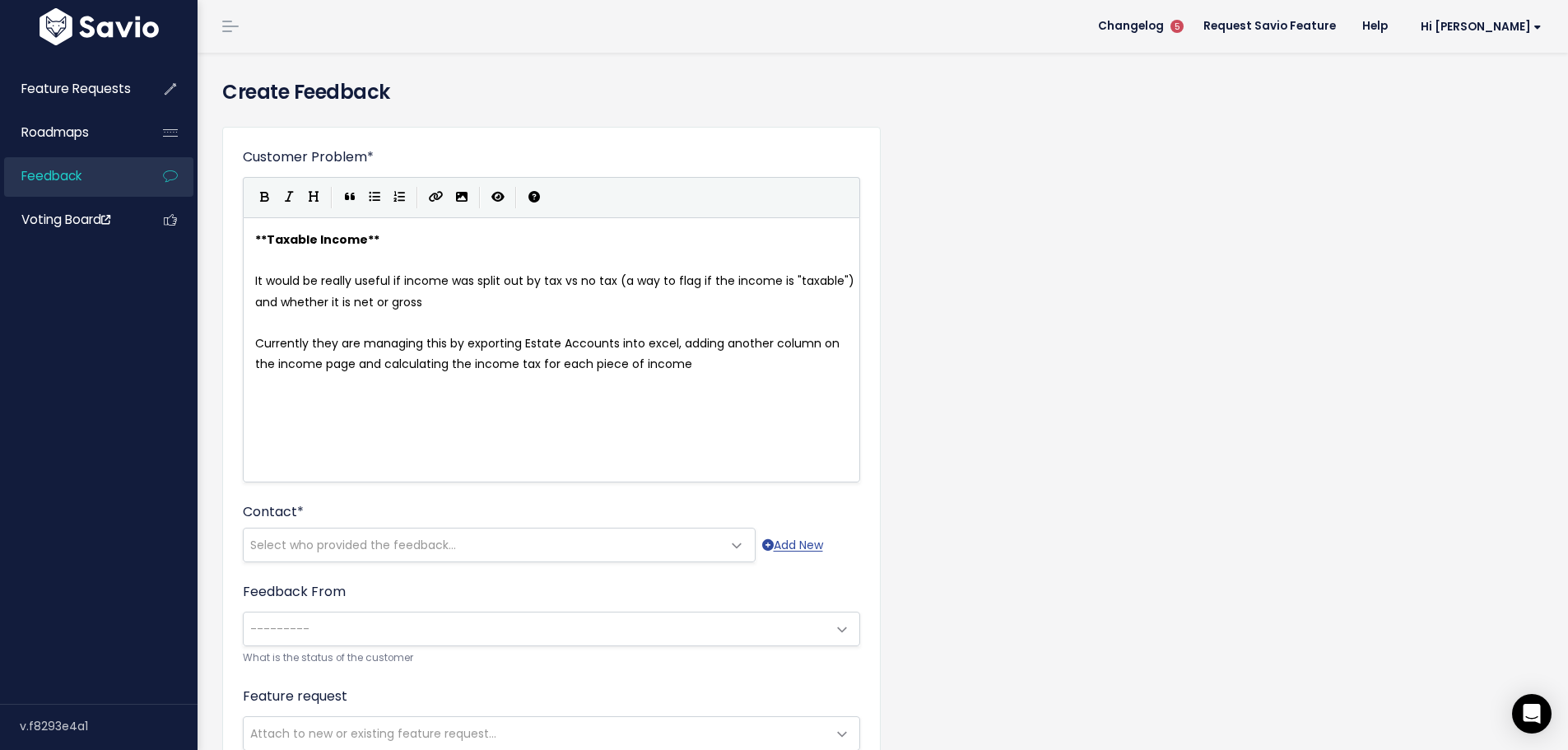
click at [620, 277] on span "It would be really useful if income was split out by tax vs no tax (a way to fl…" at bounding box center [555, 291] width 603 height 37
click at [348, 324] on pre "​" at bounding box center [557, 322] width 611 height 21
click at [319, 320] on pre "​" at bounding box center [557, 322] width 611 height 21
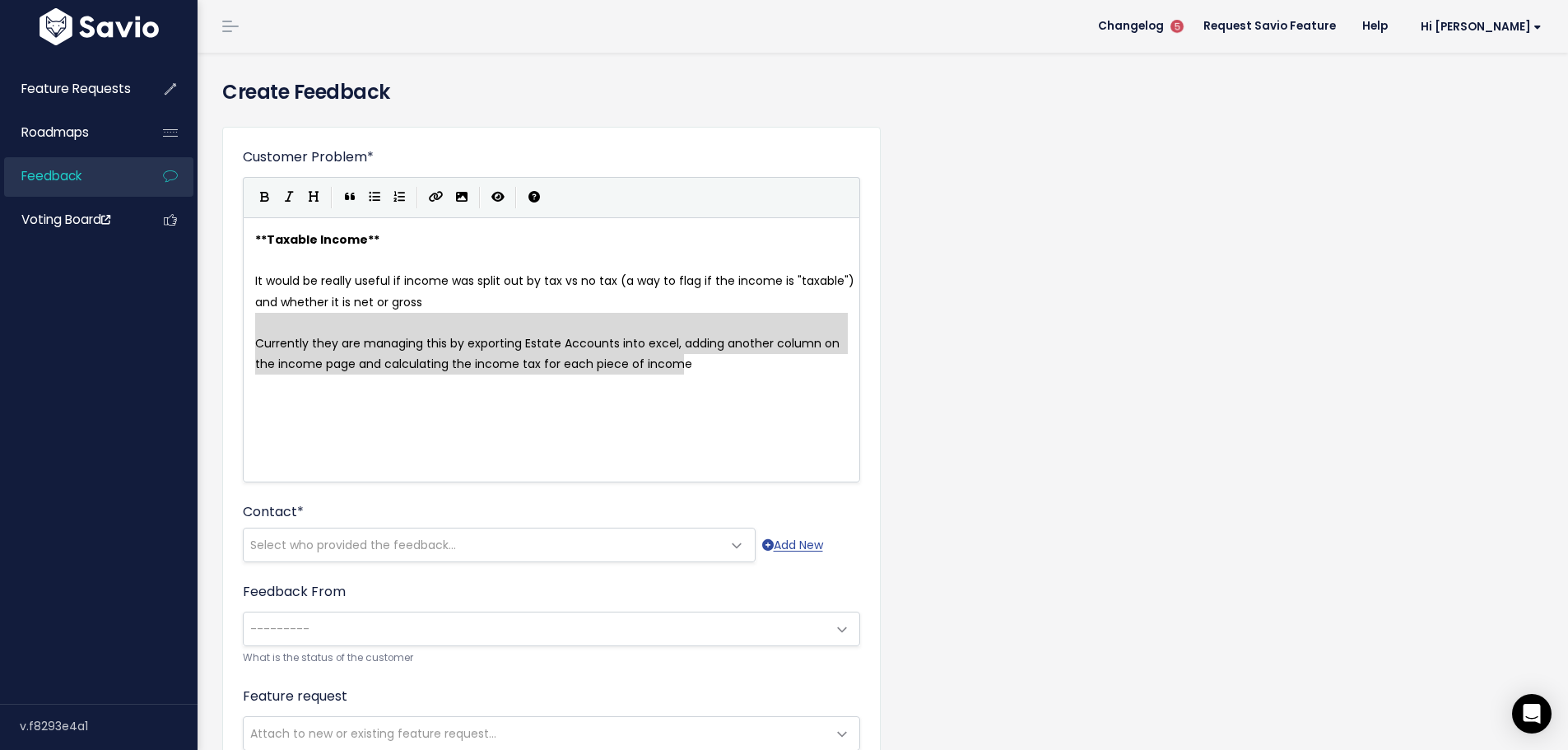
drag, startPoint x: 270, startPoint y: 321, endPoint x: 703, endPoint y: 361, distance: 434.8
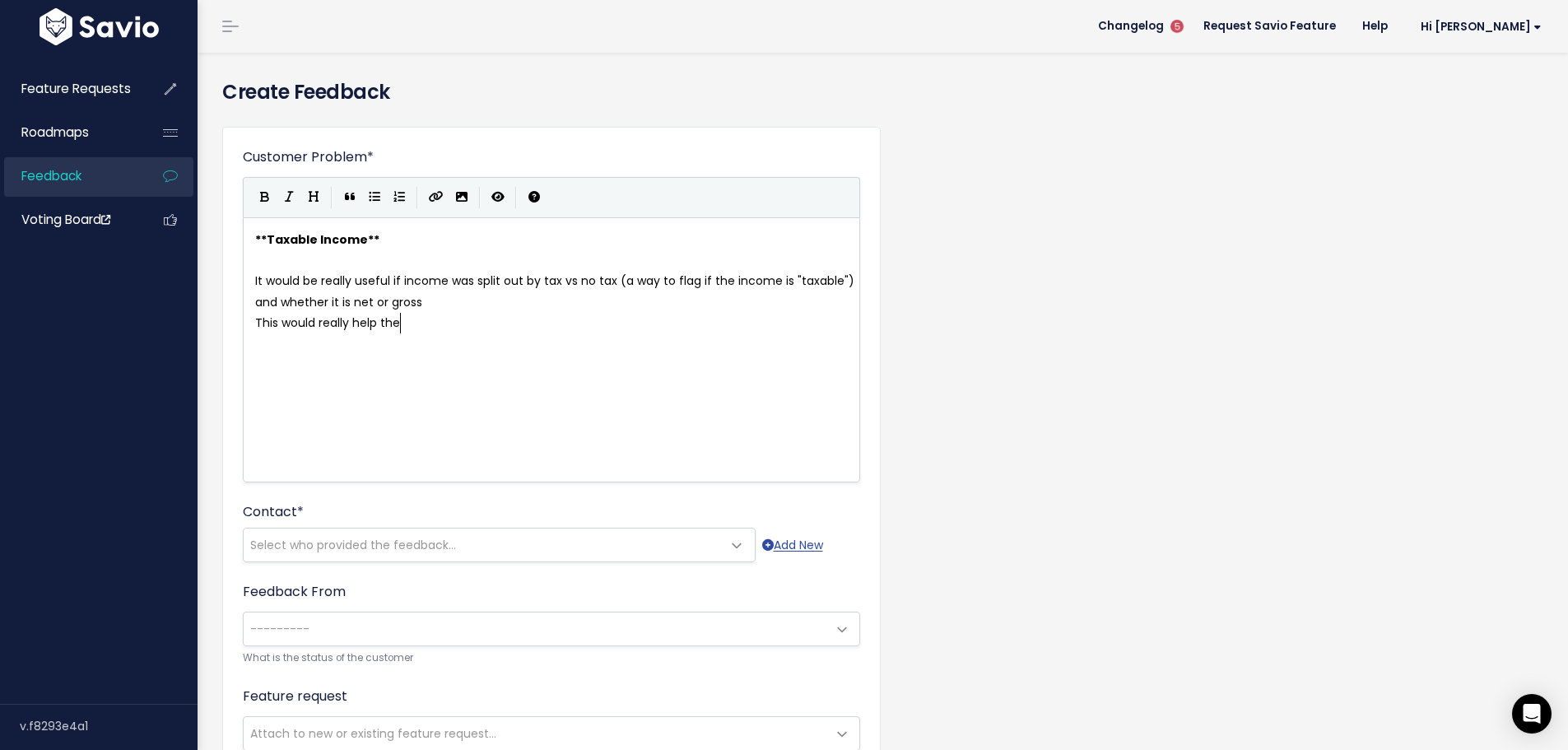
scroll to position [6, 159]
type textarea "This would really help them with"
type textarea "to calculate income tax due"
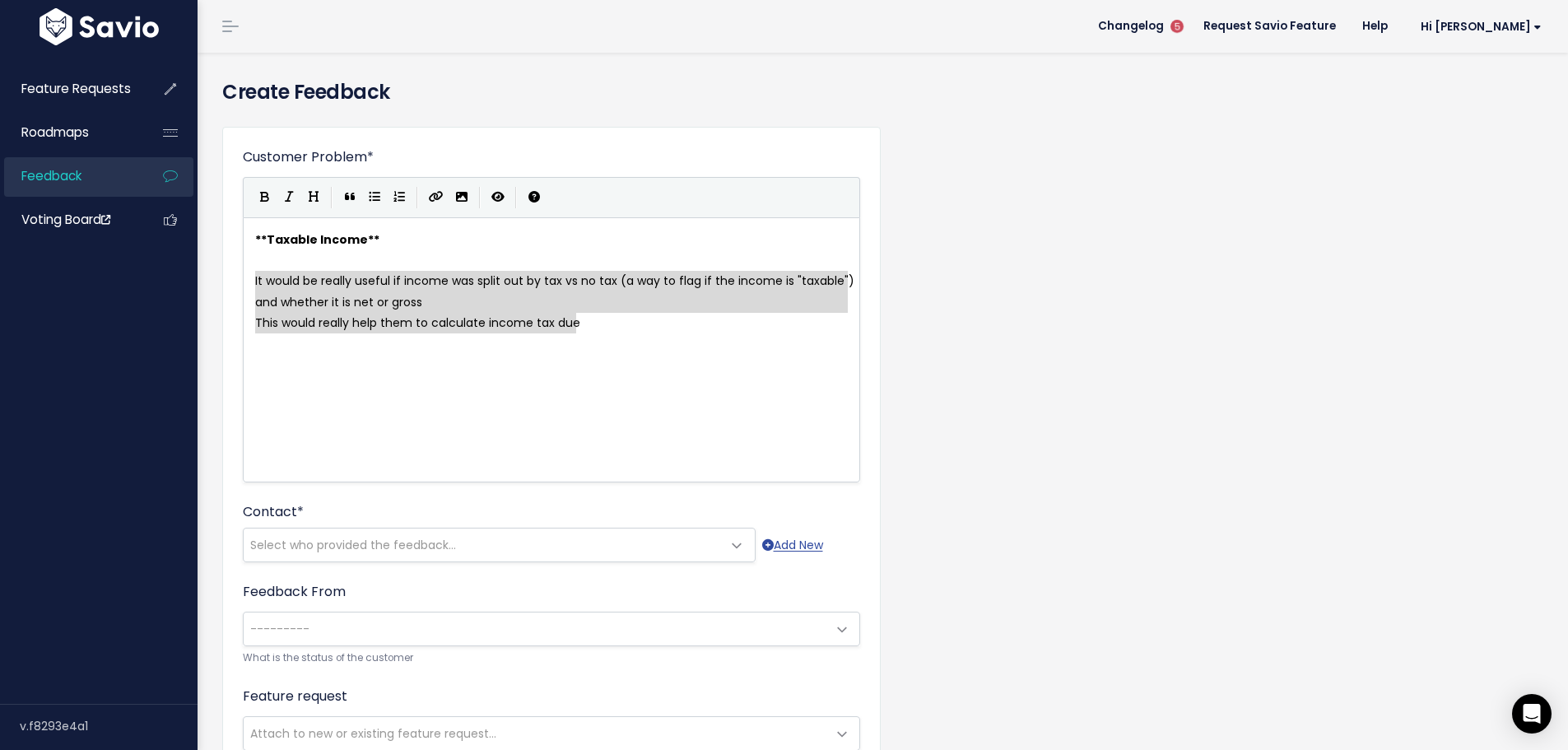
drag, startPoint x: 589, startPoint y: 320, endPoint x: 207, endPoint y: 281, distance: 384.0
click at [380, 197] on button "Generic List" at bounding box center [374, 197] width 25 height 25
type textarea "* This would really help them to calculate income tax due"
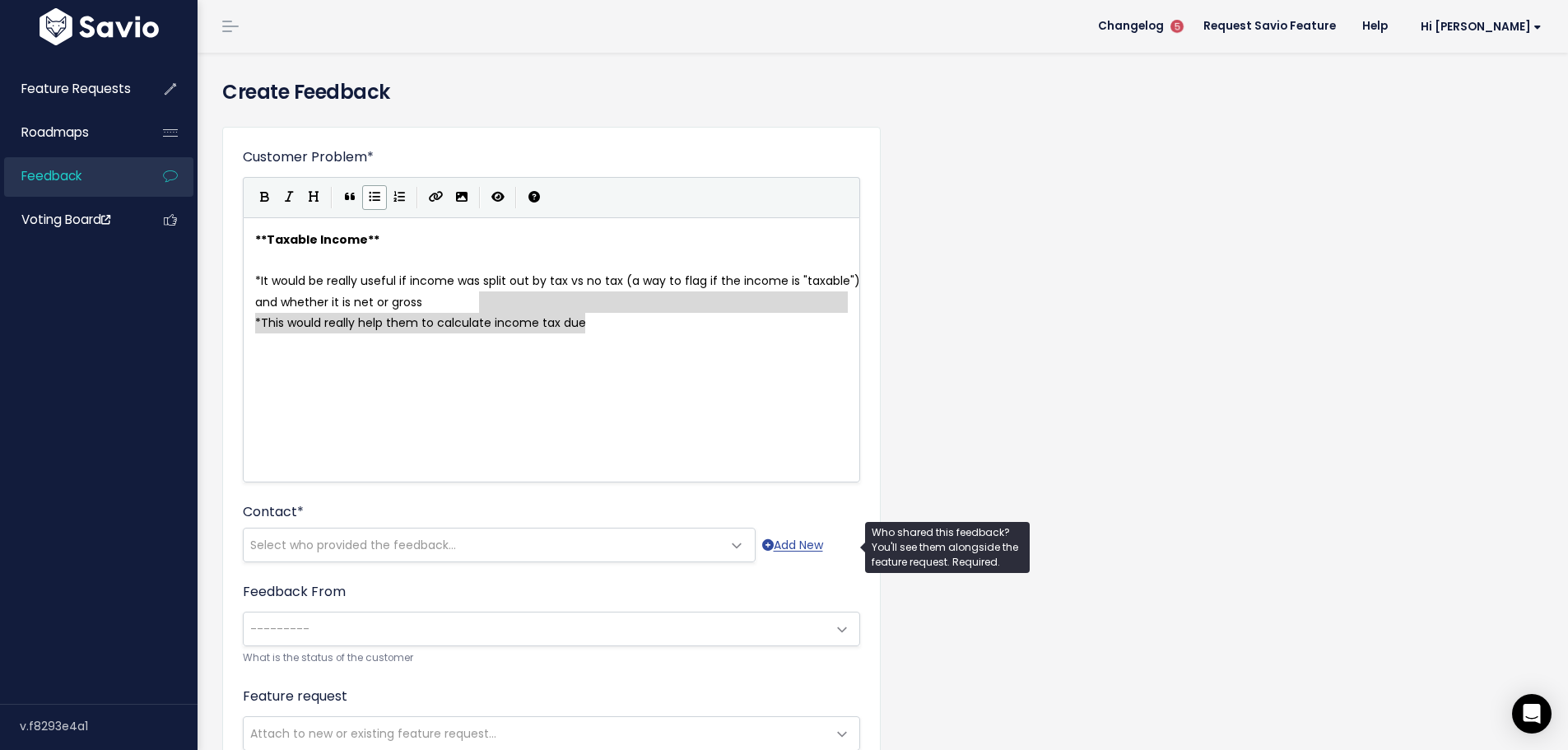
click at [363, 541] on span "Select who provided the feedback..." at bounding box center [352, 545] width 205 height 17
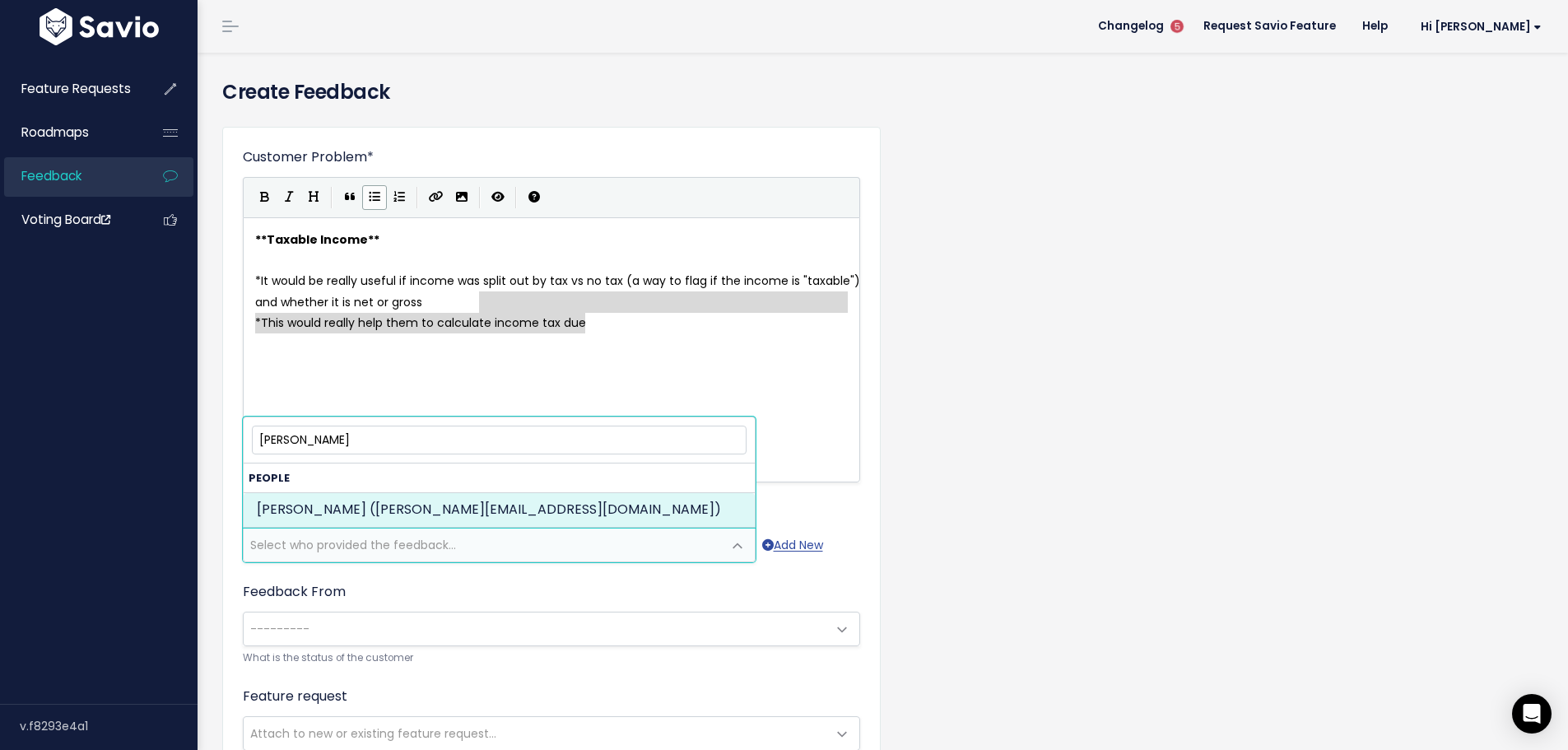
type input "rachel br"
select select "ACTIVE"
select select "89388490"
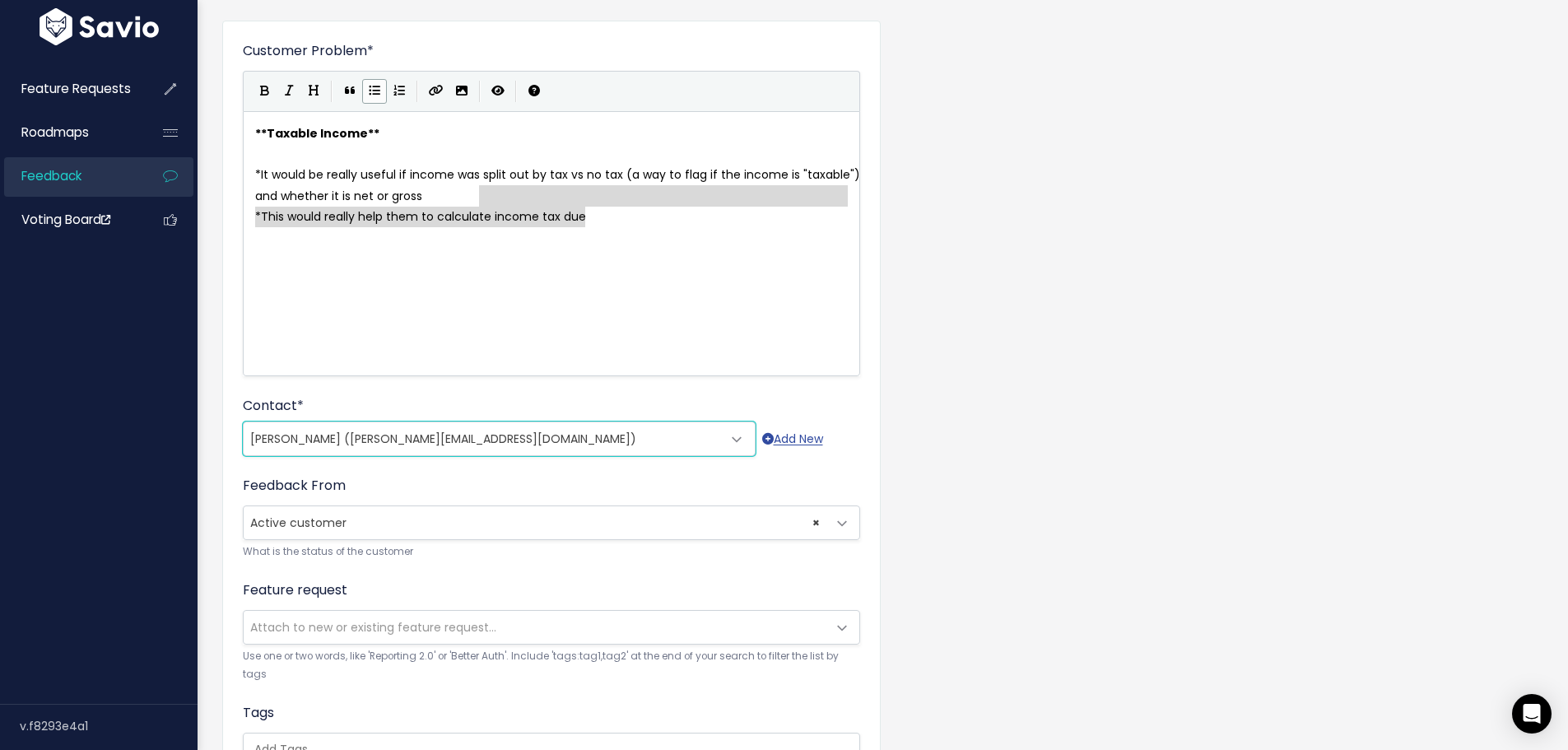
scroll to position [247, 0]
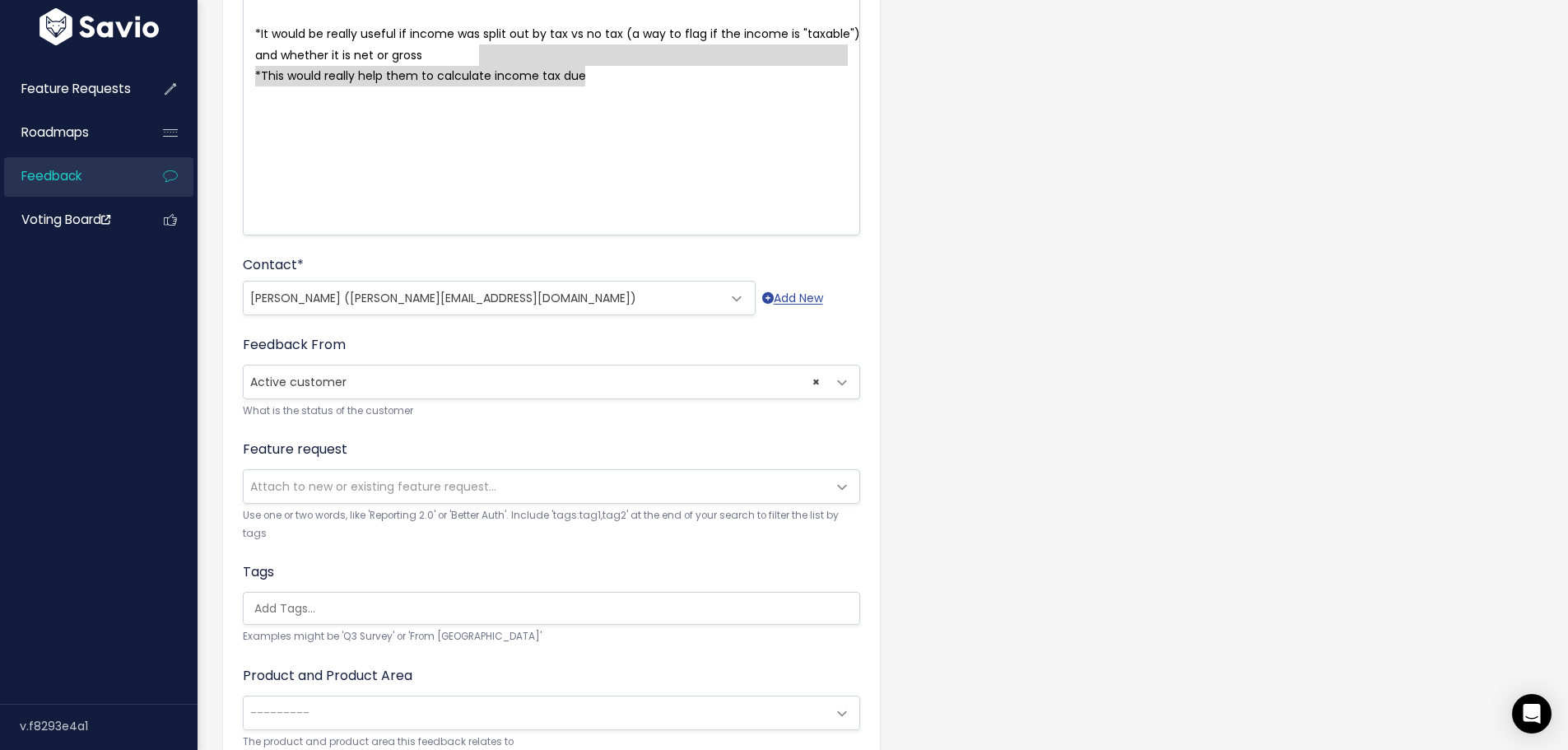
click at [345, 481] on span "Attach to new or existing feature request..." at bounding box center [373, 486] width 246 height 17
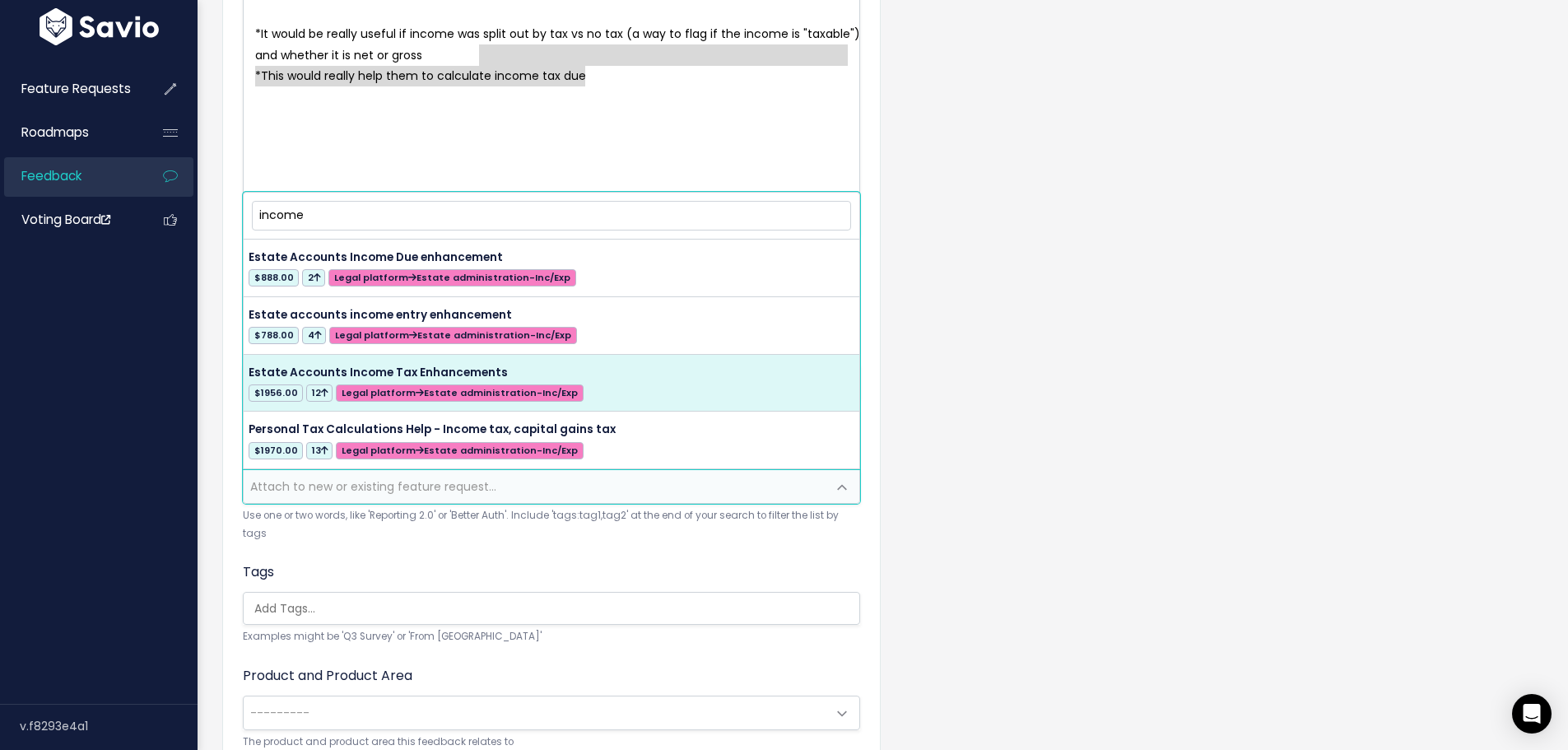
type input "income"
select select "34721"
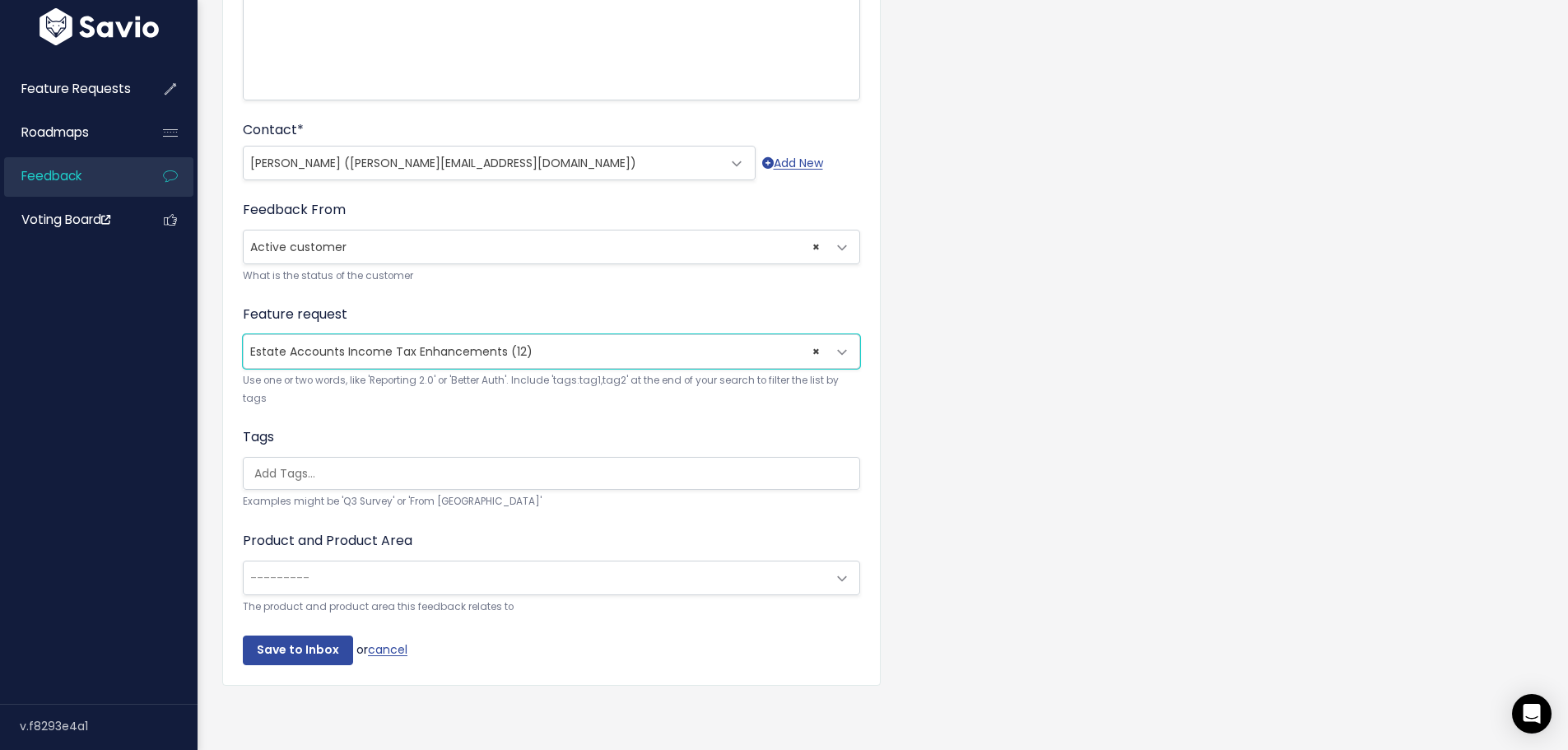
scroll to position [394, 0]
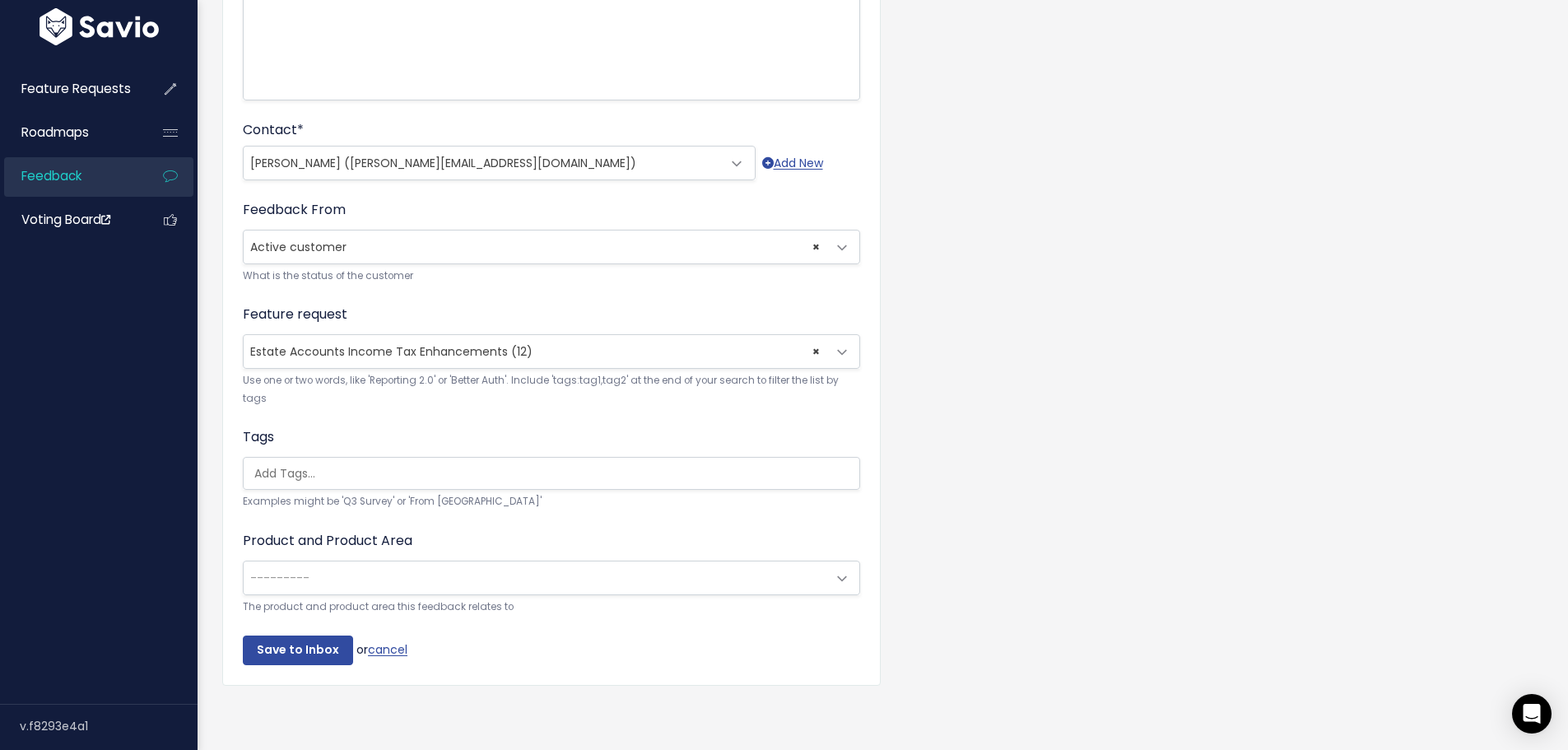
click at [381, 568] on span "---------" at bounding box center [535, 577] width 583 height 32
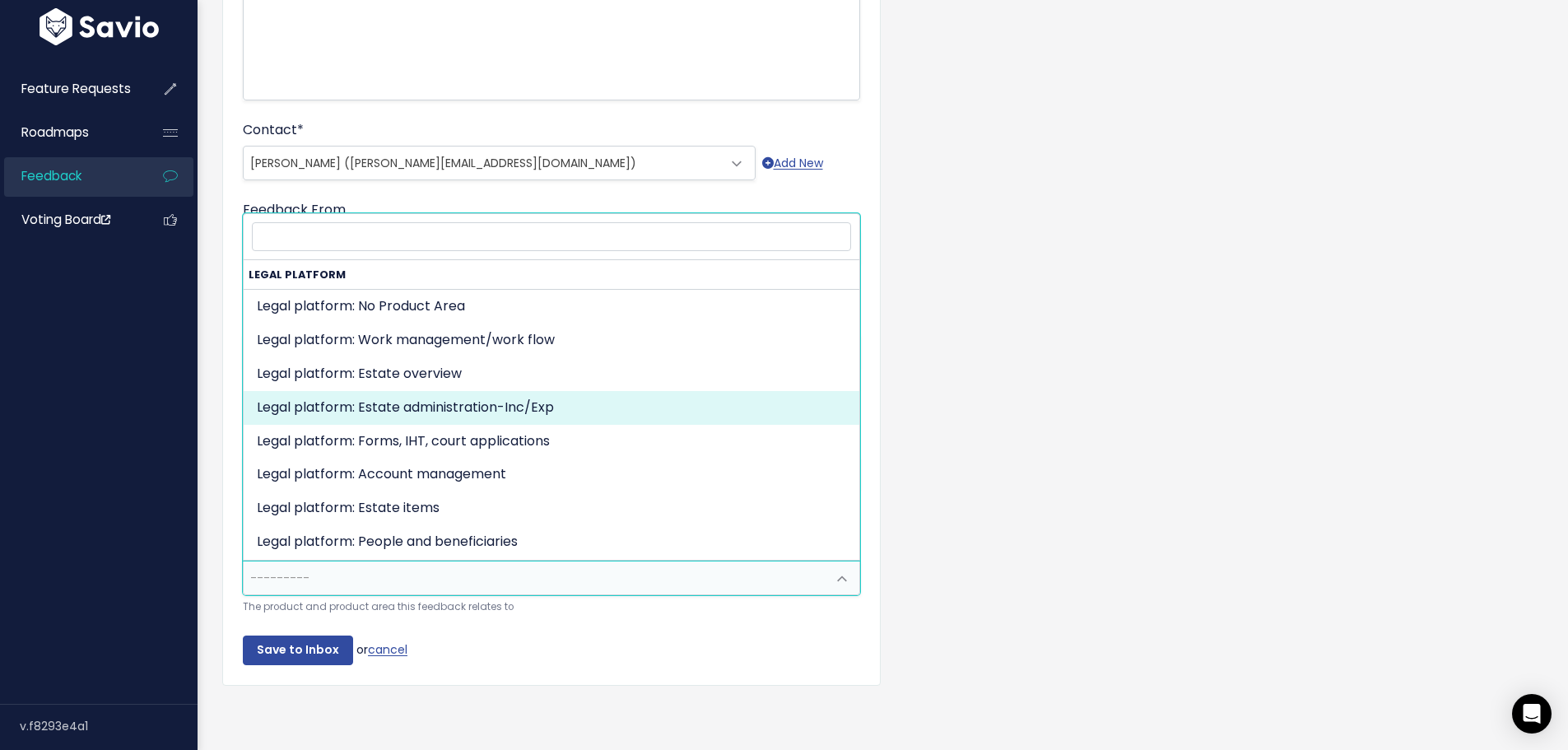
select select "MAIN:BILLING"
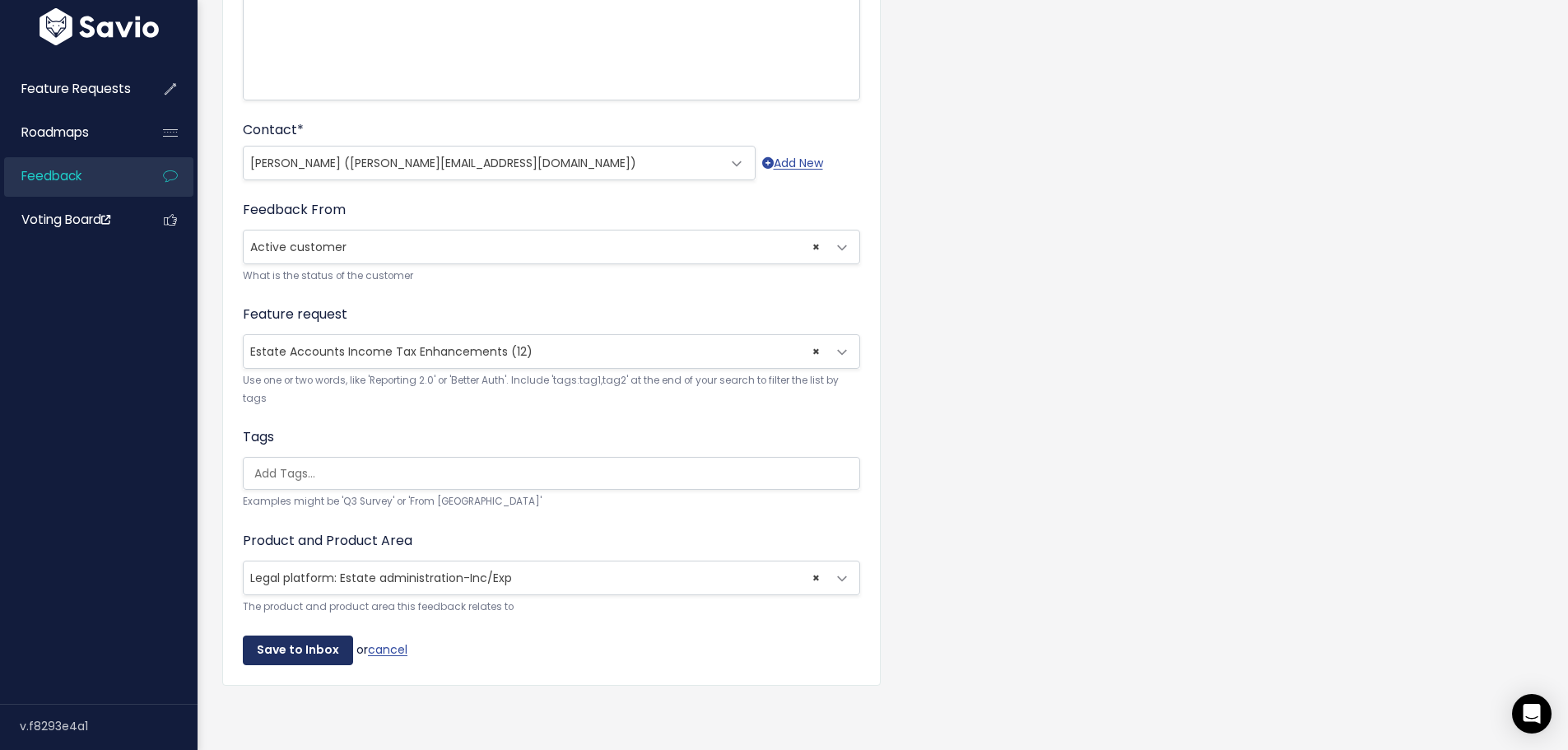
click at [315, 636] on input "Save to Inbox" at bounding box center [298, 650] width 110 height 29
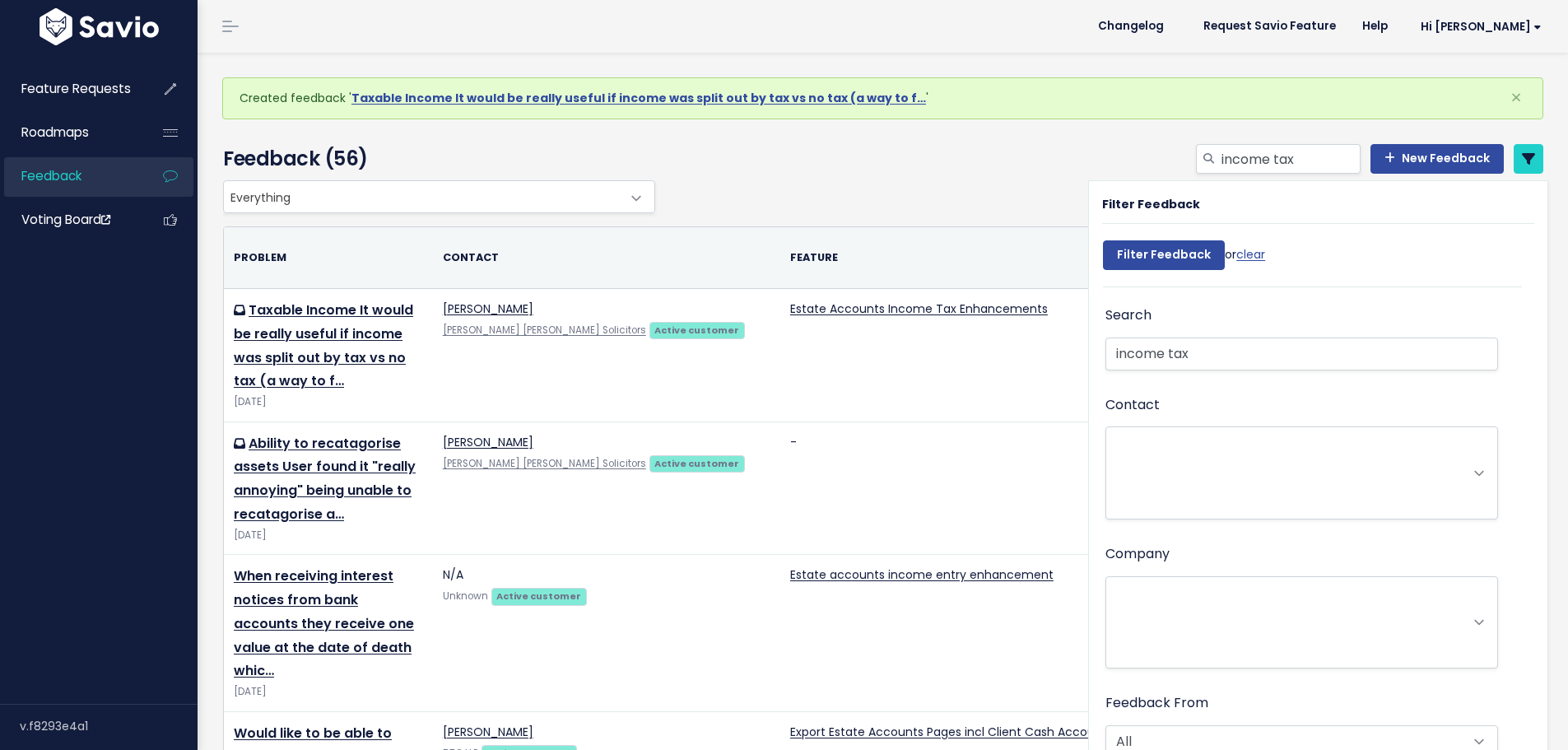
select select
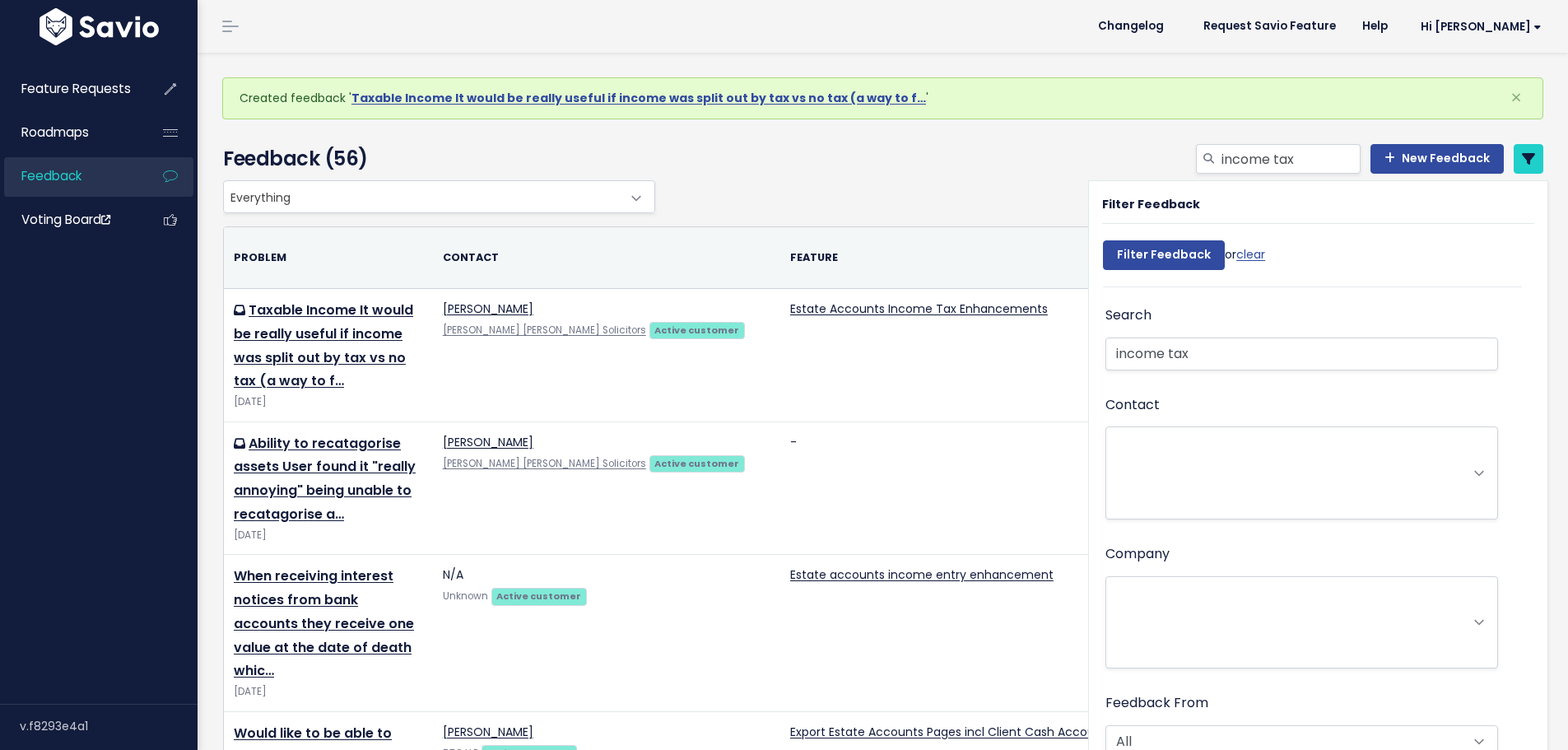
select select
click at [1246, 255] on link "clear" at bounding box center [1249, 254] width 29 height 17
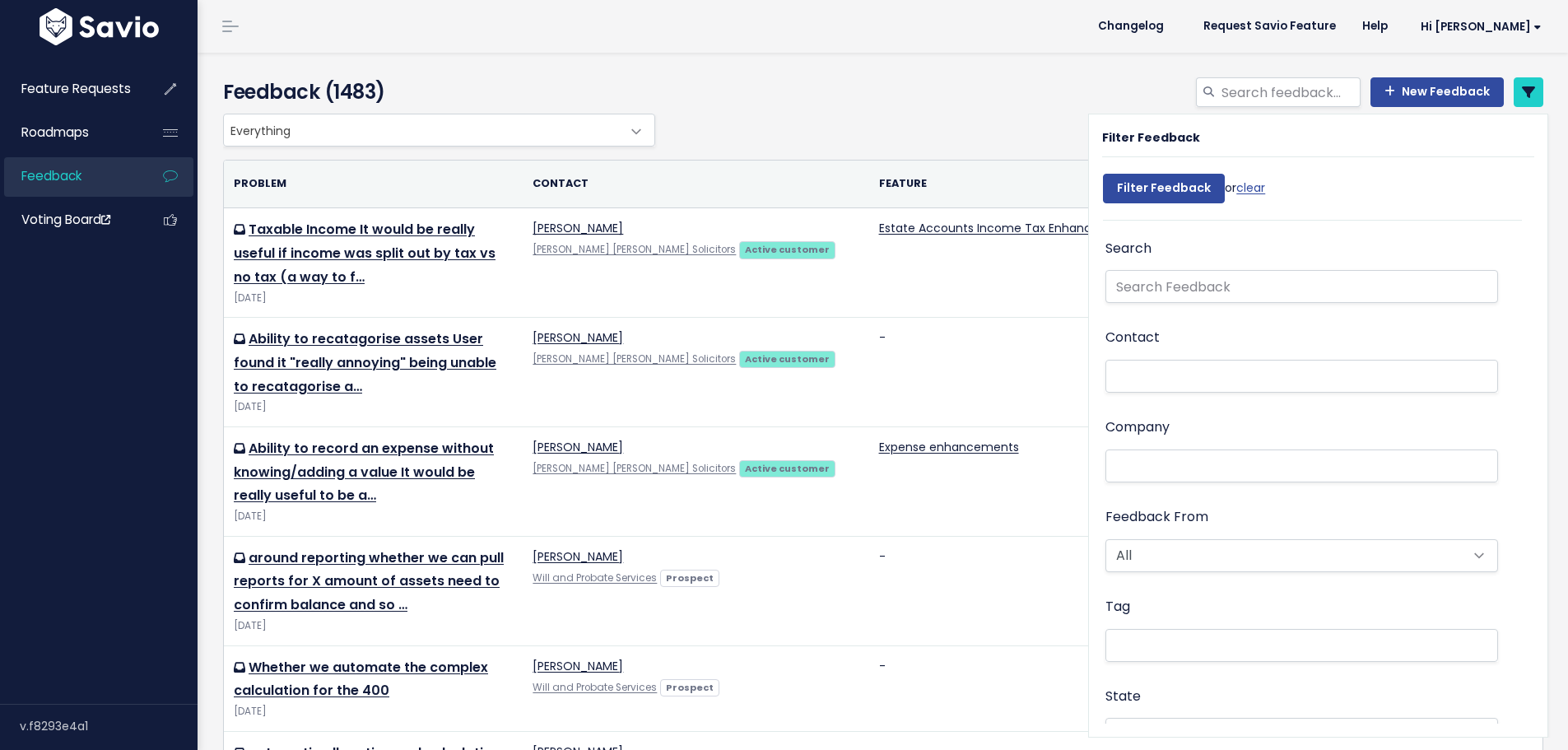
select select
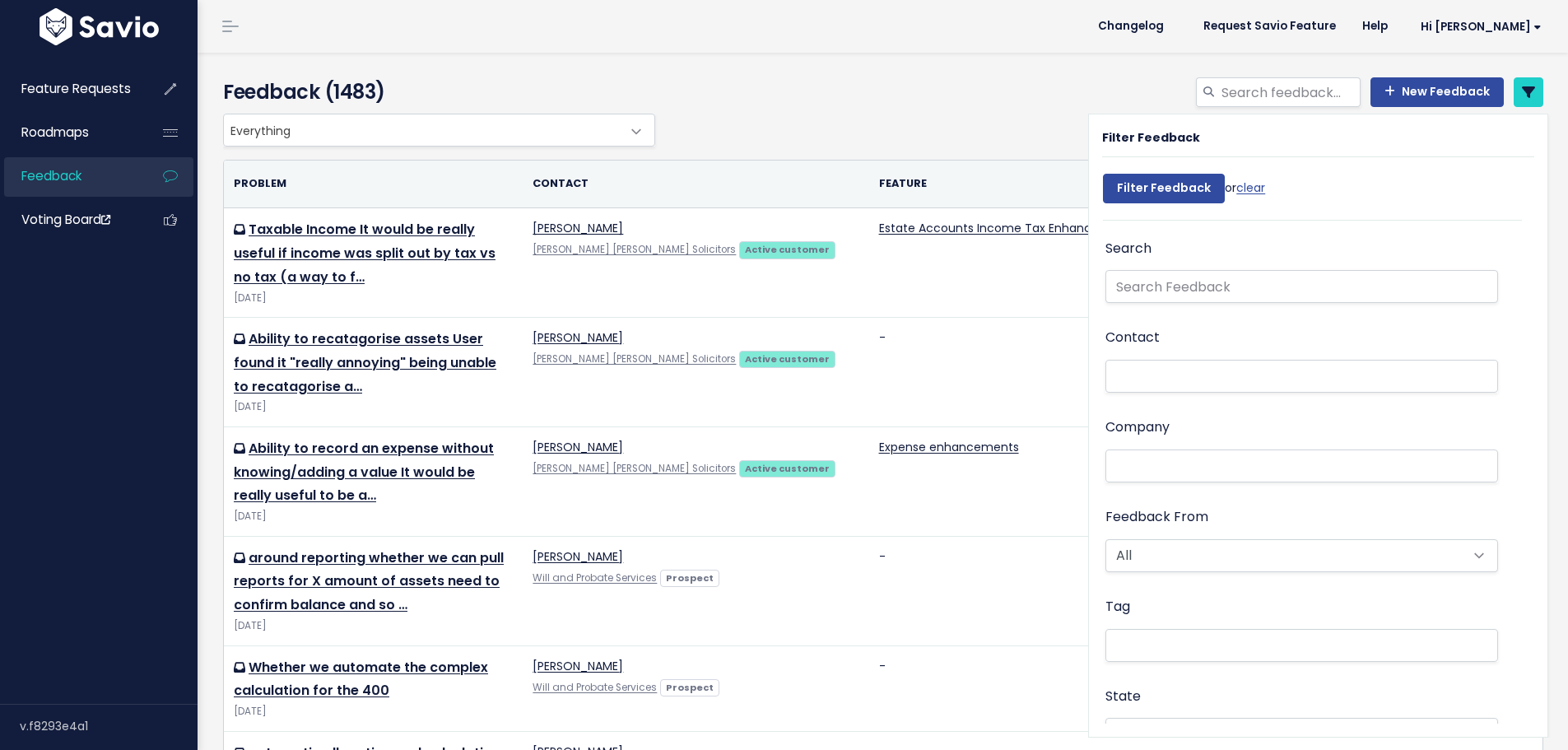
select select
click at [971, 125] on div "Everything Any Product: Any Product Area Any Product: No Product Area No Produc…" at bounding box center [879, 130] width 1320 height 32
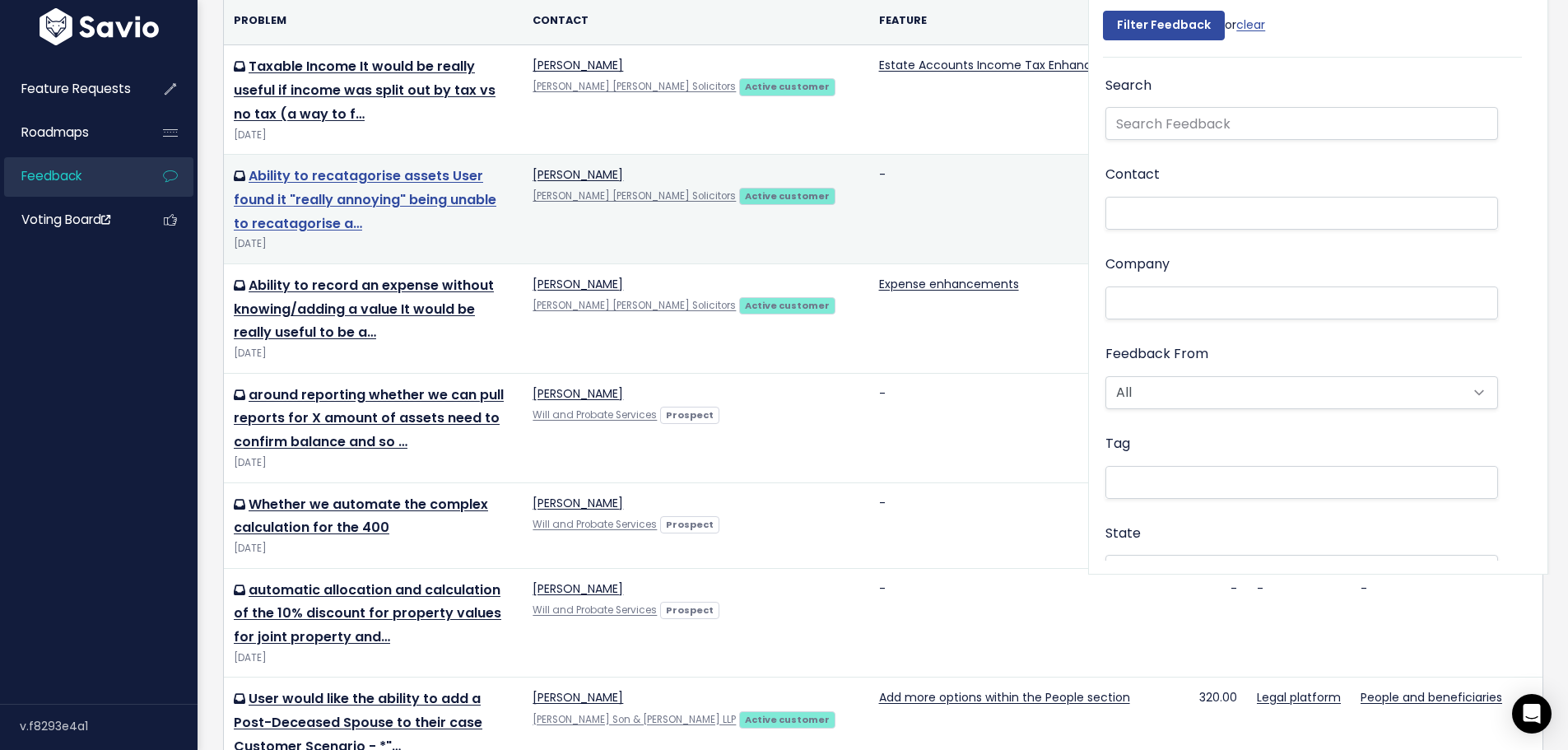
scroll to position [164, 0]
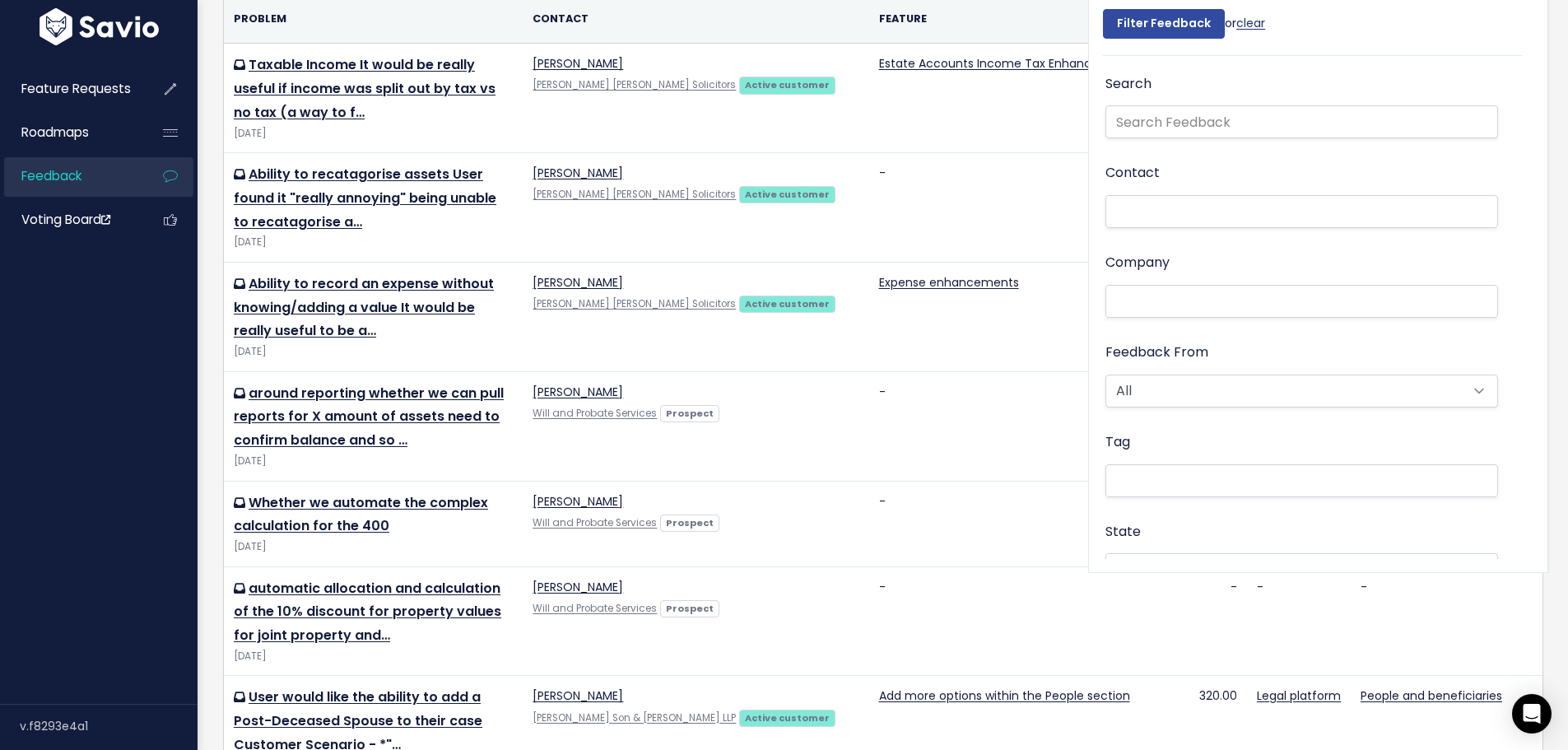
click at [1243, 23] on link "clear" at bounding box center [1249, 23] width 29 height 17
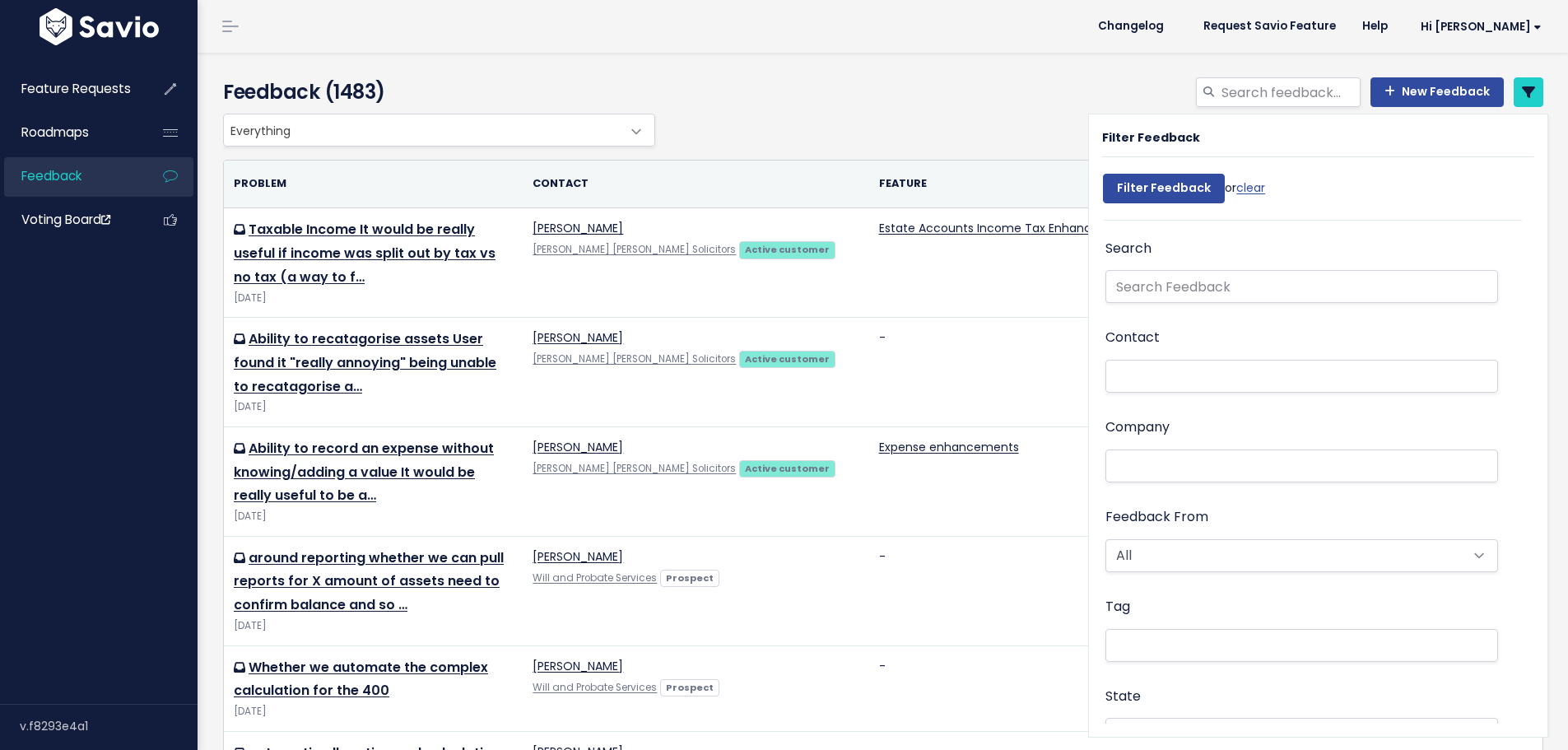
select select
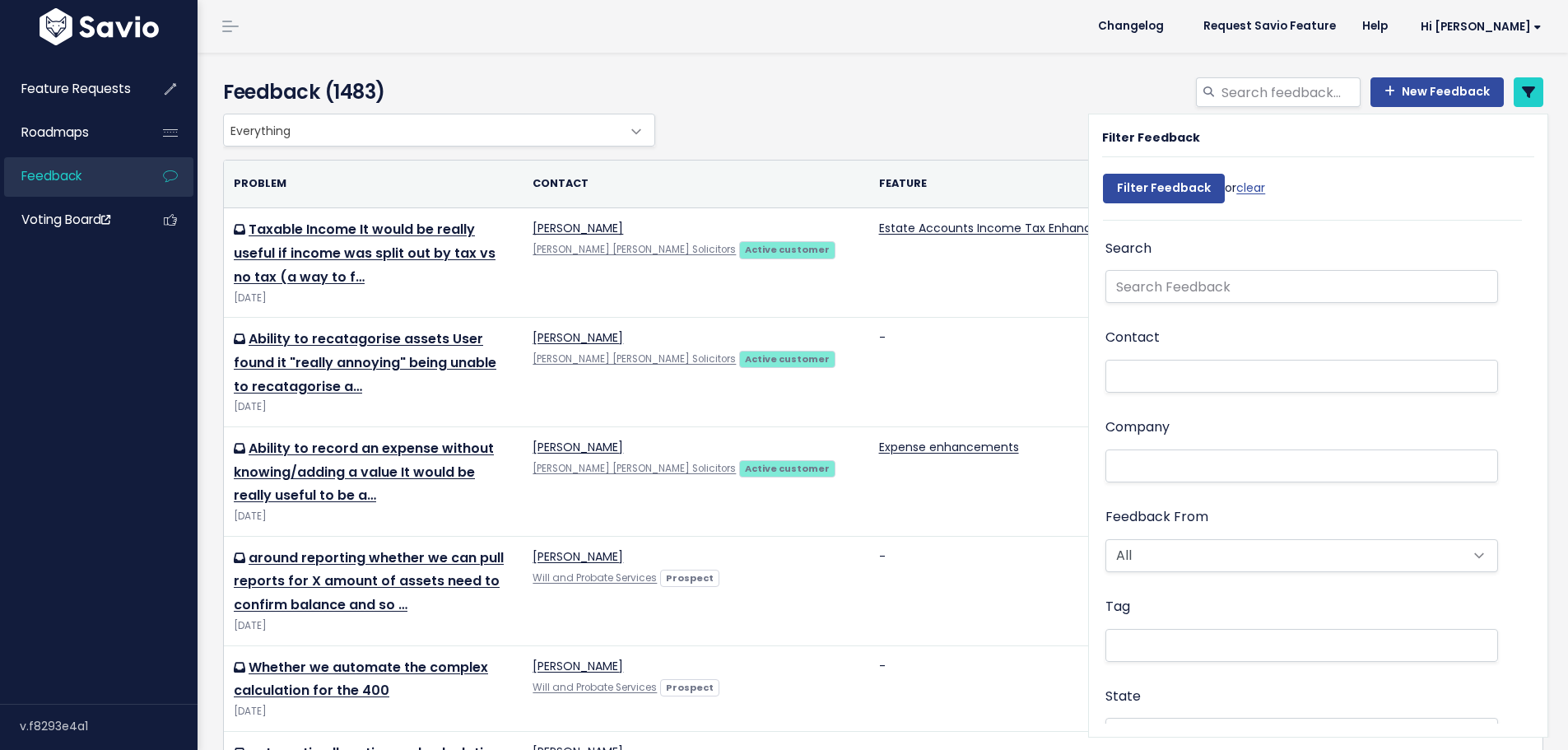
select select
click at [1237, 86] on input "search" at bounding box center [1289, 92] width 141 height 29
click at [1522, 86] on icon at bounding box center [1528, 91] width 13 height 13
